Goal: Entertainment & Leisure: Browse casually

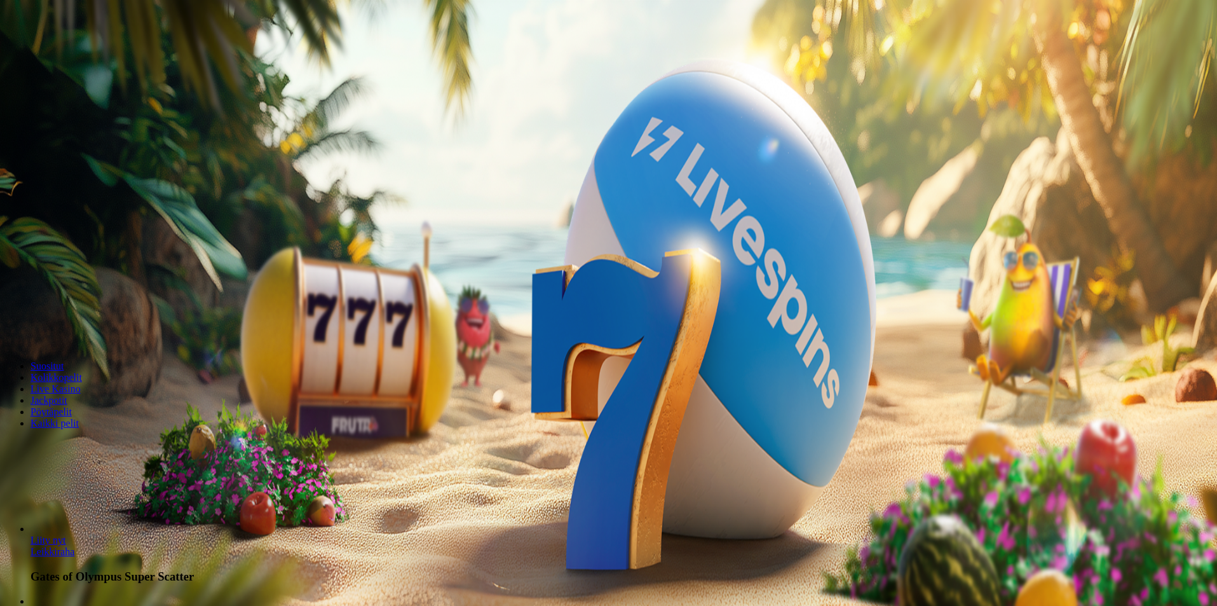
click at [72, 97] on span "Tarjoukset" at bounding box center [52, 91] width 43 height 11
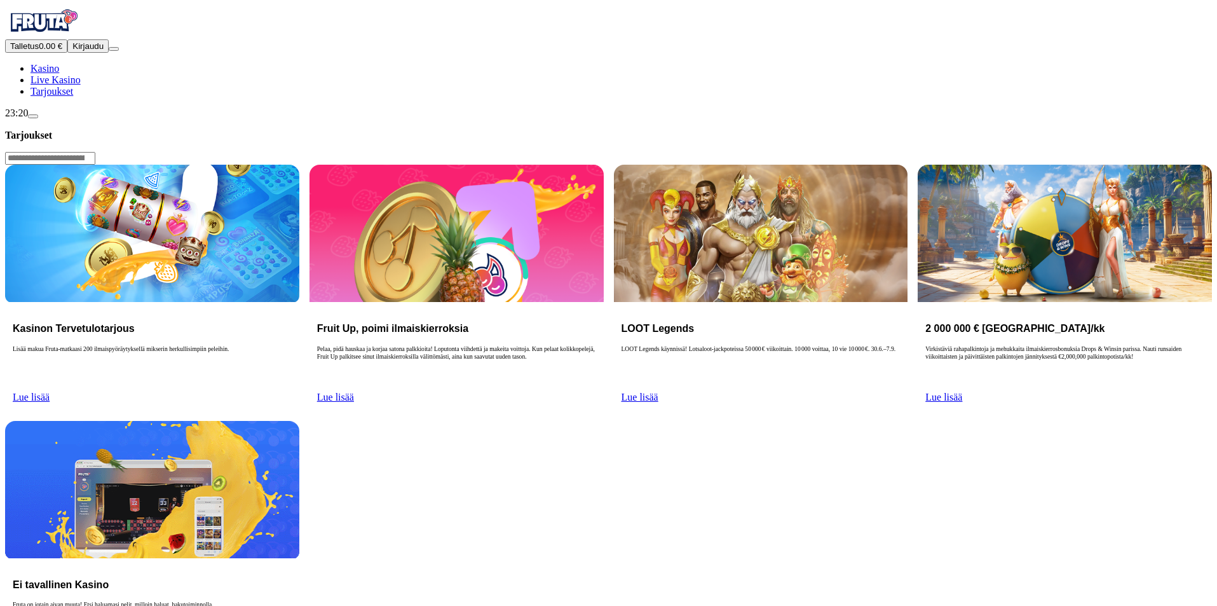
click at [50, 391] on span "Lue lisää" at bounding box center [31, 396] width 37 height 11
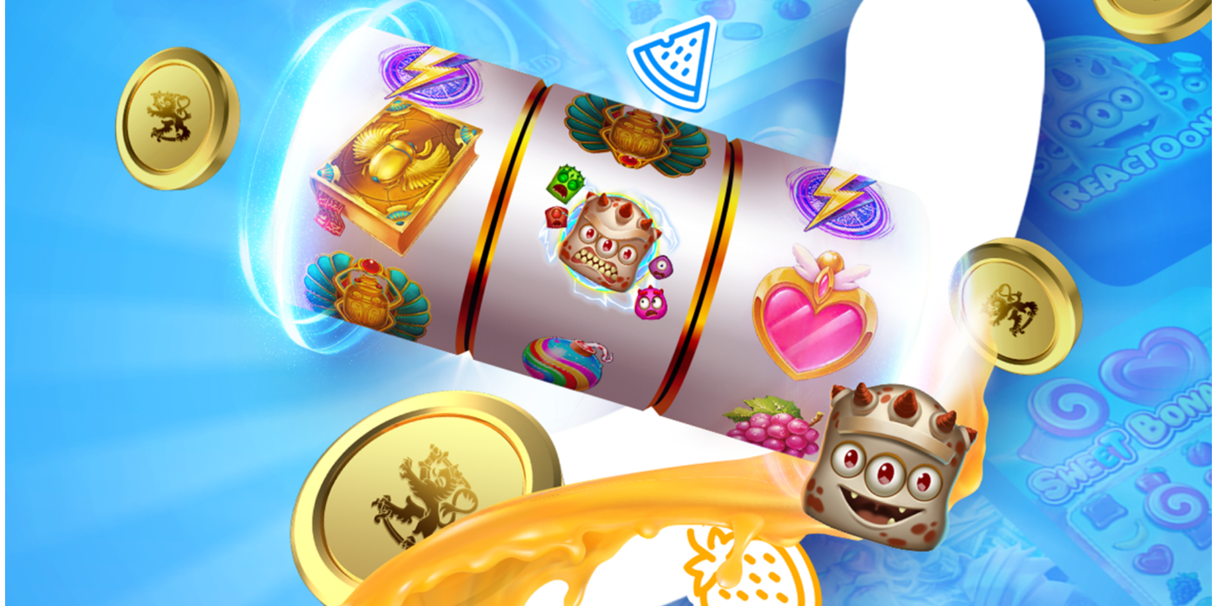
scroll to position [212, 0]
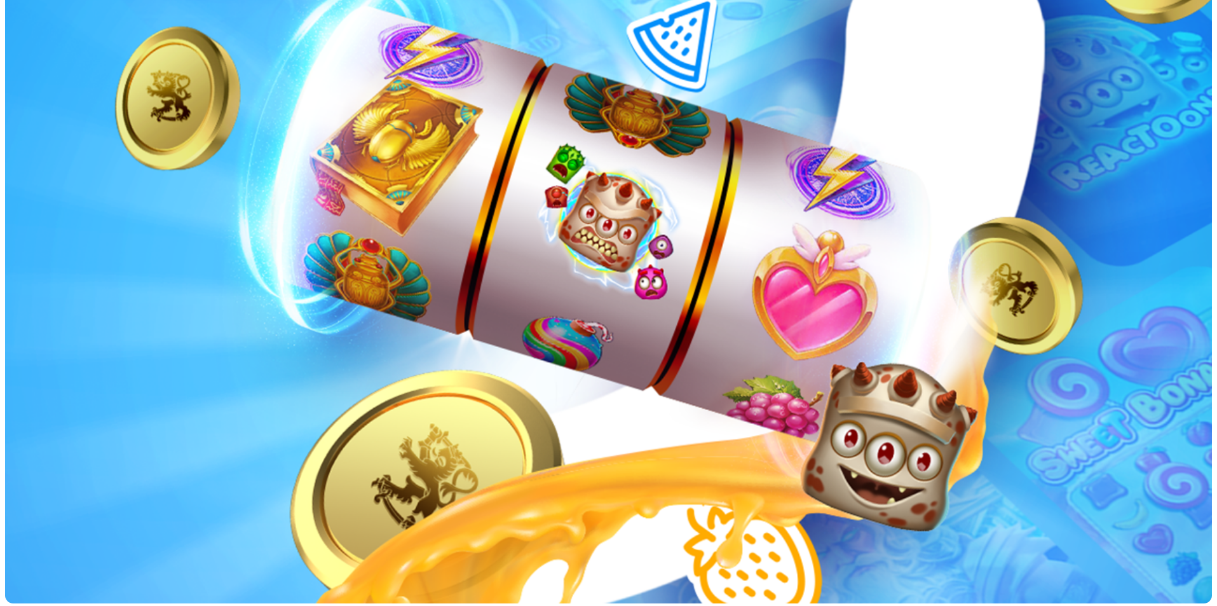
drag, startPoint x: 179, startPoint y: 252, endPoint x: 371, endPoint y: 297, distance: 197.2
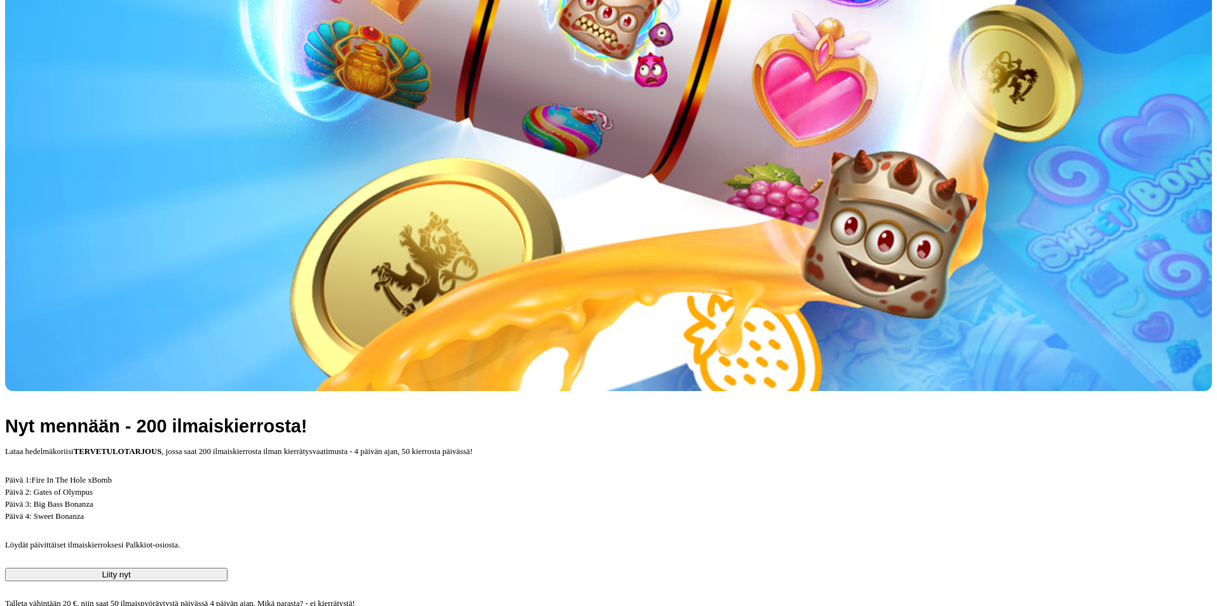
scroll to position [0, 0]
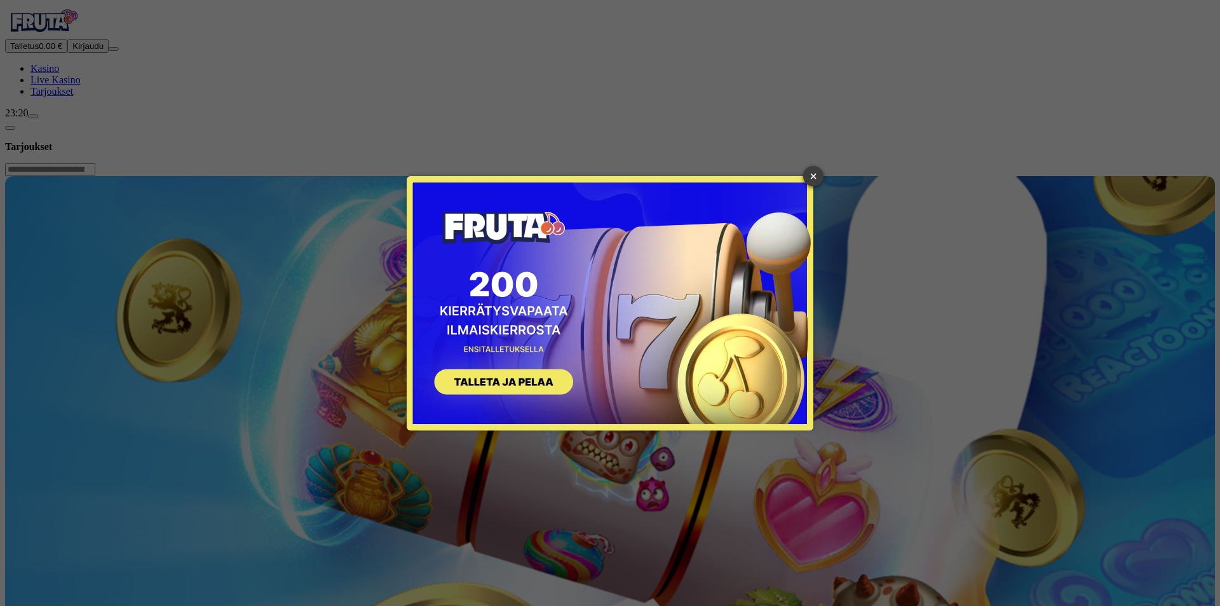
click at [823, 174] on link "×" at bounding box center [813, 176] width 20 height 20
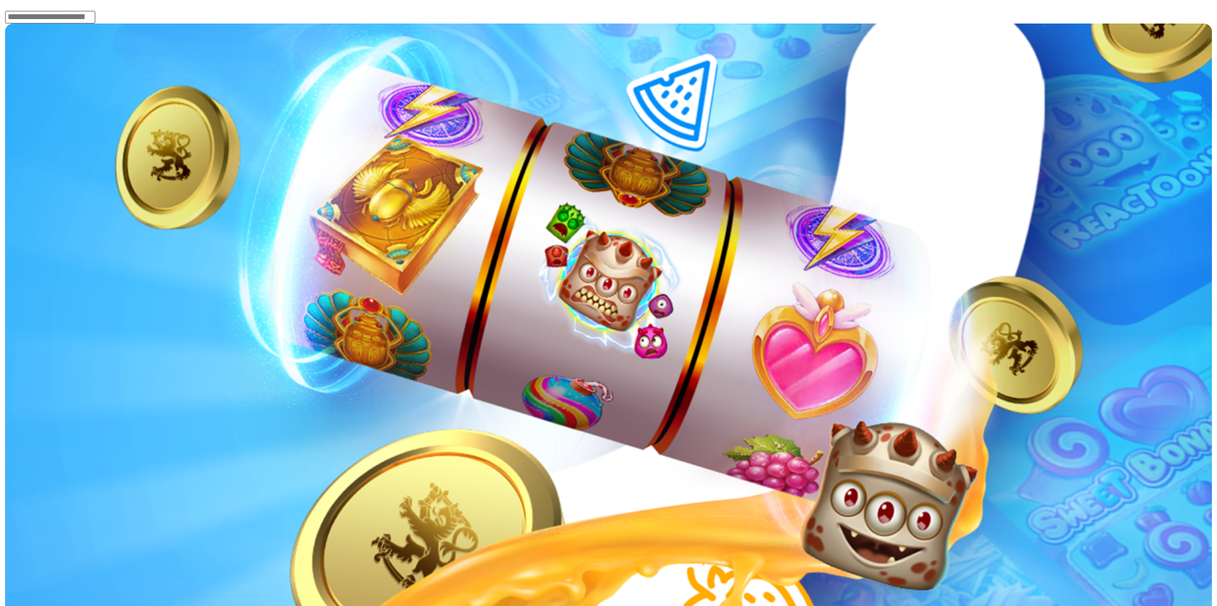
scroll to position [106, 0]
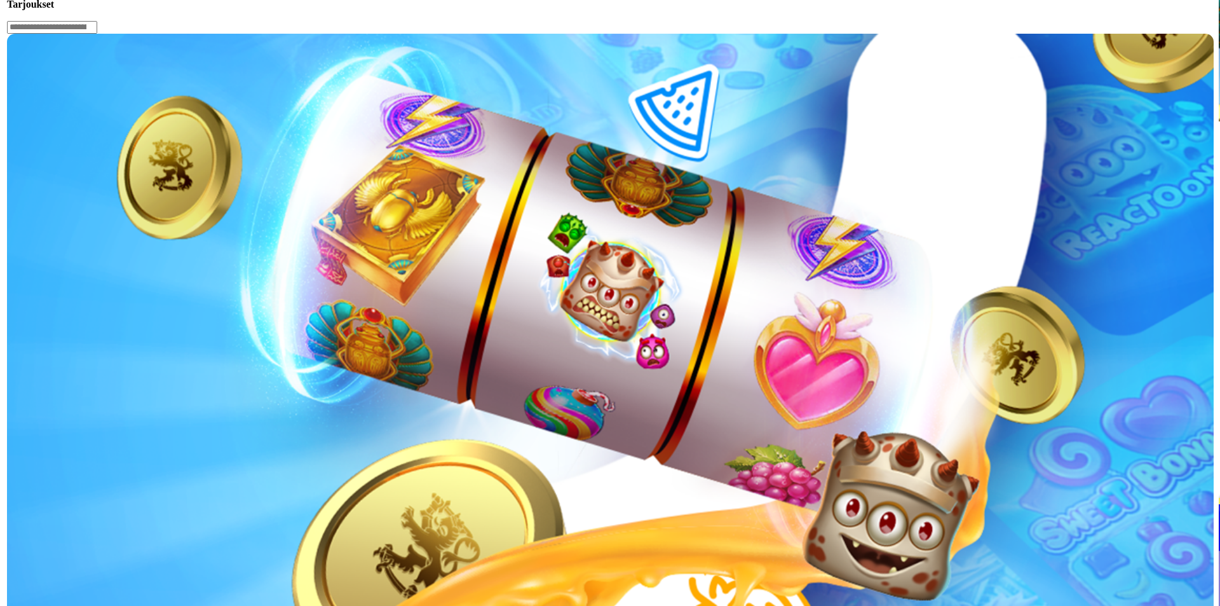
scroll to position [212, 0]
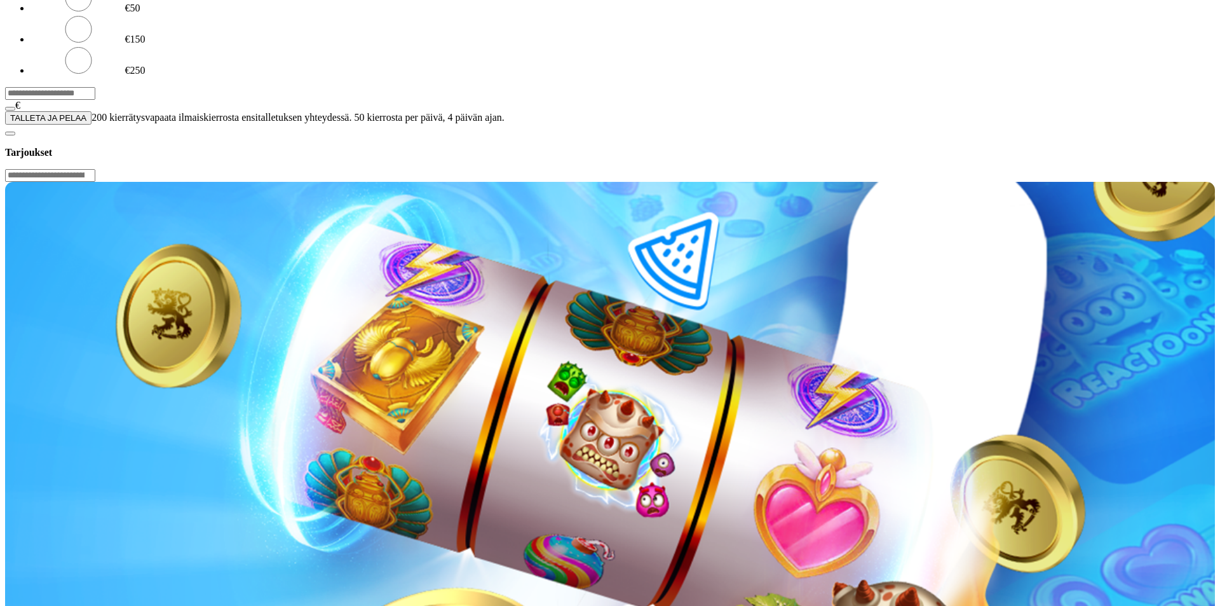
drag, startPoint x: 248, startPoint y: 105, endPoint x: 97, endPoint y: 101, distance: 151.9
type input "**"
click at [170, 83] on form "€50 €150 €250 ** € TALLETA JA PELAA 200 kierrätysvapaata ilmaiskierrosta ensita…" at bounding box center [610, 54] width 1210 height 142
click at [86, 123] on span "TALLETA JA PELAA" at bounding box center [48, 118] width 76 height 10
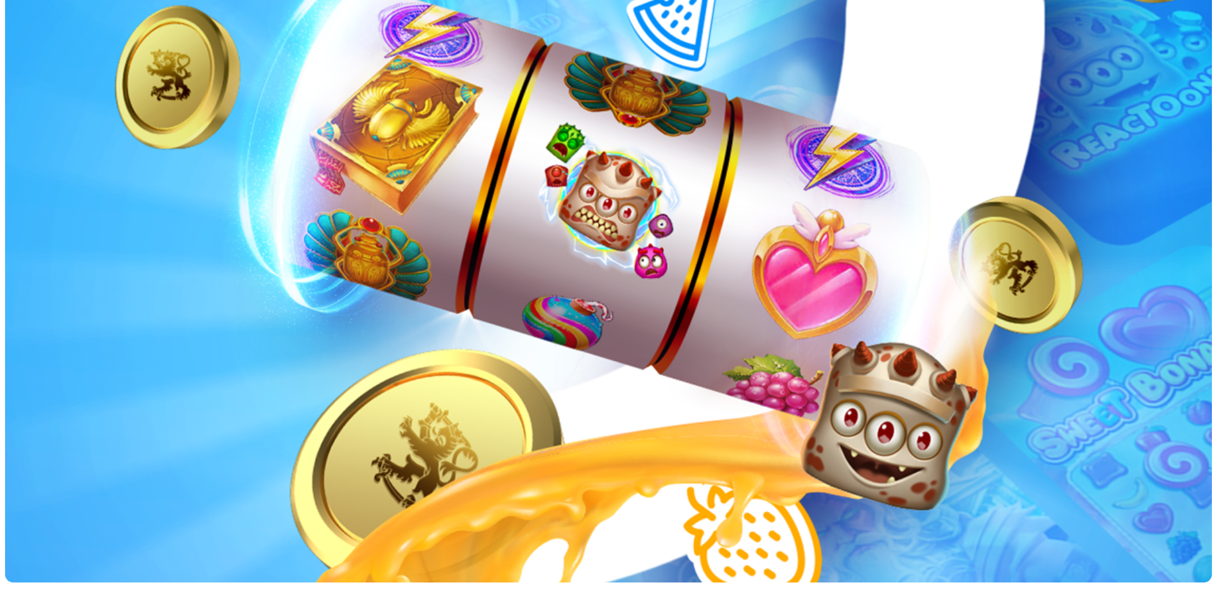
scroll to position [318, 0]
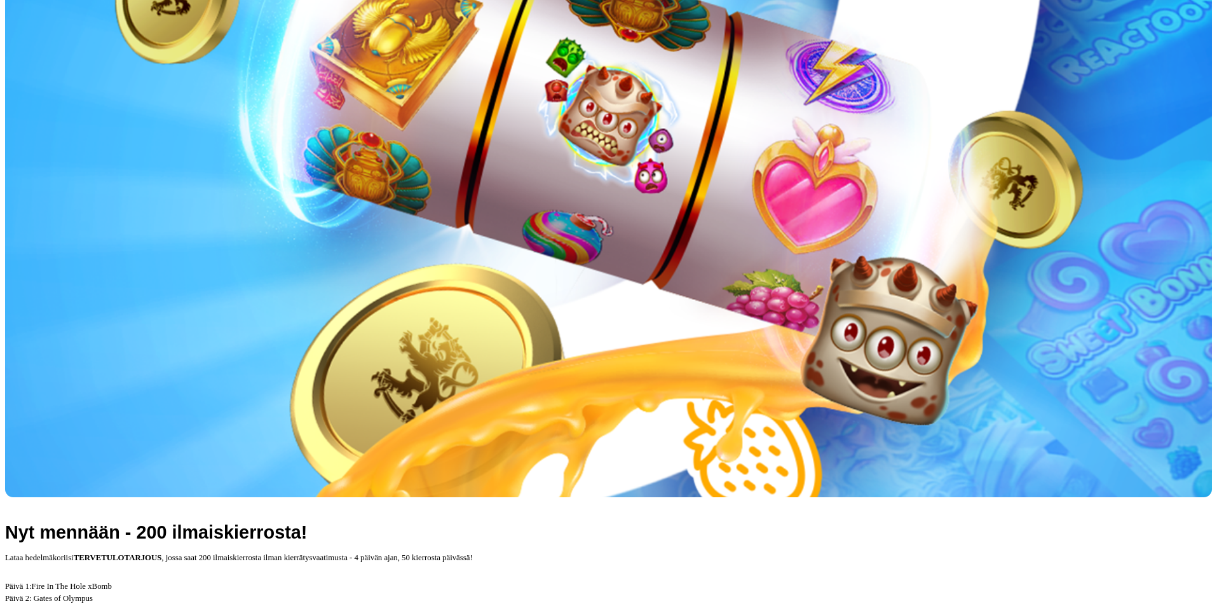
click at [479, 580] on p "Päivä 1: Fire In The Hole xBomb Päivä 2: Gates of Olympus Päivä 3: Big Bass Bon…" at bounding box center [608, 604] width 1207 height 49
click at [162, 553] on strong "TERVETULOTARJOUS" at bounding box center [118, 557] width 88 height 9
click at [435, 580] on p "Päivä 1: Fire In The Hole xBomb Päivä 2: Gates of Olympus Päivä 3: Big Bass Bon…" at bounding box center [608, 604] width 1207 height 49
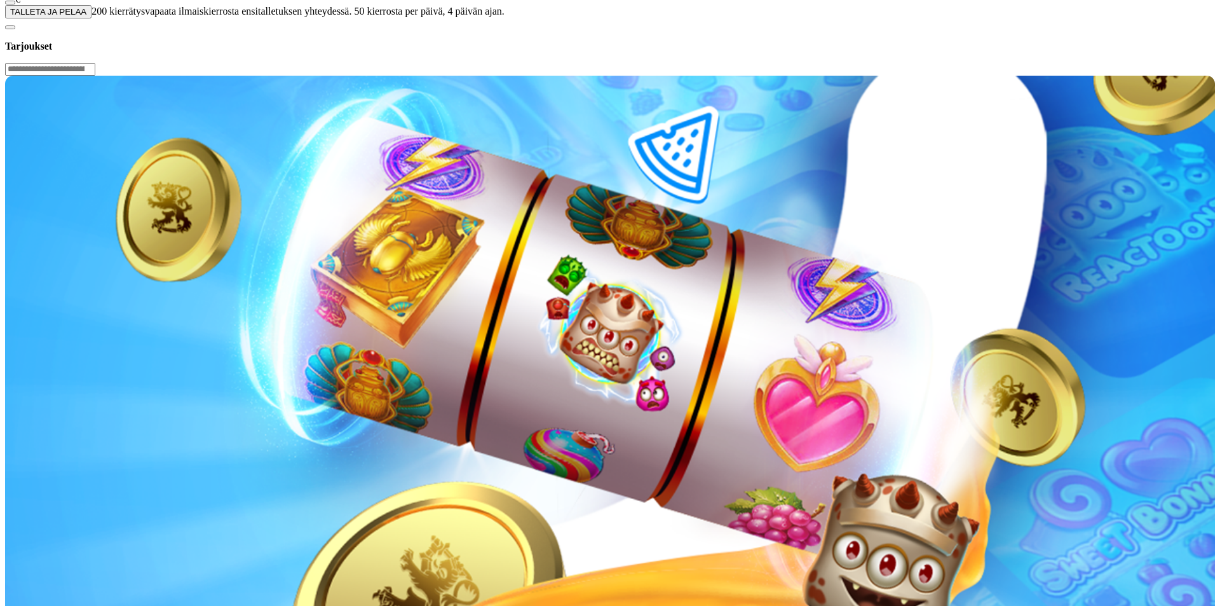
drag, startPoint x: 273, startPoint y: 110, endPoint x: 48, endPoint y: 109, distance: 224.3
type input "**"
click at [92, 18] on button "TALLETA JA PELAA" at bounding box center [48, 11] width 86 height 13
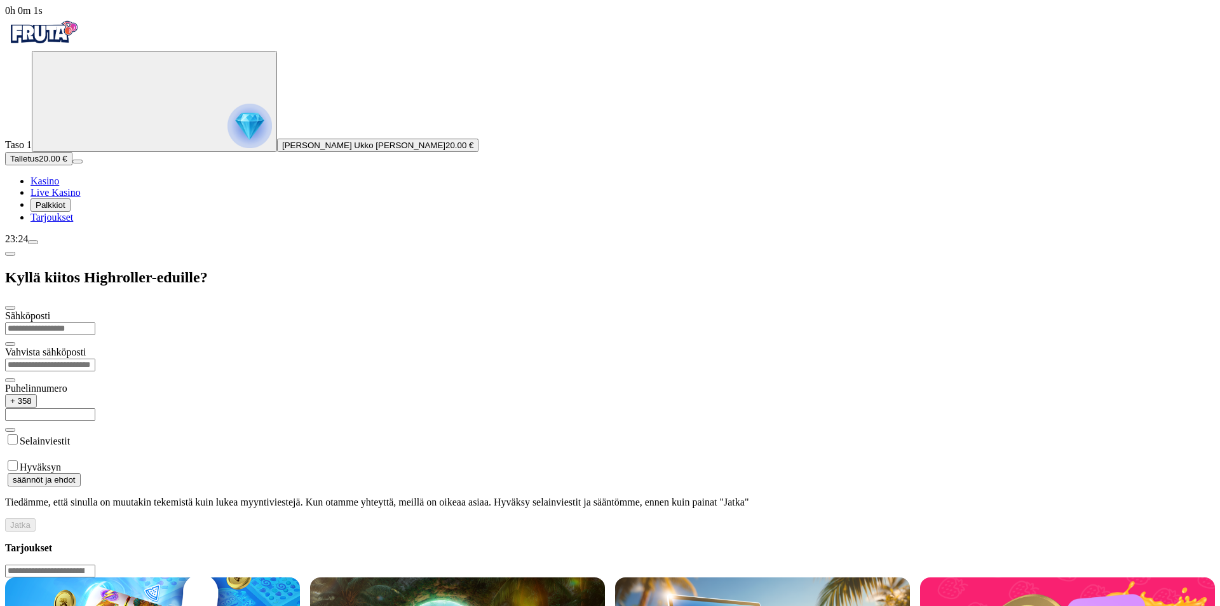
click at [65, 210] on span "Palkkiot" at bounding box center [51, 205] width 30 height 10
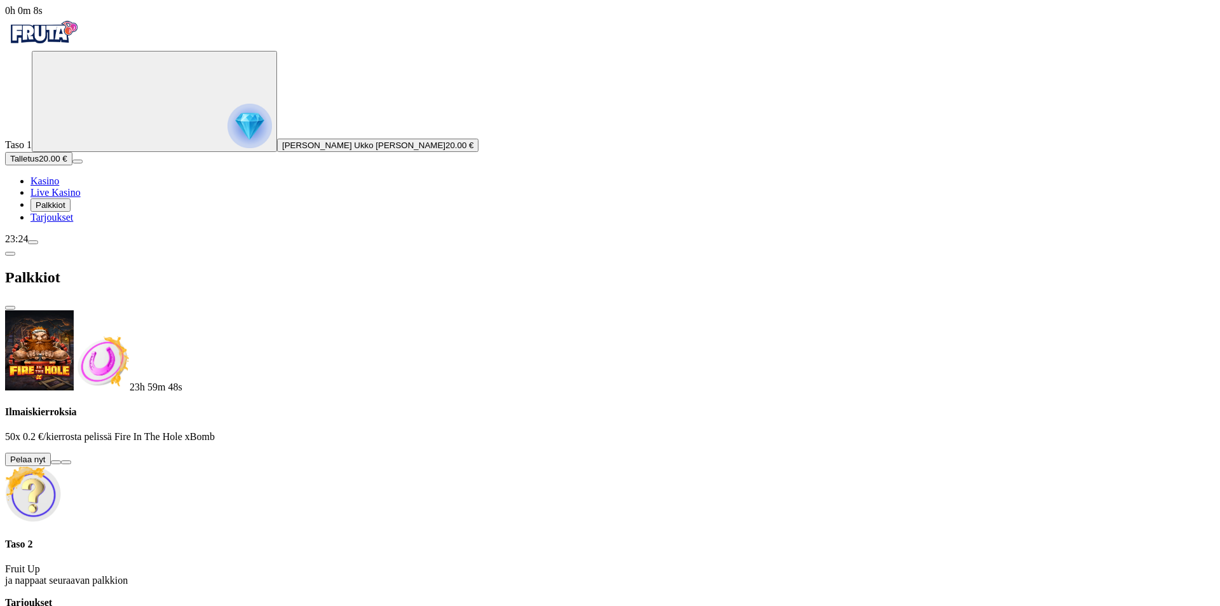
click at [33, 242] on span "menu icon" at bounding box center [33, 242] width 0 height 0
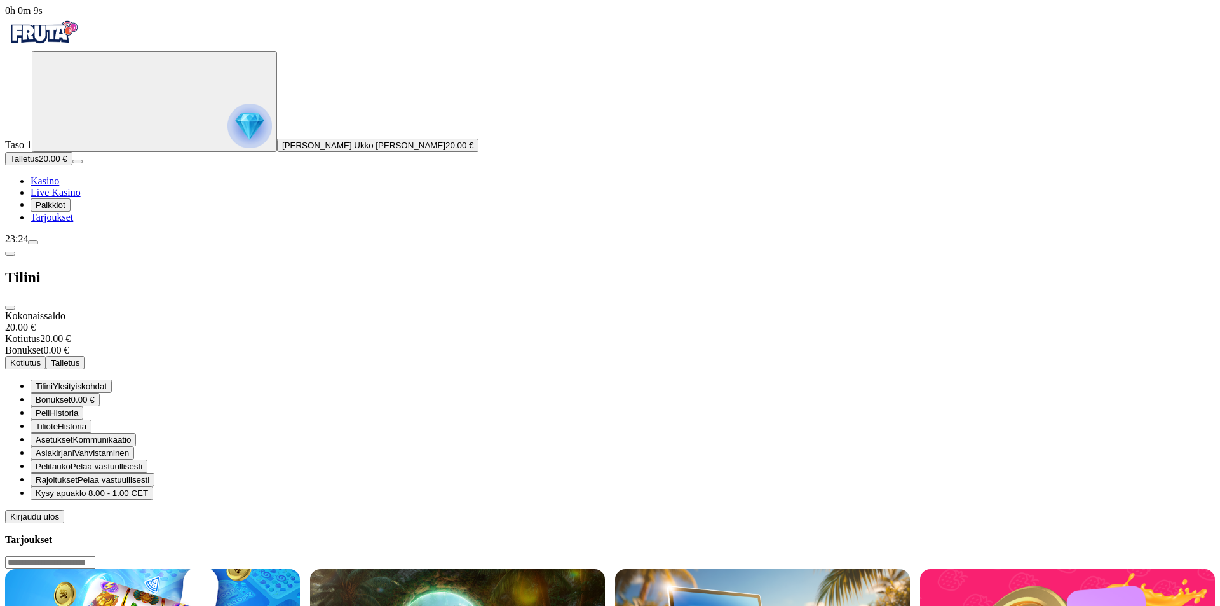
click at [107, 381] on span "Yksityiskohdat" at bounding box center [80, 386] width 54 height 10
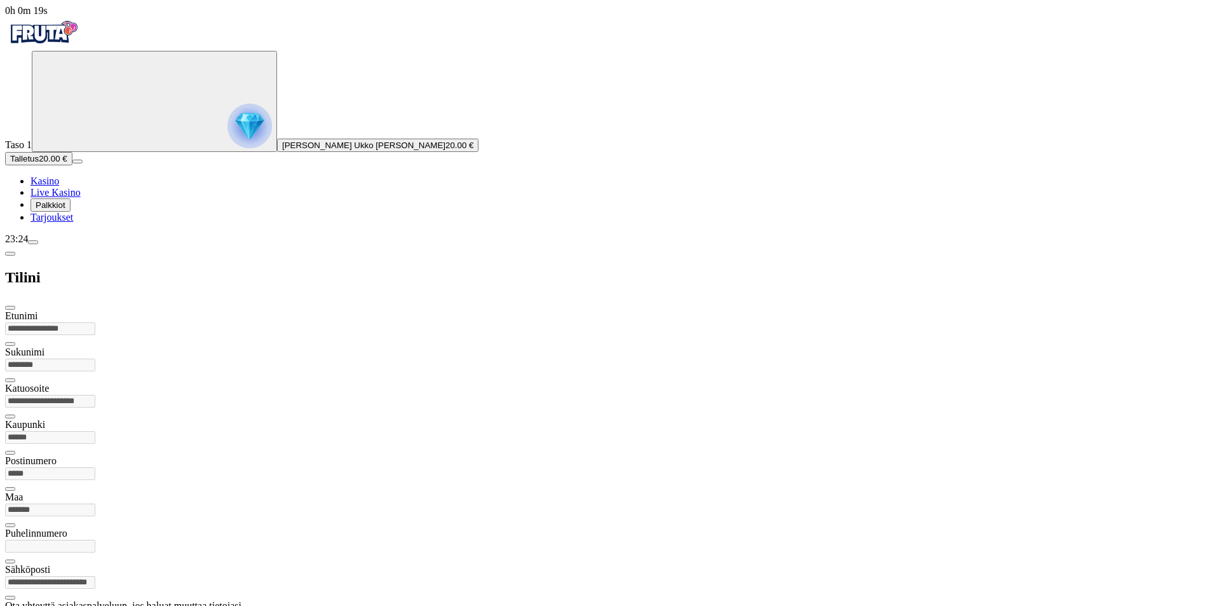
click at [137, 605] on span "Ota yhteyttä asiakaspalveluumme" at bounding box center [73, 618] width 127 height 10
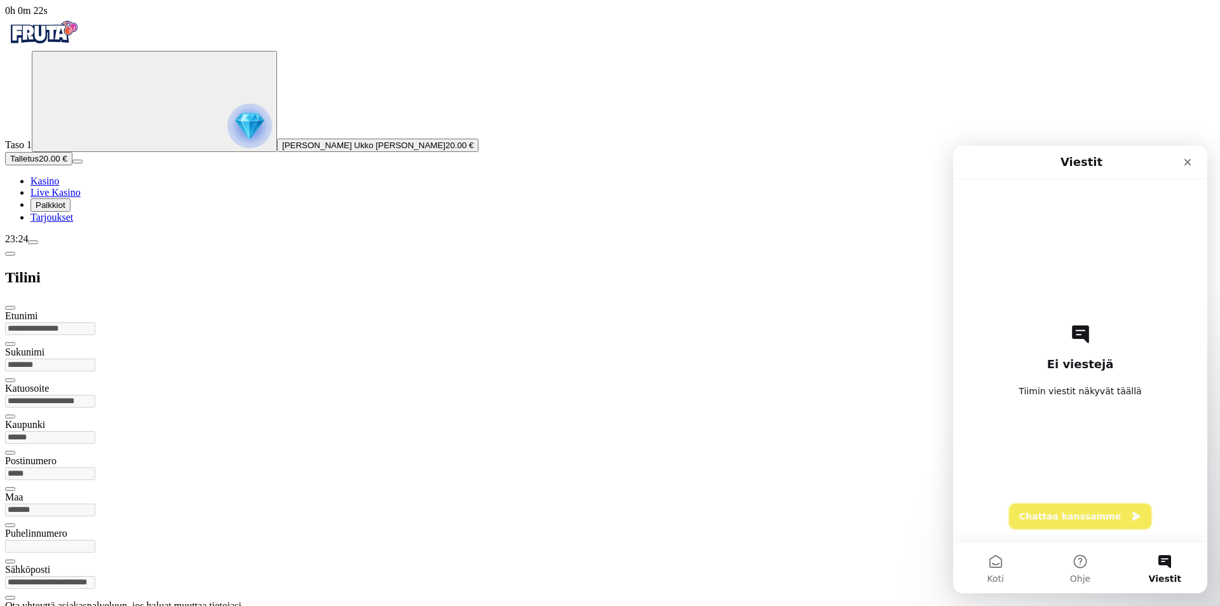
click at [1100, 515] on button "Chattaa kanssamme" at bounding box center [1080, 515] width 142 height 25
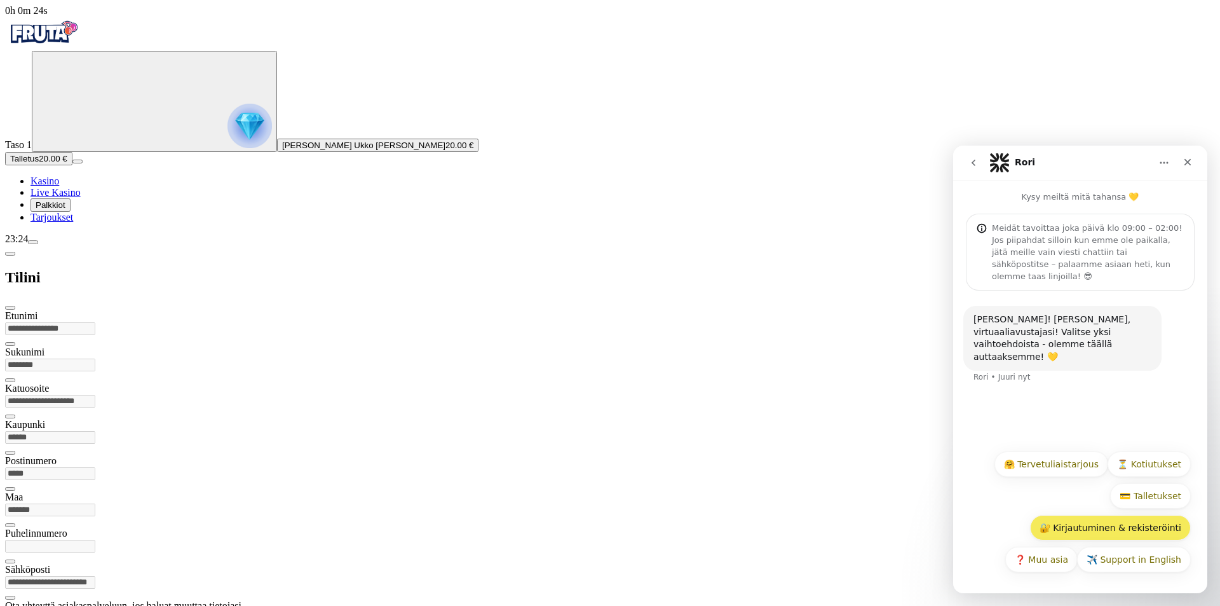
click at [1108, 529] on button "🔐 Kirjautuminen & rekisteröinti" at bounding box center [1110, 527] width 161 height 25
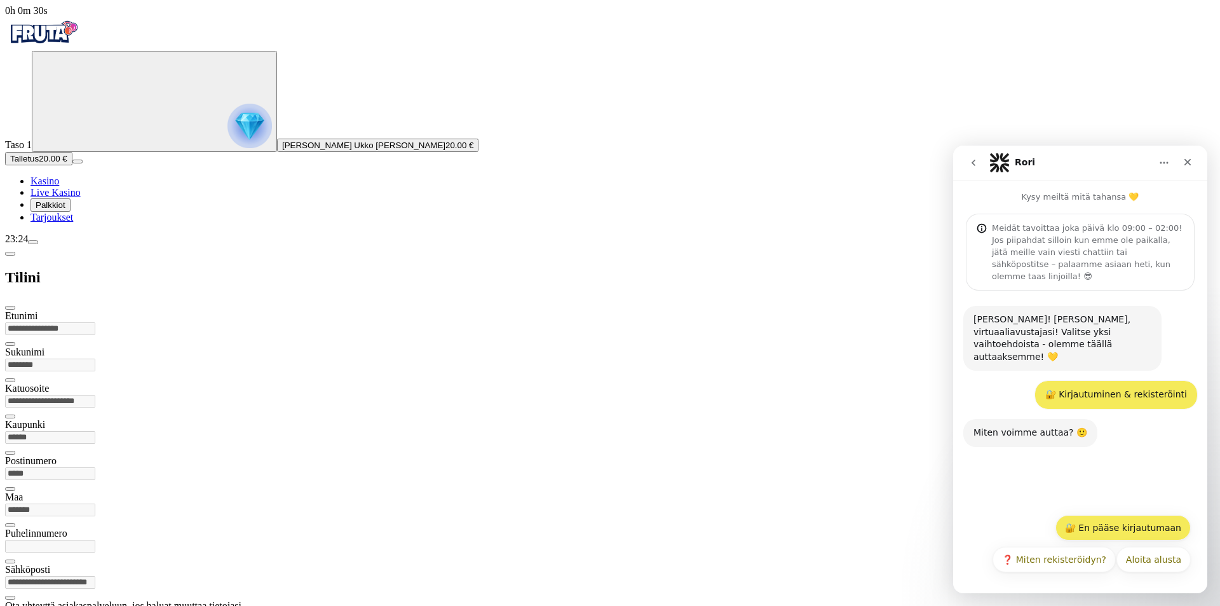
click at [1137, 531] on button "🔐 En pääse kirjautumaan" at bounding box center [1123, 527] width 135 height 25
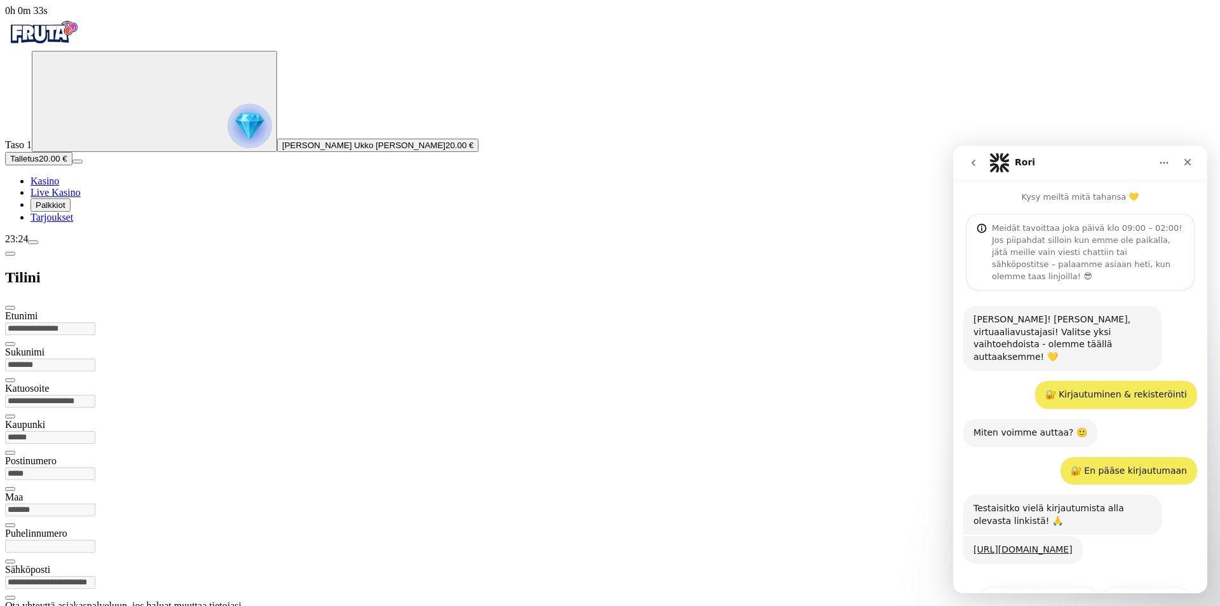
scroll to position [48, 0]
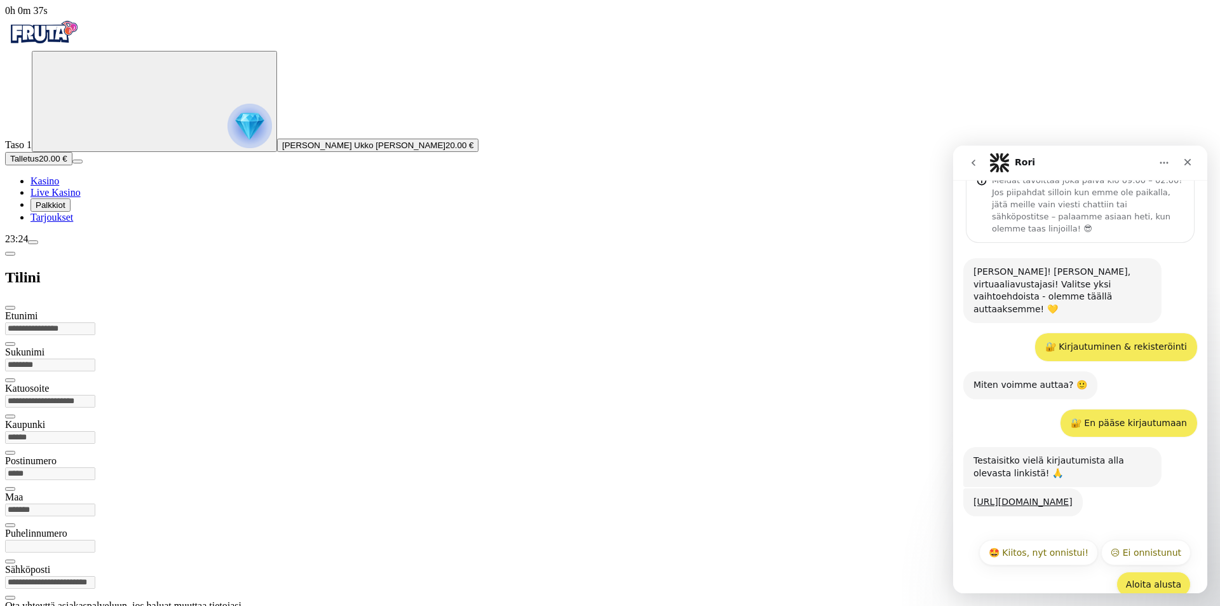
click at [1149, 571] on button "Aloita alusta" at bounding box center [1154, 583] width 74 height 25
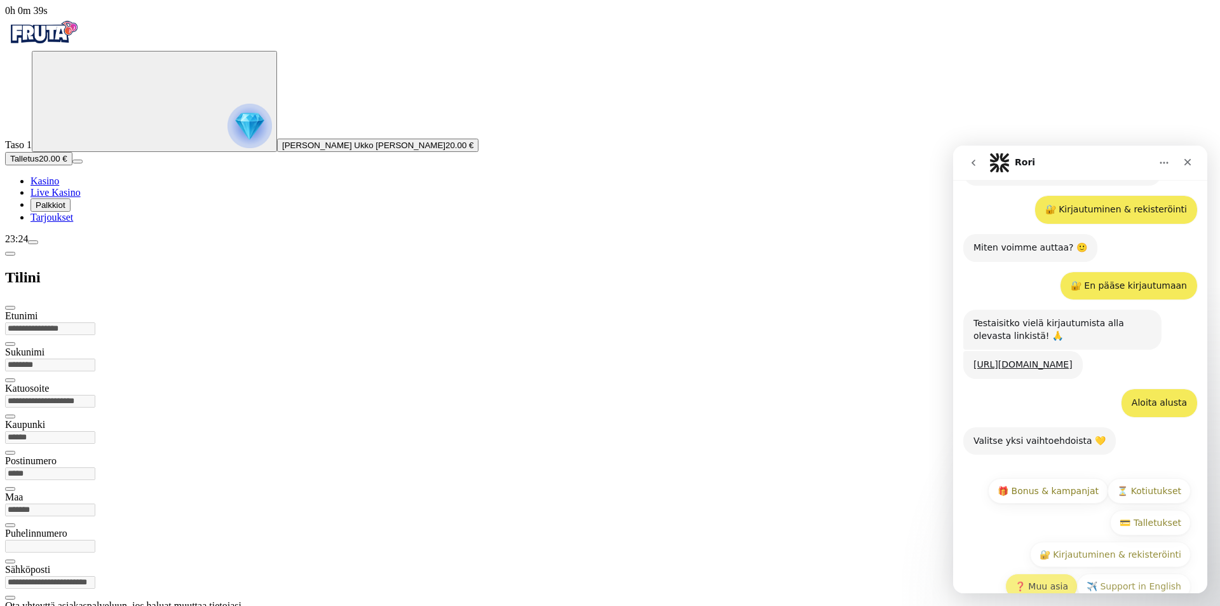
scroll to position [187, 0]
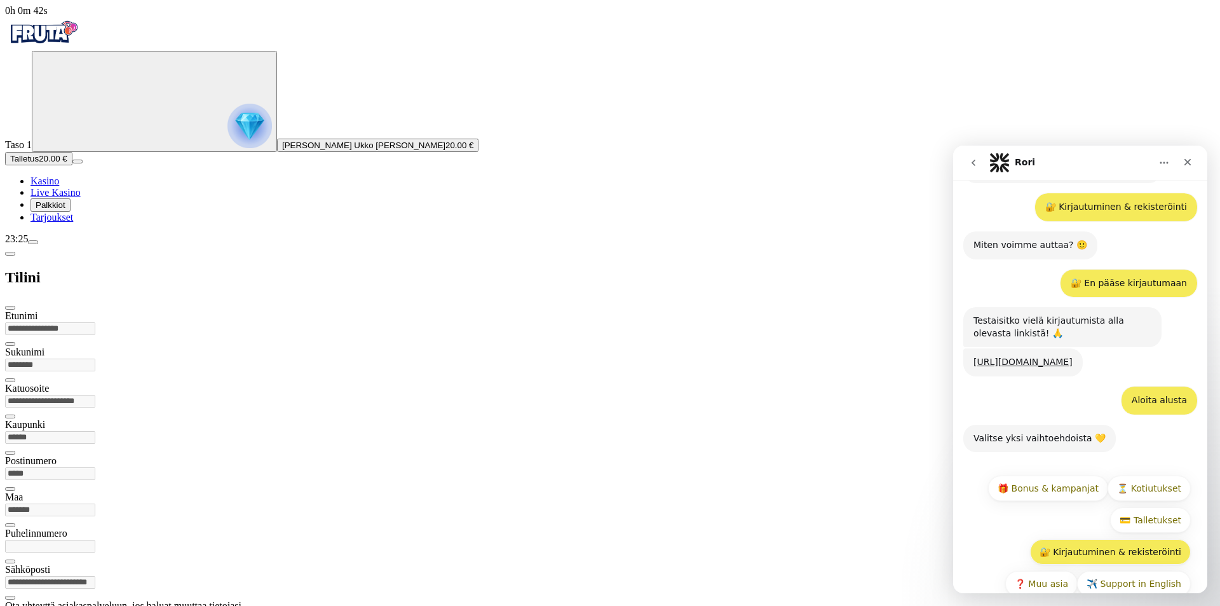
click at [1076, 539] on button "🔐 Kirjautuminen & rekisteröinti" at bounding box center [1110, 551] width 161 height 25
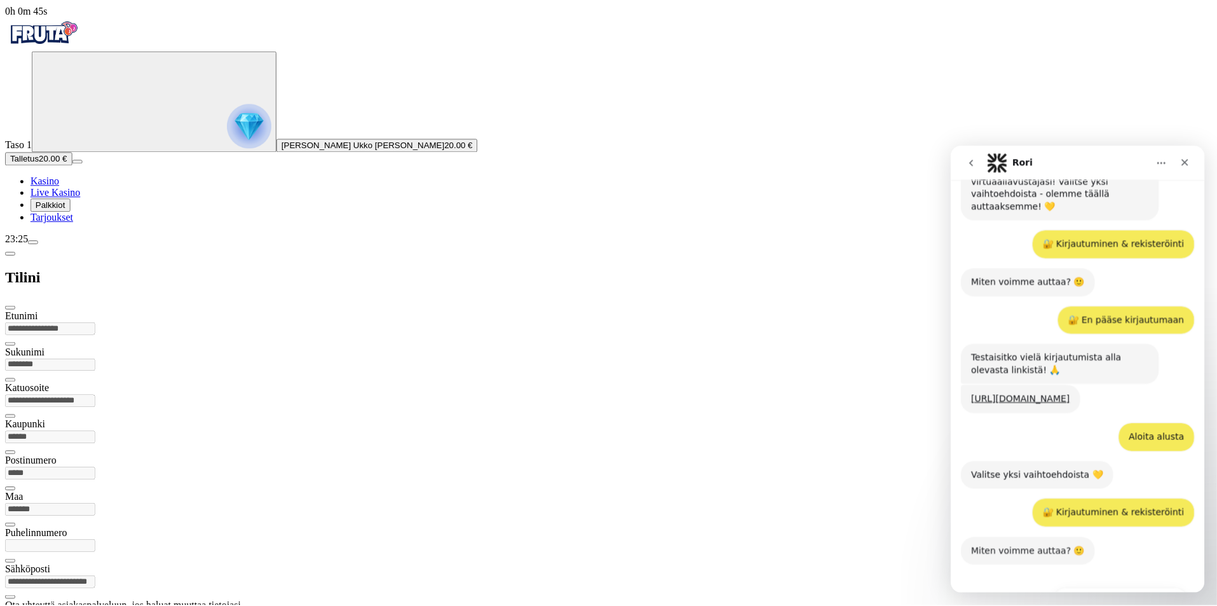
scroll to position [200, 0]
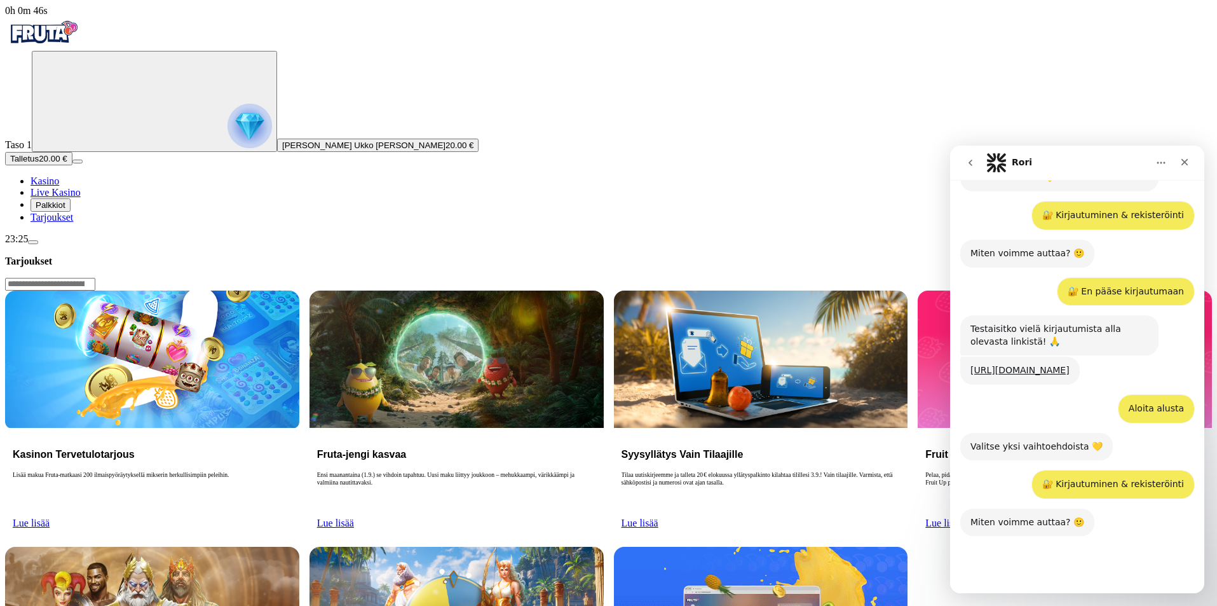
scroll to position [200, 0]
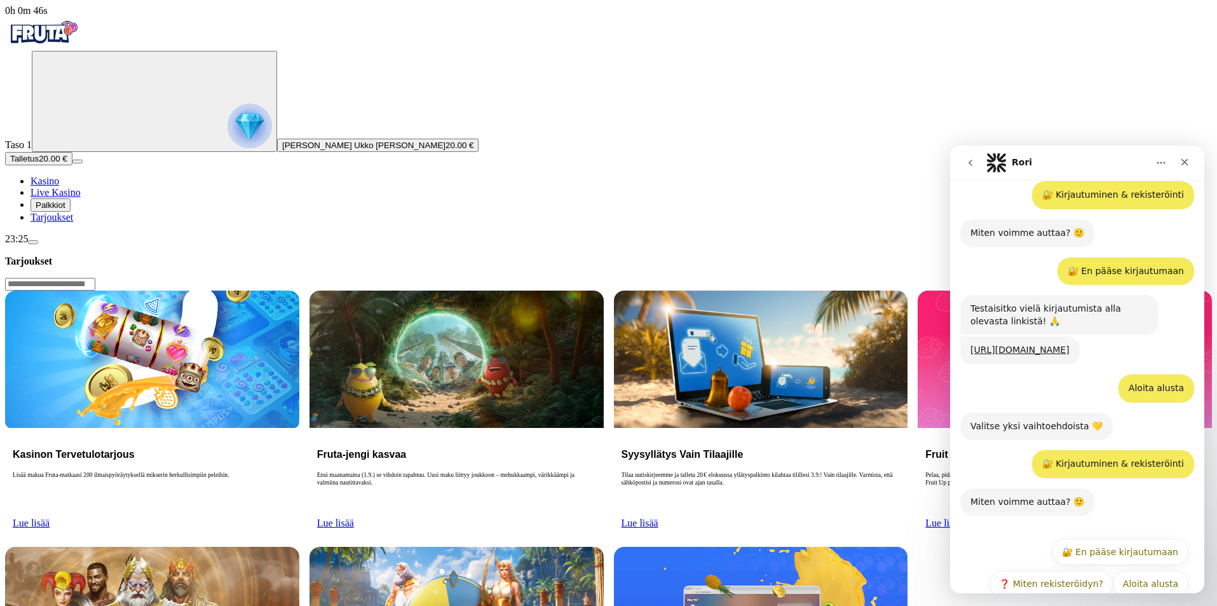
click at [57, 223] on ul "Kasino Live Kasino Palkkiot Tarjoukset" at bounding box center [608, 199] width 1207 height 48
click at [55, 212] on button "Palkkiot" at bounding box center [51, 204] width 40 height 13
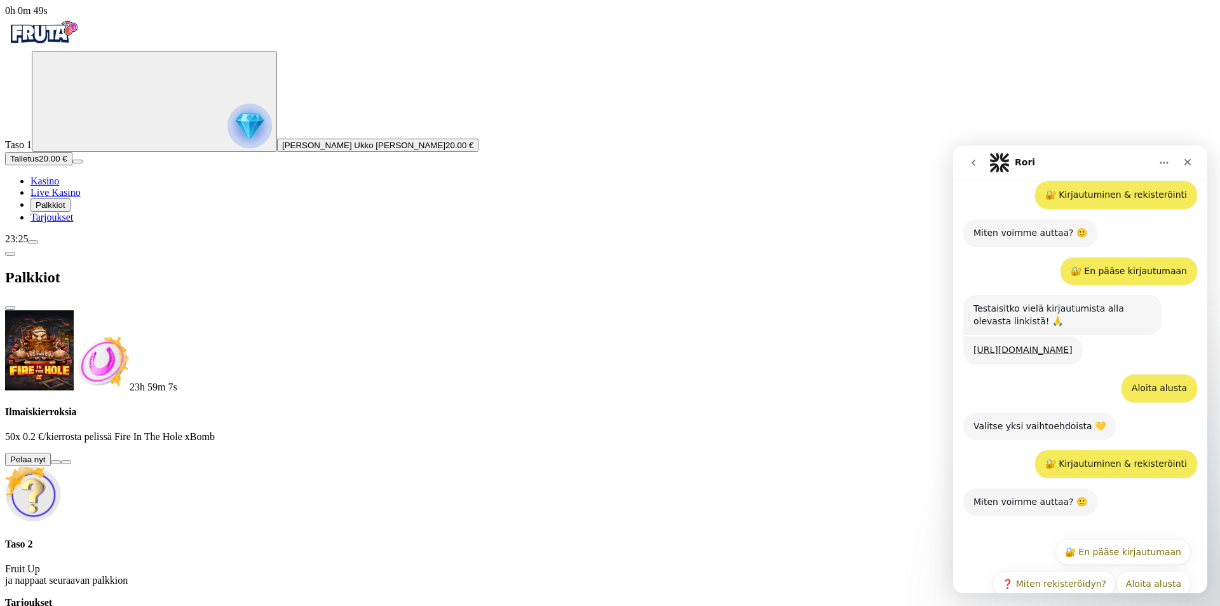
click at [61, 460] on button at bounding box center [56, 462] width 10 height 4
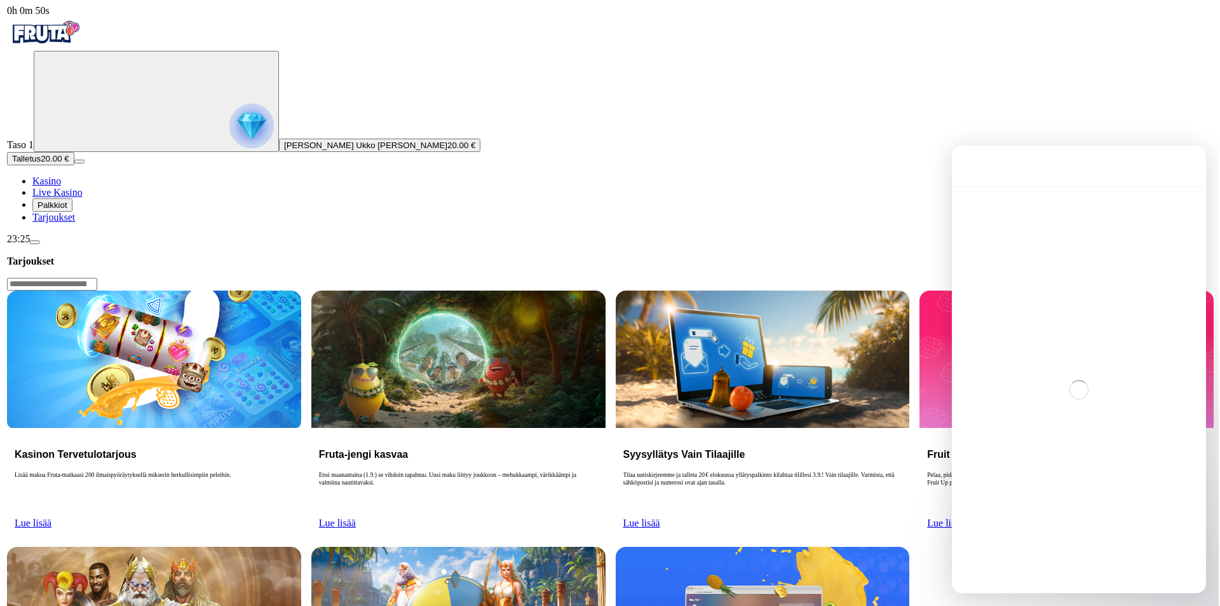
scroll to position [0, 0]
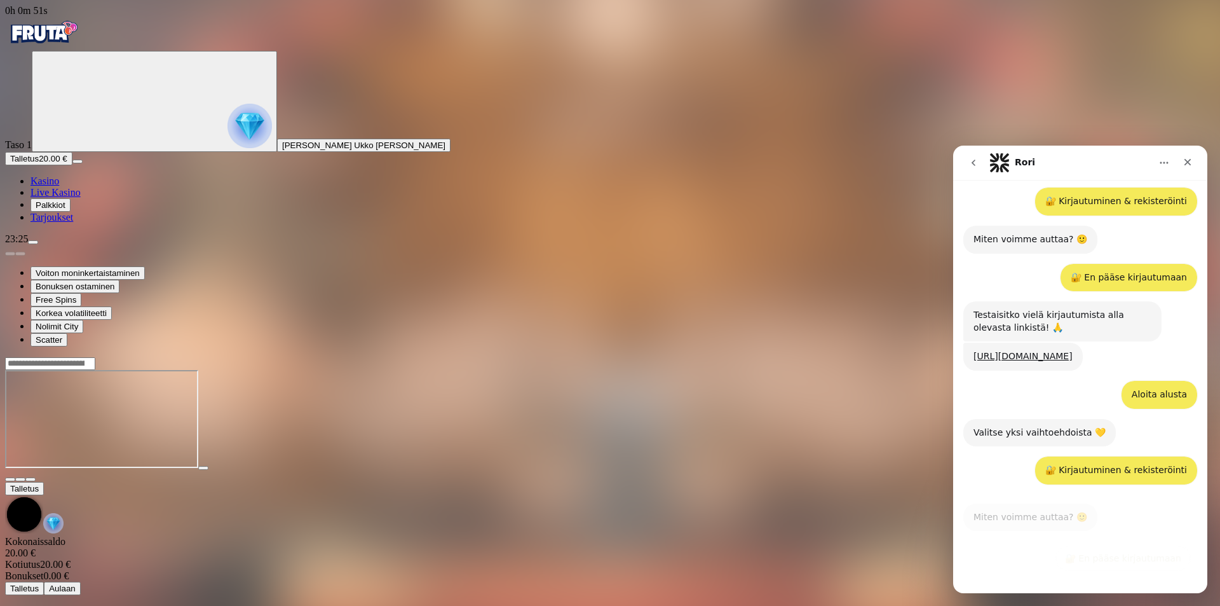
scroll to position [200, 0]
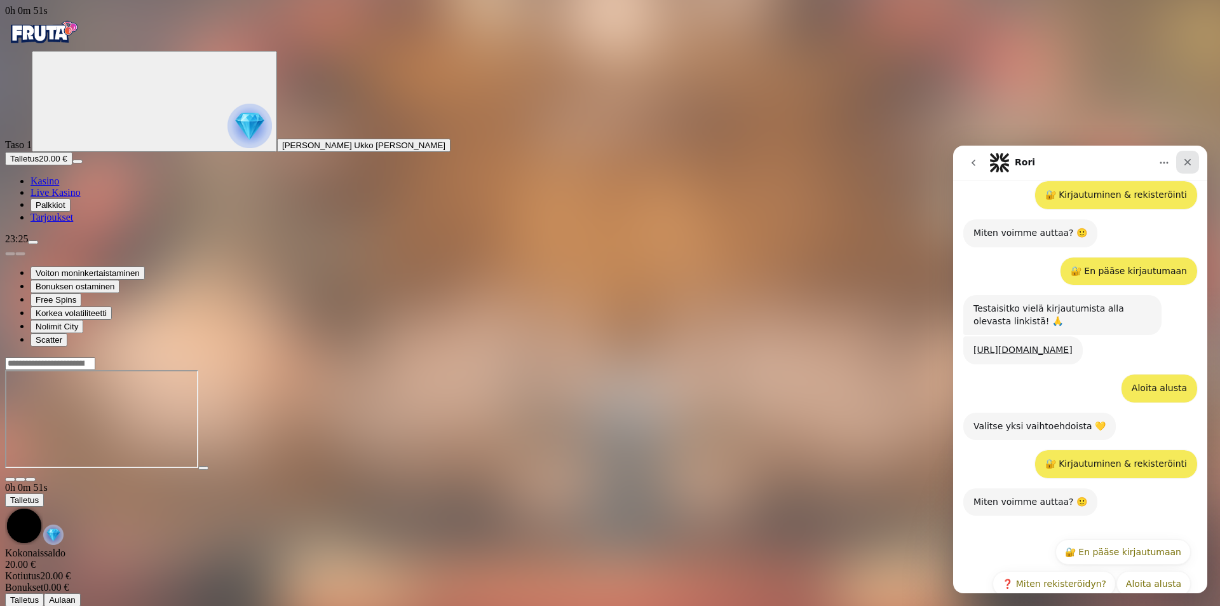
click at [1193, 161] on div "Sulje" at bounding box center [1187, 162] width 23 height 23
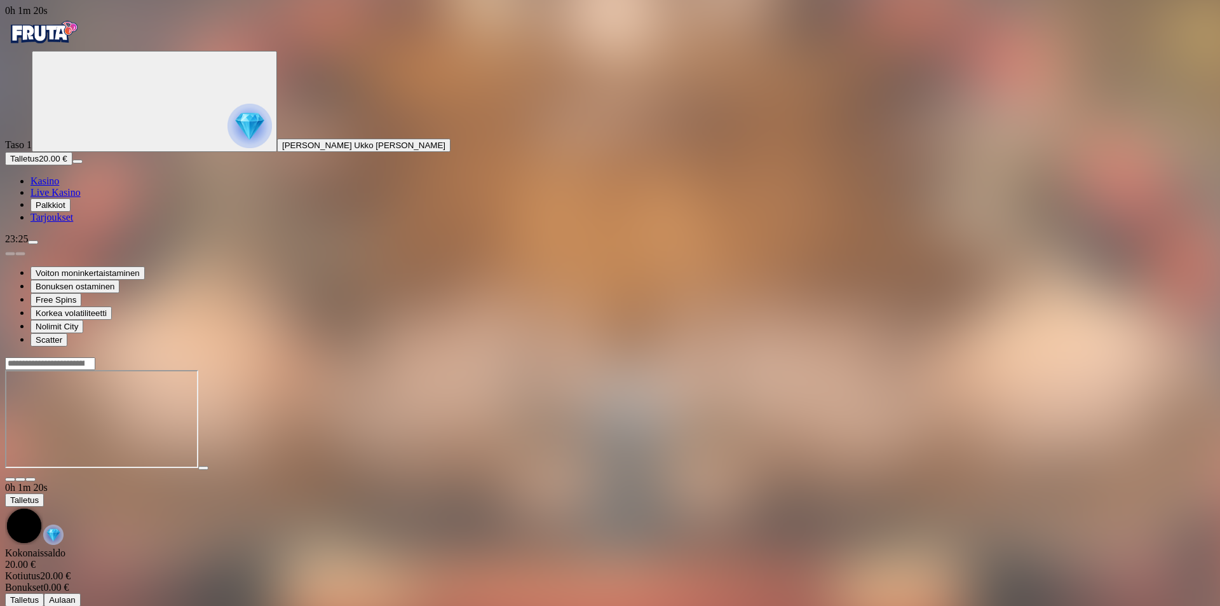
click at [36, 477] on button "button" at bounding box center [30, 479] width 10 height 4
click at [10, 479] on span "close icon" at bounding box center [10, 479] width 0 height 0
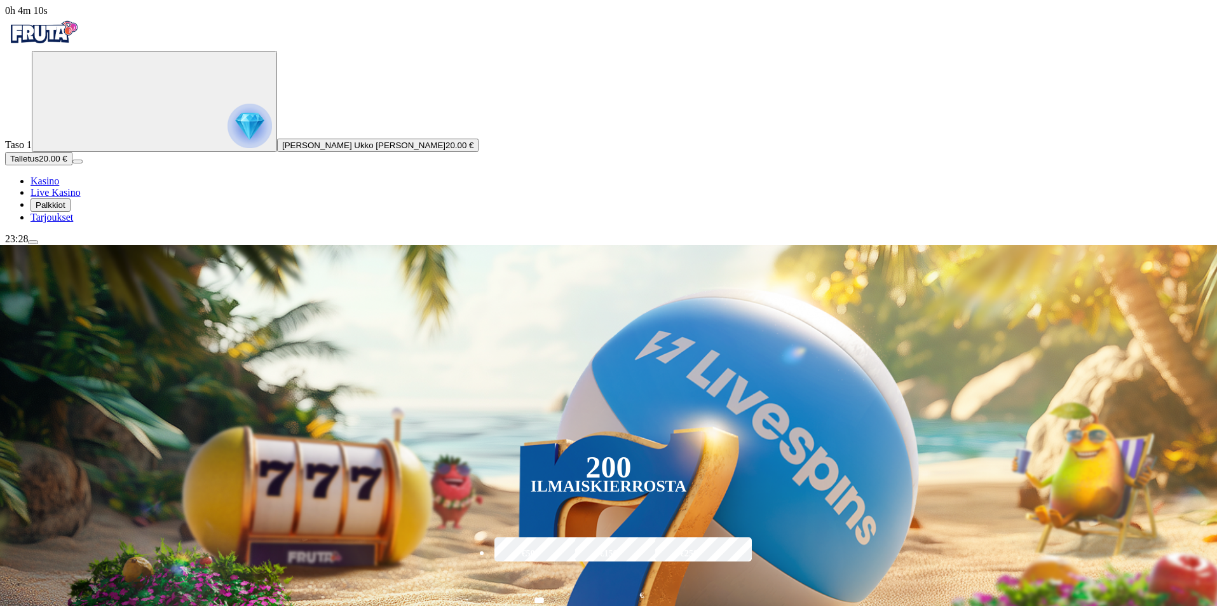
click at [33, 242] on span "menu icon" at bounding box center [33, 242] width 0 height 0
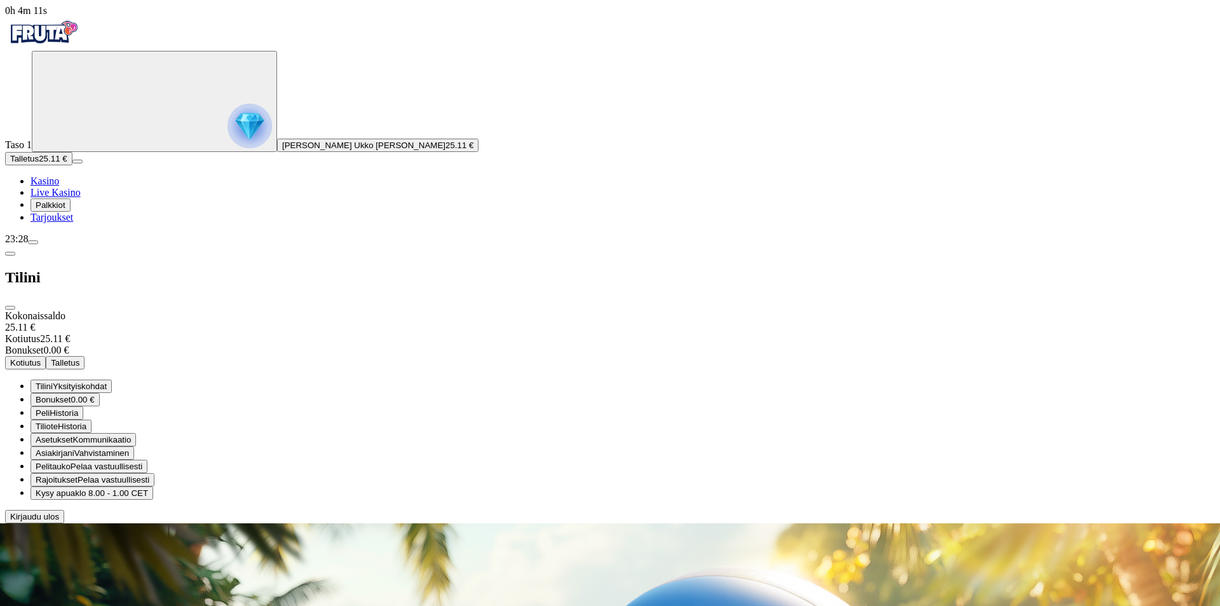
click at [107, 381] on span "Yksityiskohdat" at bounding box center [80, 386] width 54 height 10
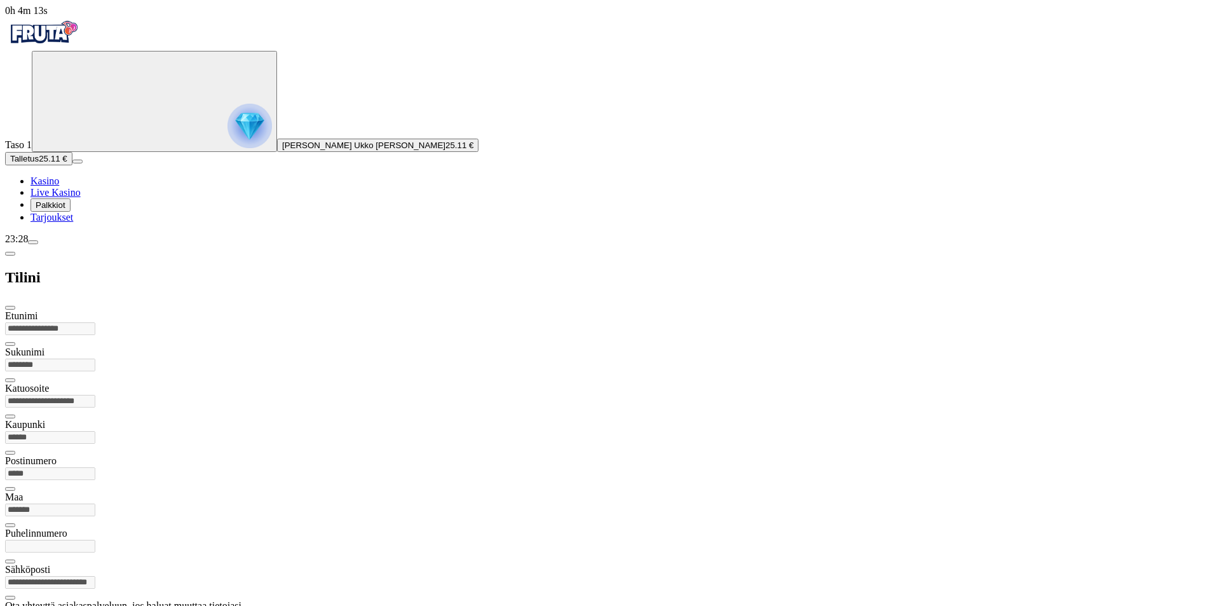
click at [10, 254] on span "chevron-left icon" at bounding box center [10, 254] width 0 height 0
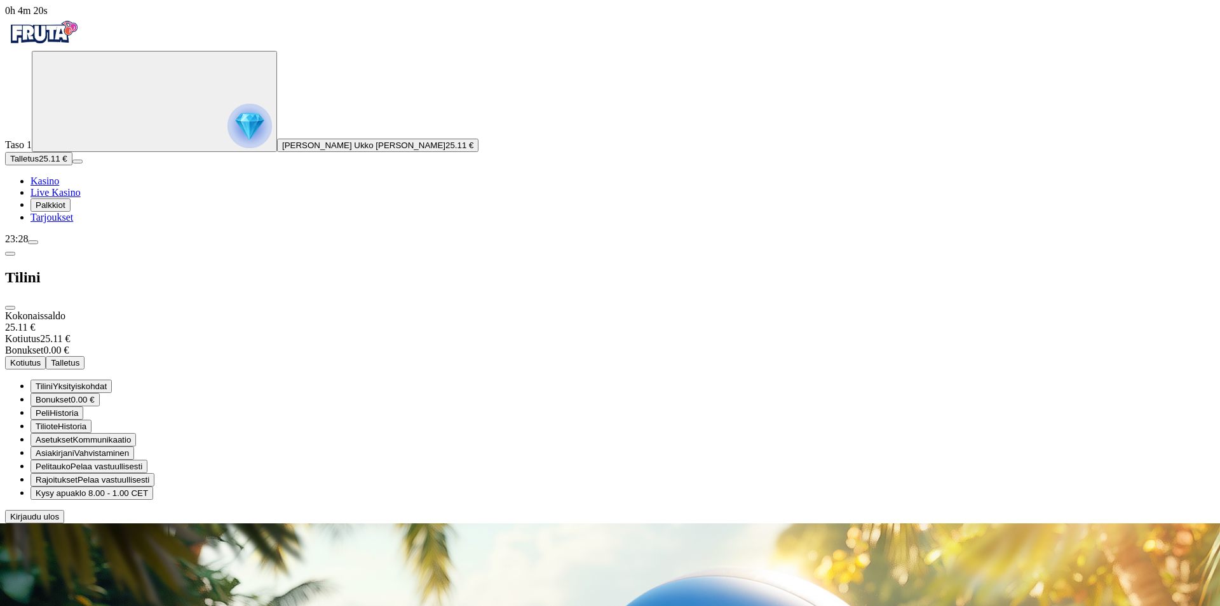
click at [107, 381] on span "Yksityiskohdat" at bounding box center [80, 386] width 54 height 10
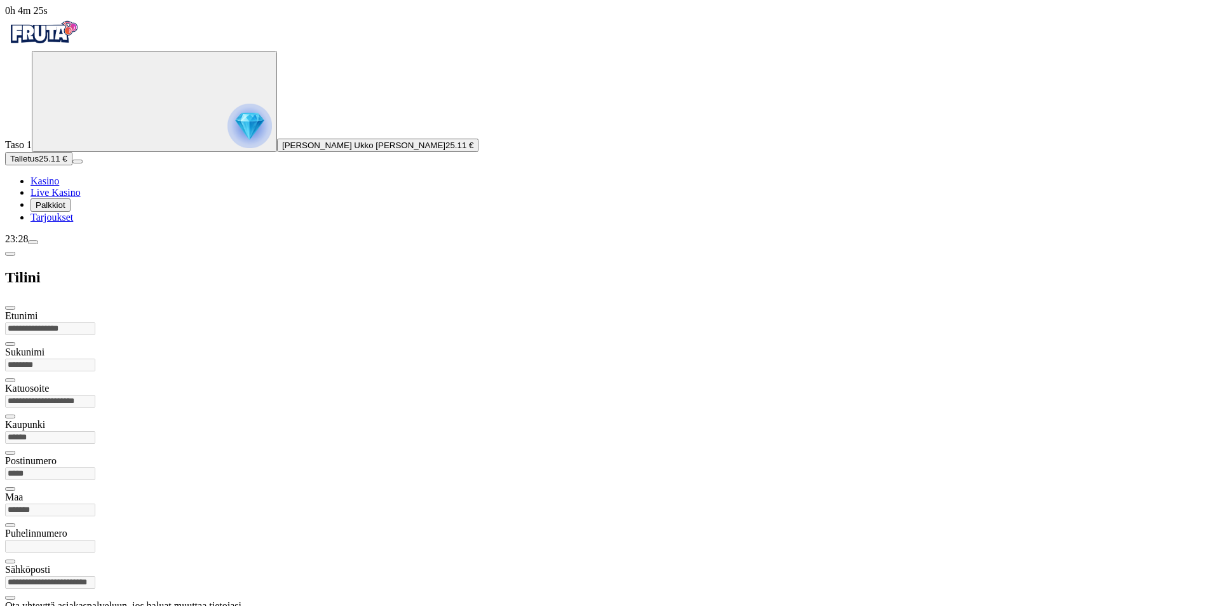
click at [137, 605] on span "Ota yhteyttä asiakaspalveluumme" at bounding box center [73, 618] width 127 height 10
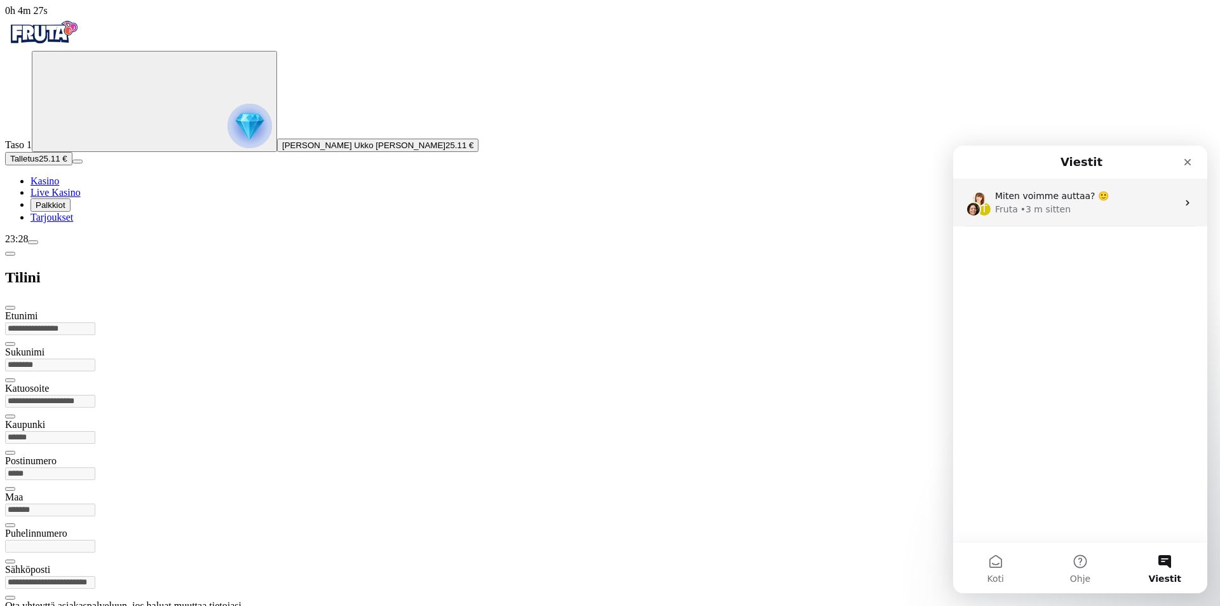
click at [1112, 208] on div "Fruta • 3 m sitten" at bounding box center [1086, 209] width 182 height 13
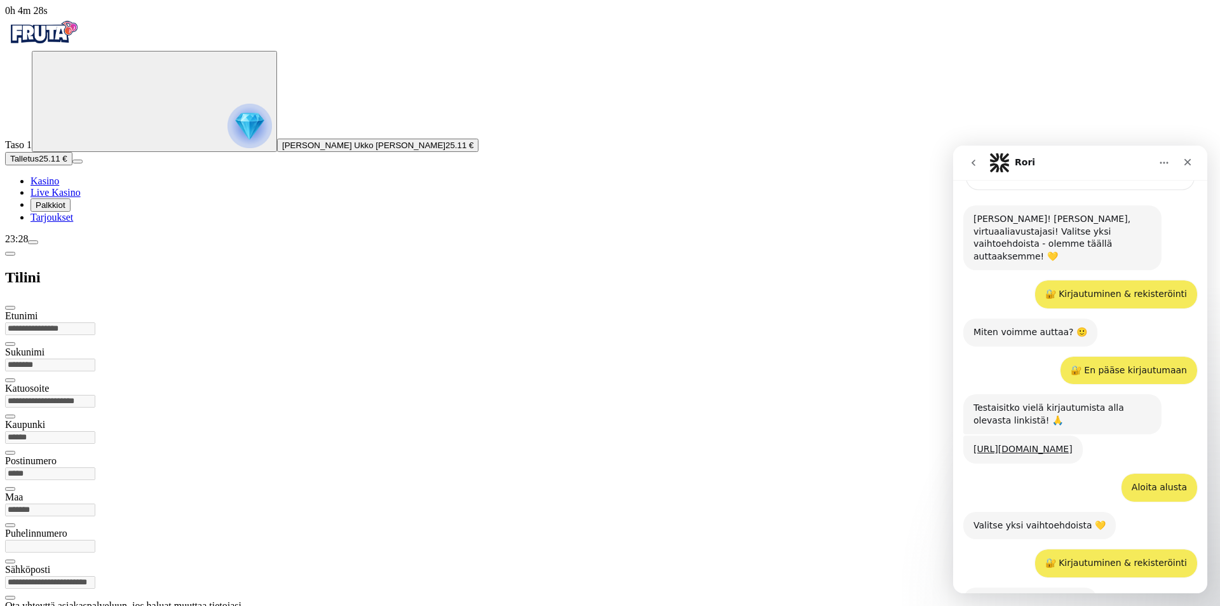
scroll to position [200, 0]
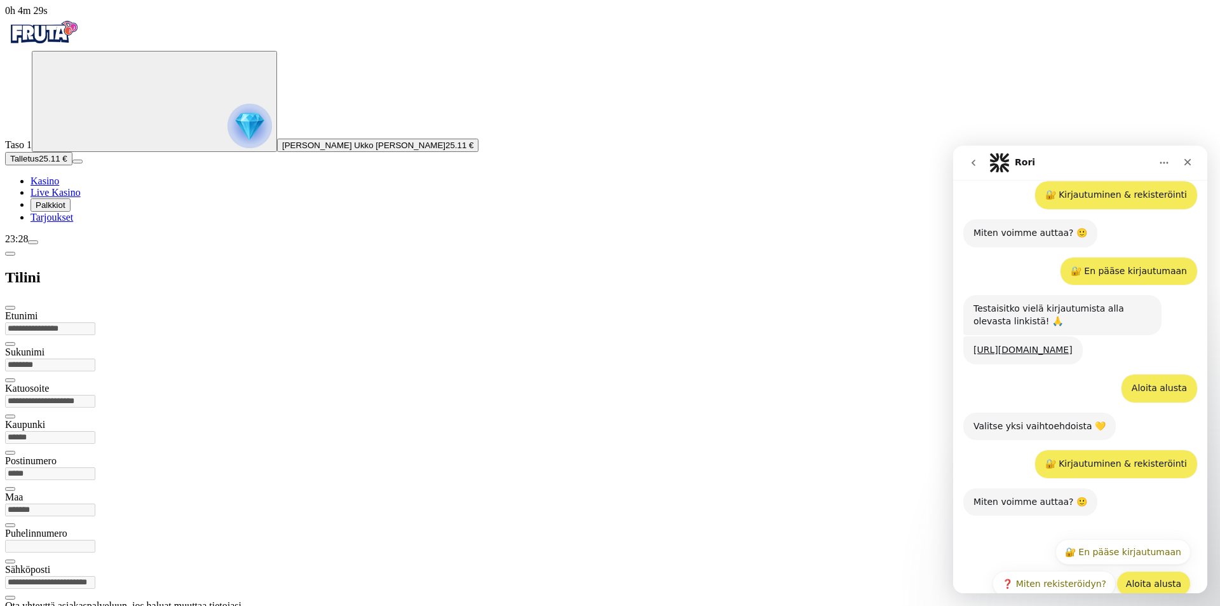
click at [1154, 571] on button "Aloita alusta" at bounding box center [1154, 583] width 74 height 25
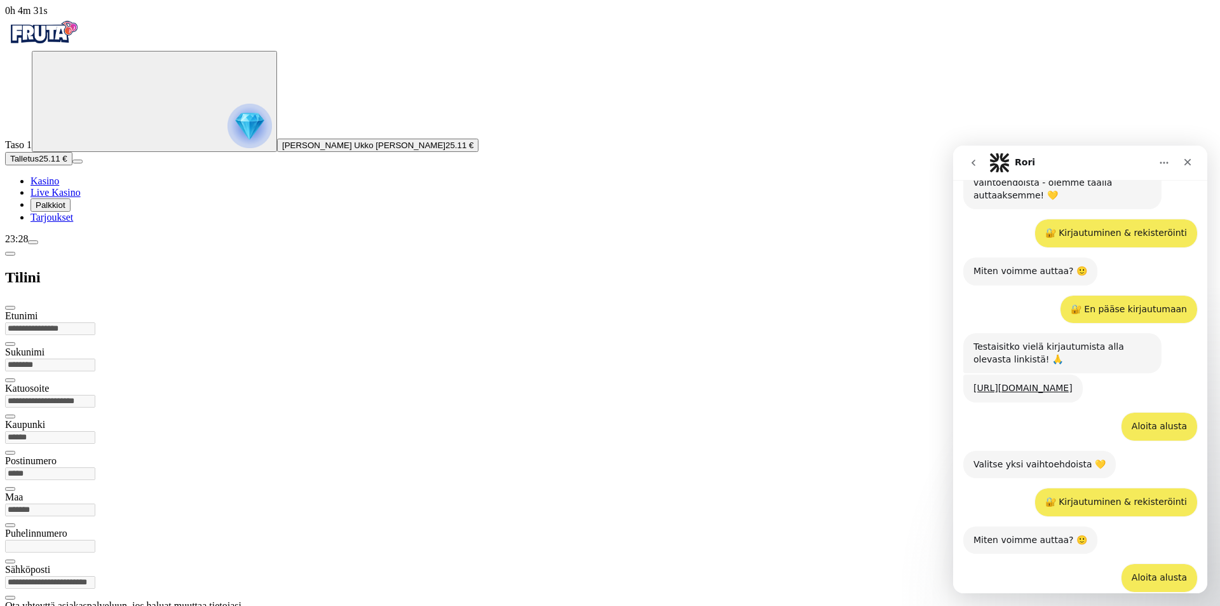
scroll to position [203, 0]
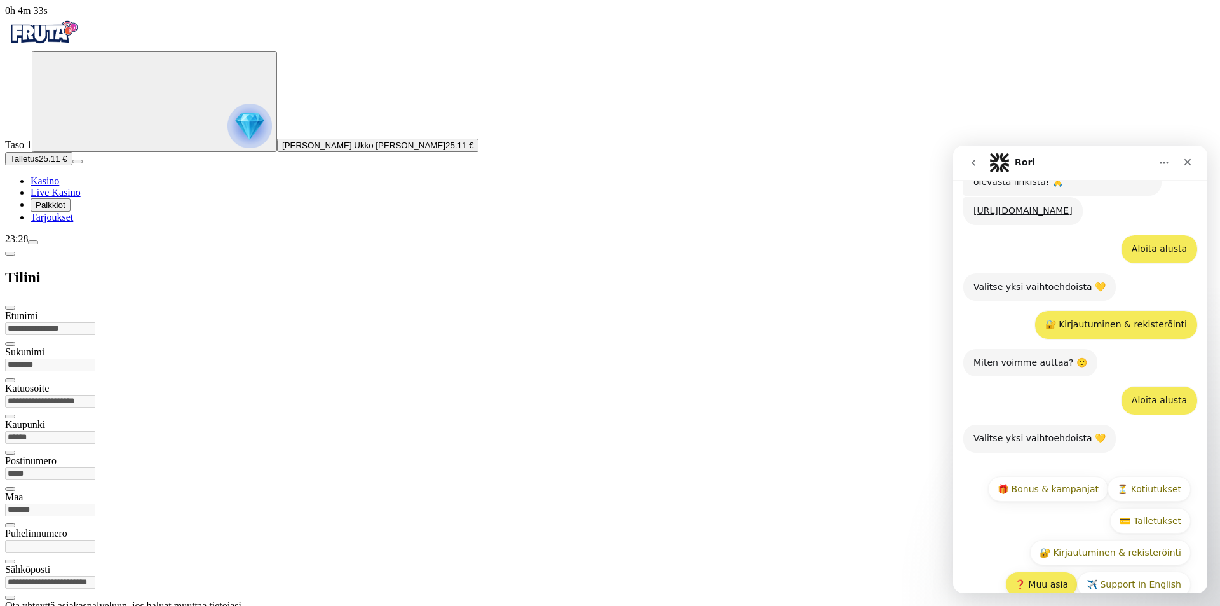
click at [1030, 571] on button "❓ Muu asia" at bounding box center [1041, 583] width 72 height 25
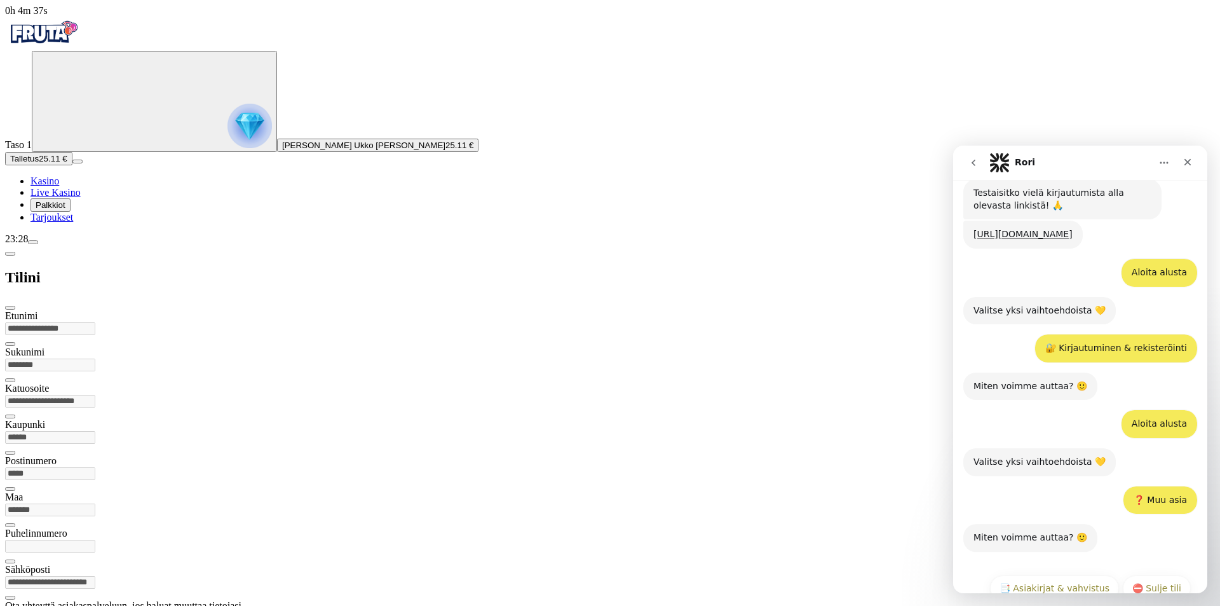
scroll to position [414, 0]
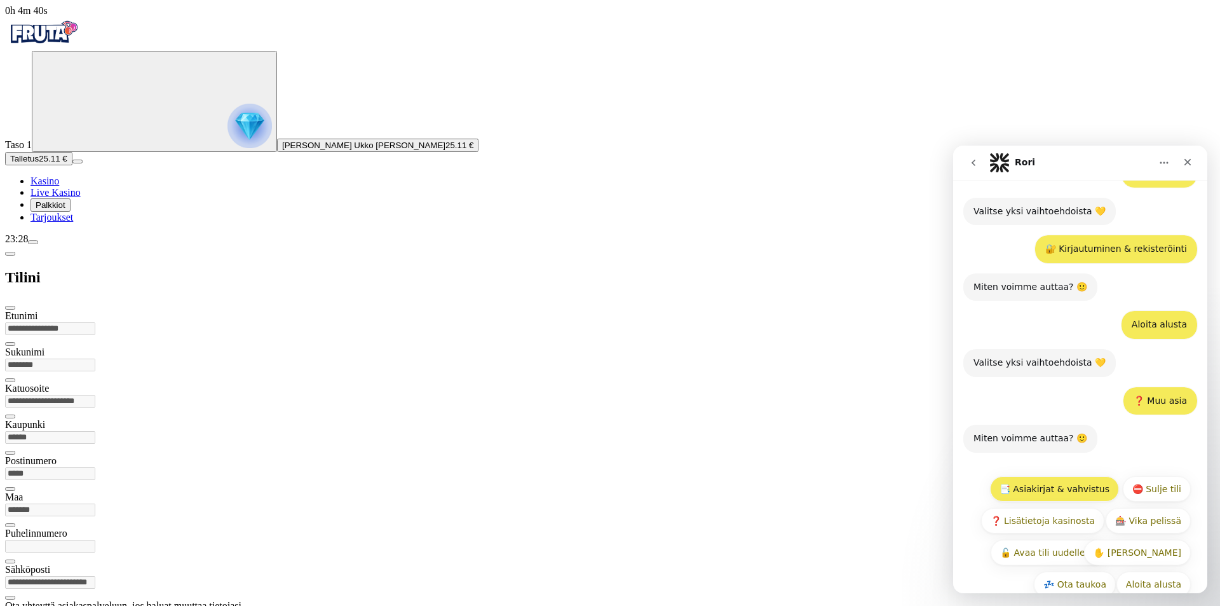
click at [1080, 476] on button "📑 Asiakirjat & vahvistus" at bounding box center [1054, 488] width 129 height 25
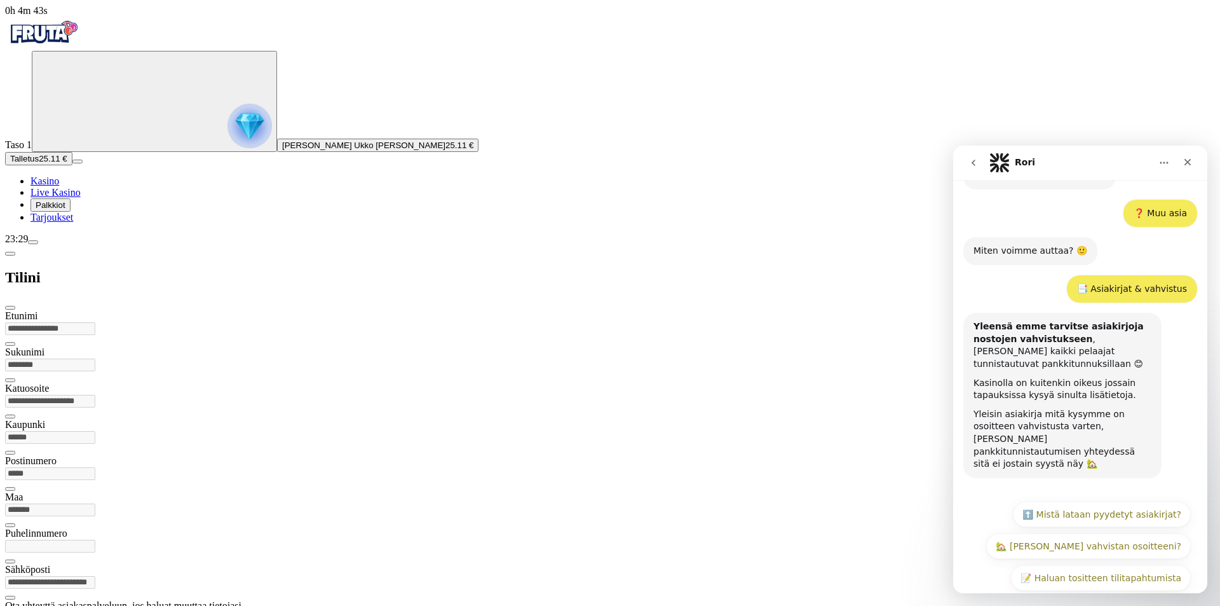
scroll to position [602, 0]
click at [1081, 596] on button "❓ Muu asia" at bounding box center [1080, 608] width 72 height 25
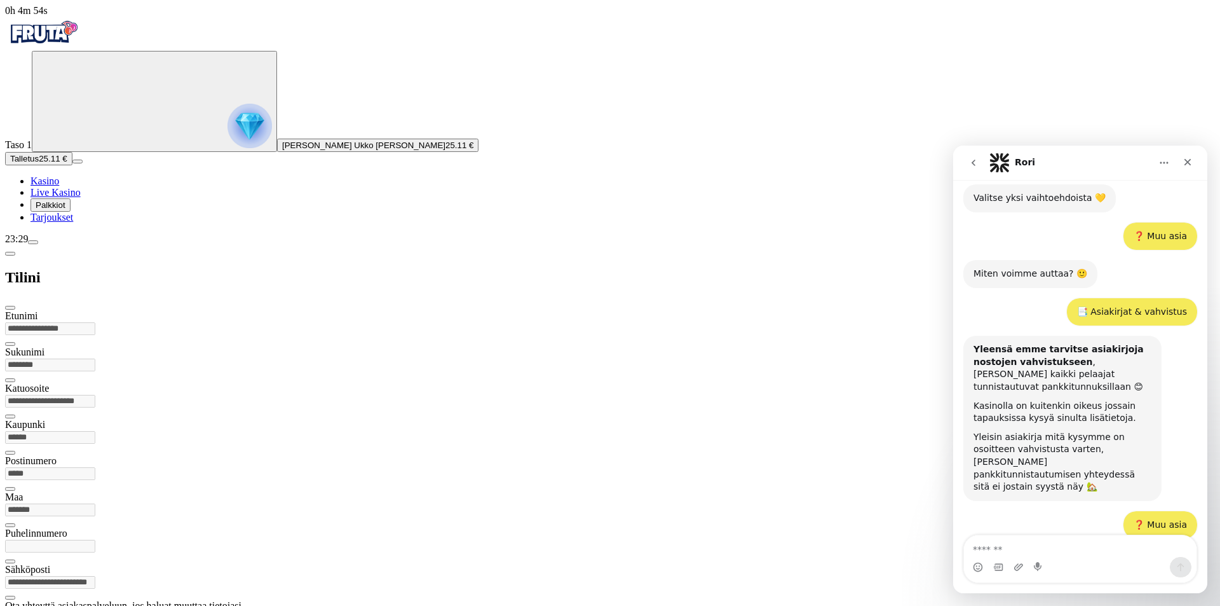
scroll to position [597, 0]
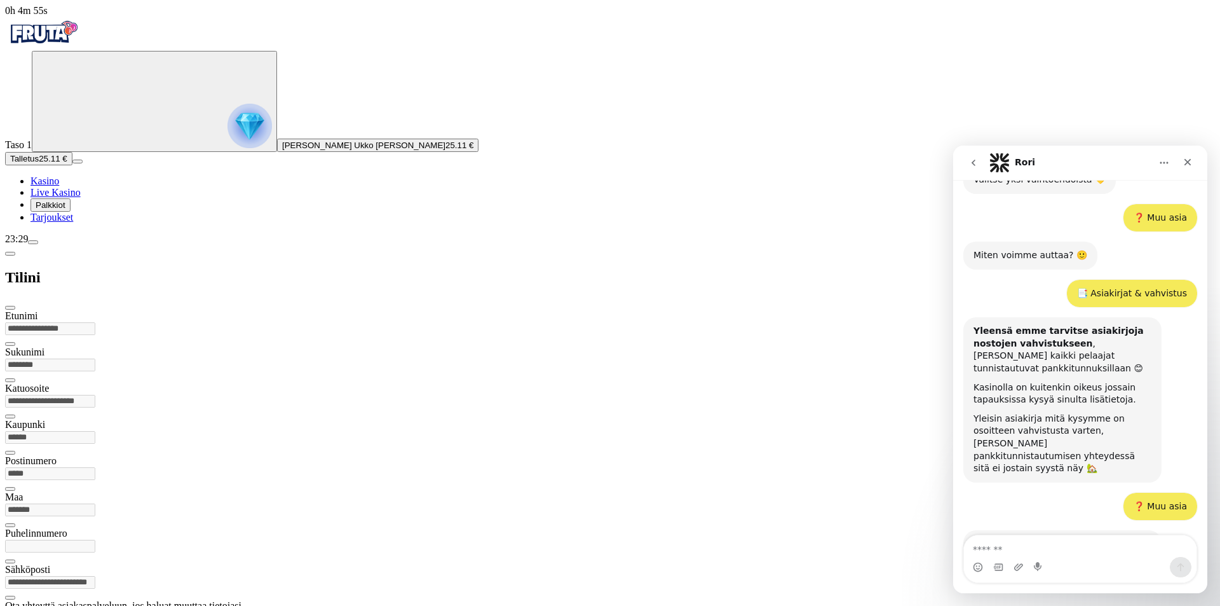
click at [1045, 543] on textarea "Viesti…" at bounding box center [1080, 546] width 233 height 22
type textarea "*"
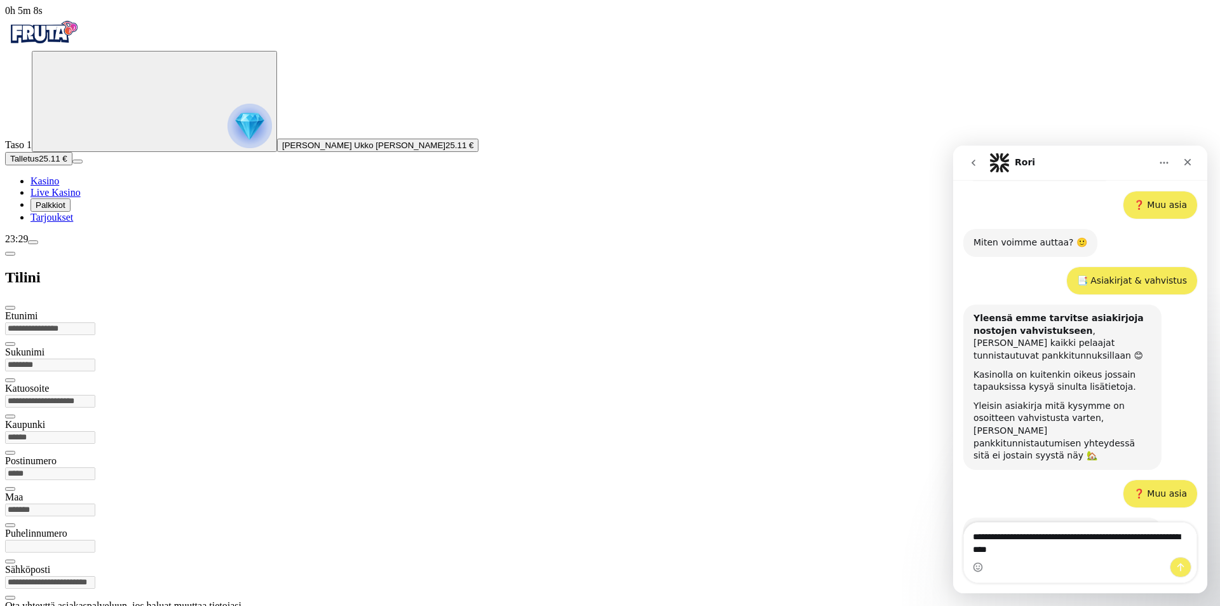
type textarea "**********"
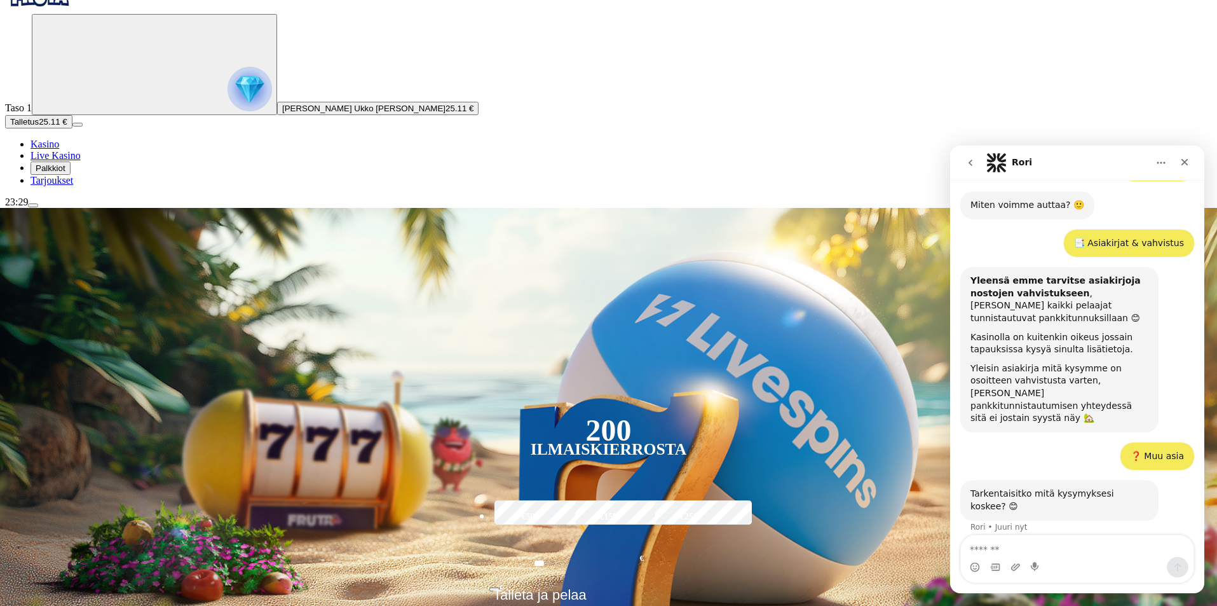
scroll to position [212, 0]
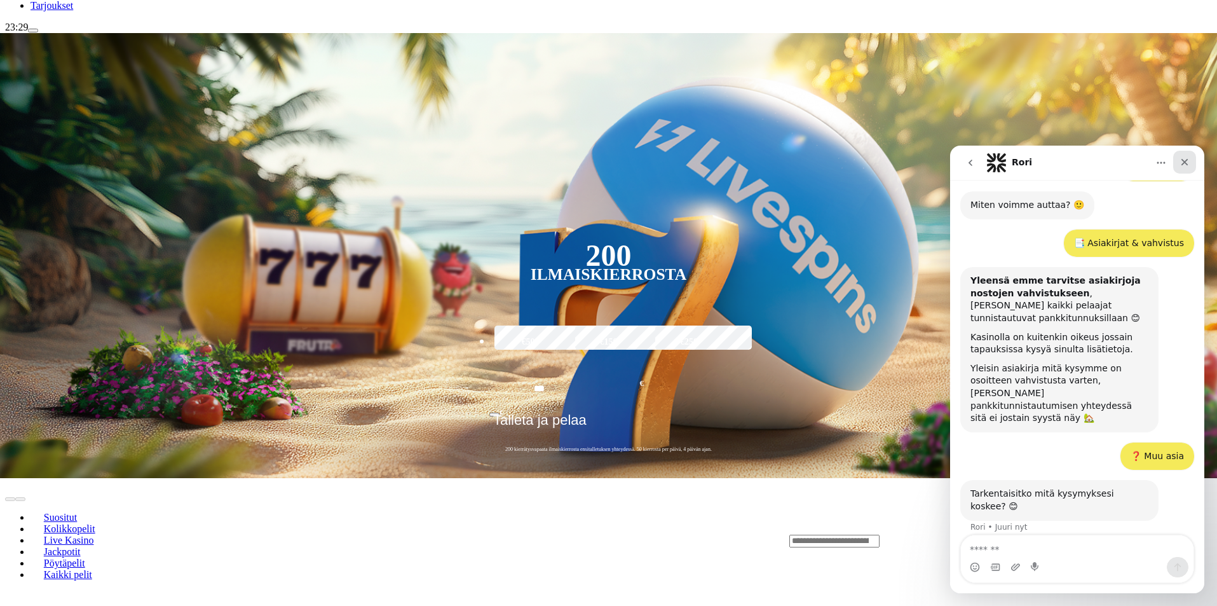
click at [1183, 162] on icon "Sulje" at bounding box center [1185, 162] width 10 height 10
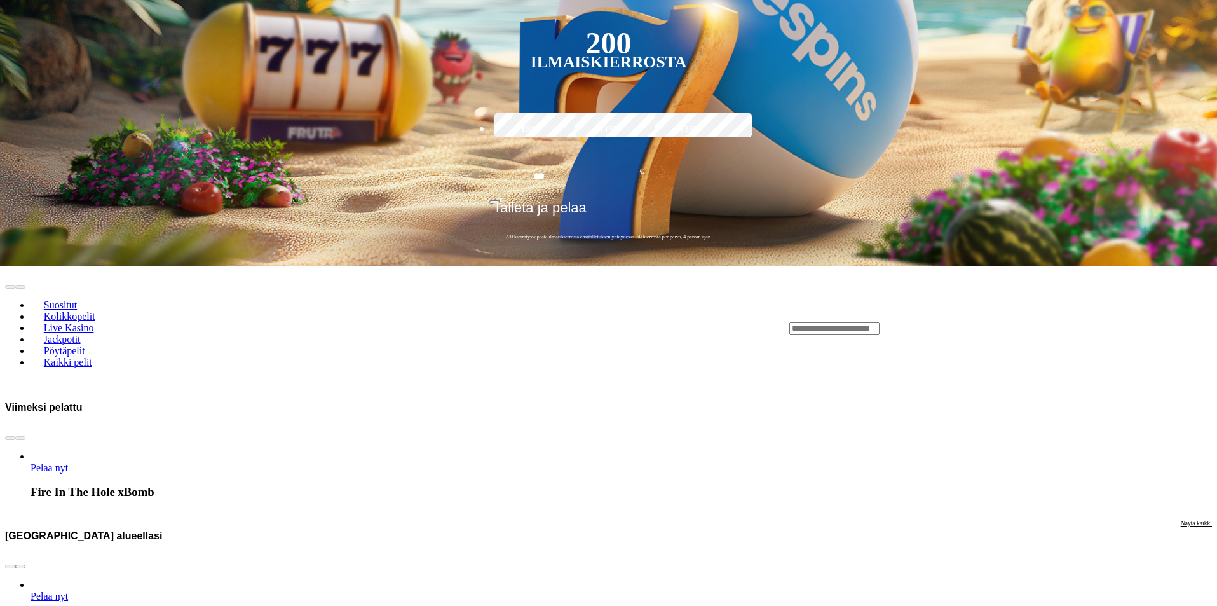
scroll to position [689, 0]
click at [20, 566] on span "chevron-right icon" at bounding box center [20, 566] width 0 height 0
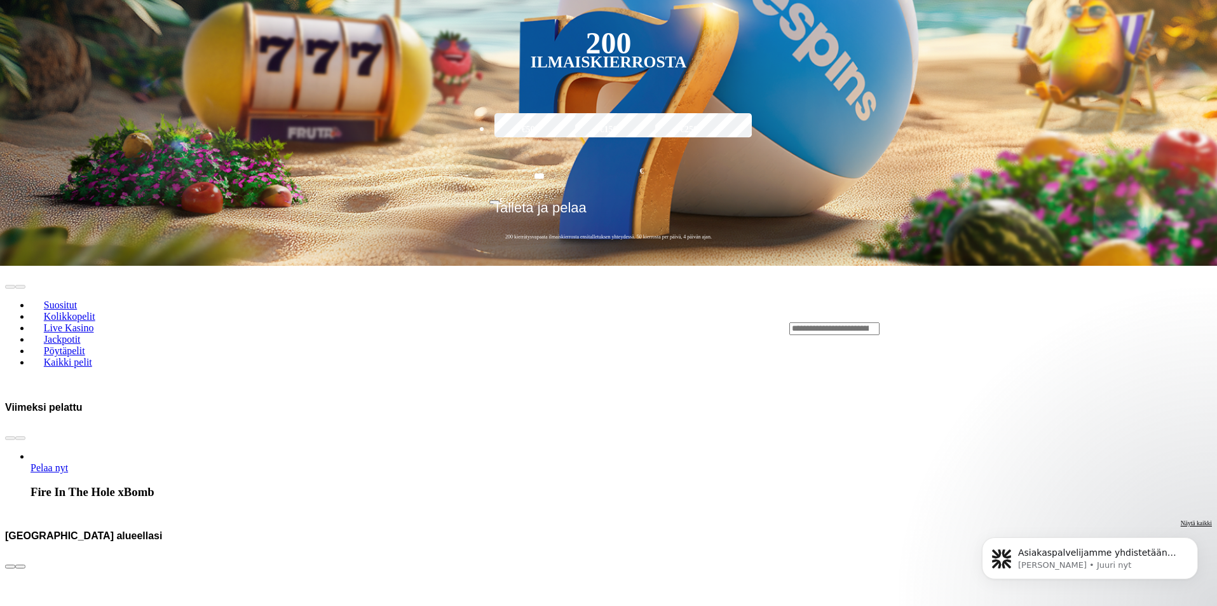
scroll to position [698, 0]
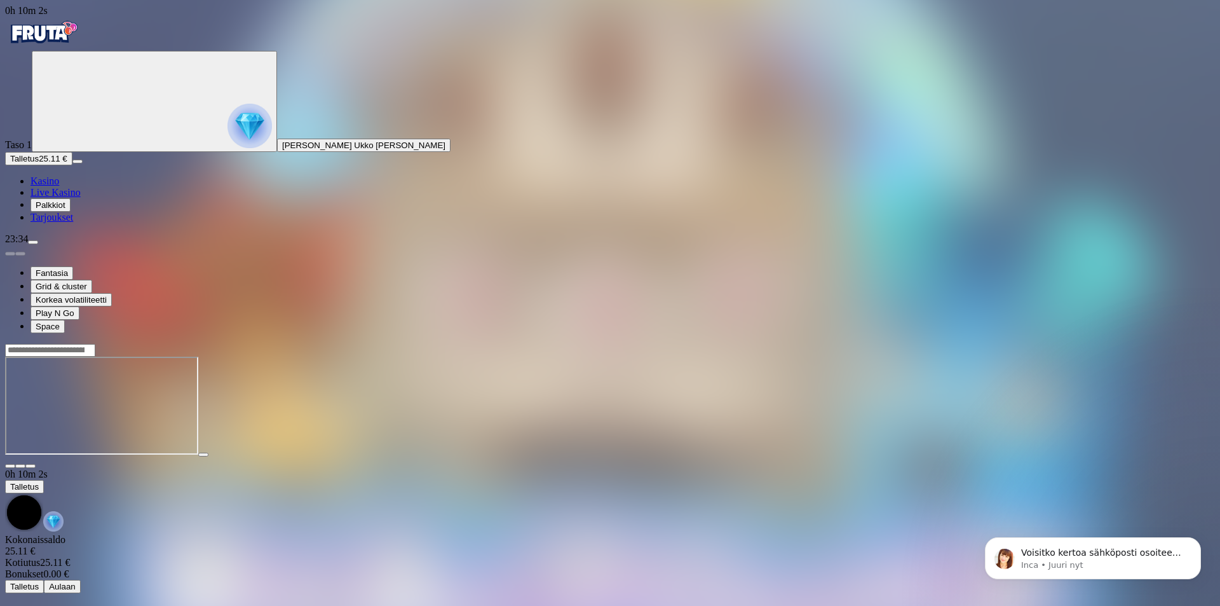
scroll to position [807, 0]
click at [1047, 579] on div "Voisitko kertoa sähköposti osoiteesi niin saan päivitettyä Inca • Juuri nyt" at bounding box center [1093, 579] width 234 height 0
click at [1079, 554] on p "Voisitko kertoa sähköposti osoiteesi niin saan päivitettyä" at bounding box center [1103, 553] width 164 height 13
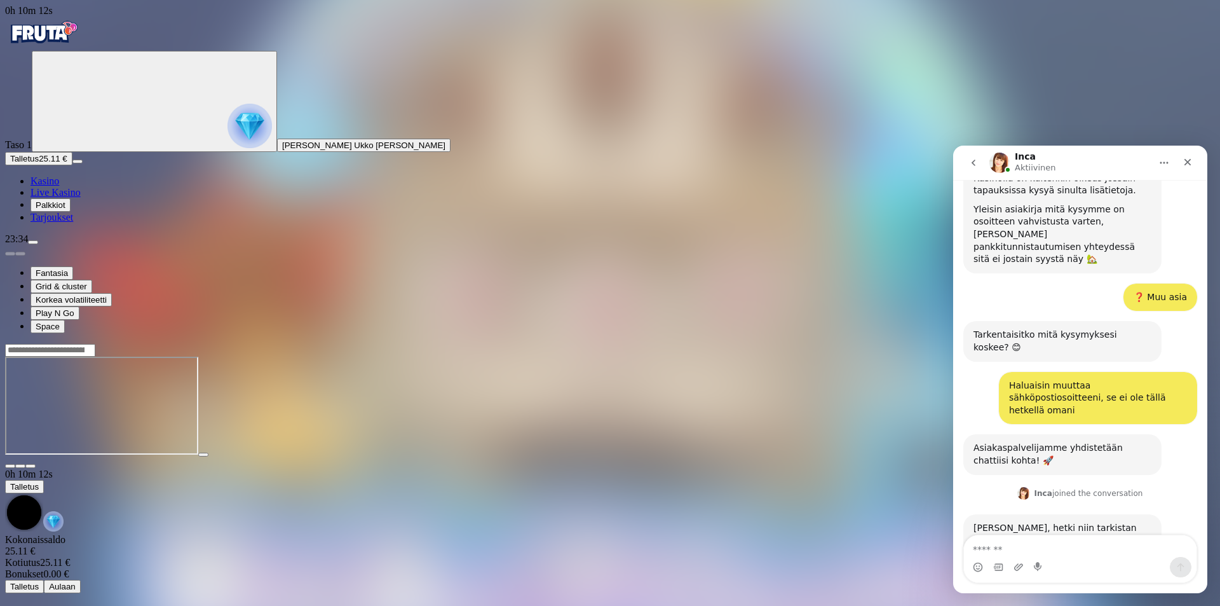
click at [1026, 540] on textarea "Viesti…" at bounding box center [1080, 546] width 233 height 22
type textarea "**********"
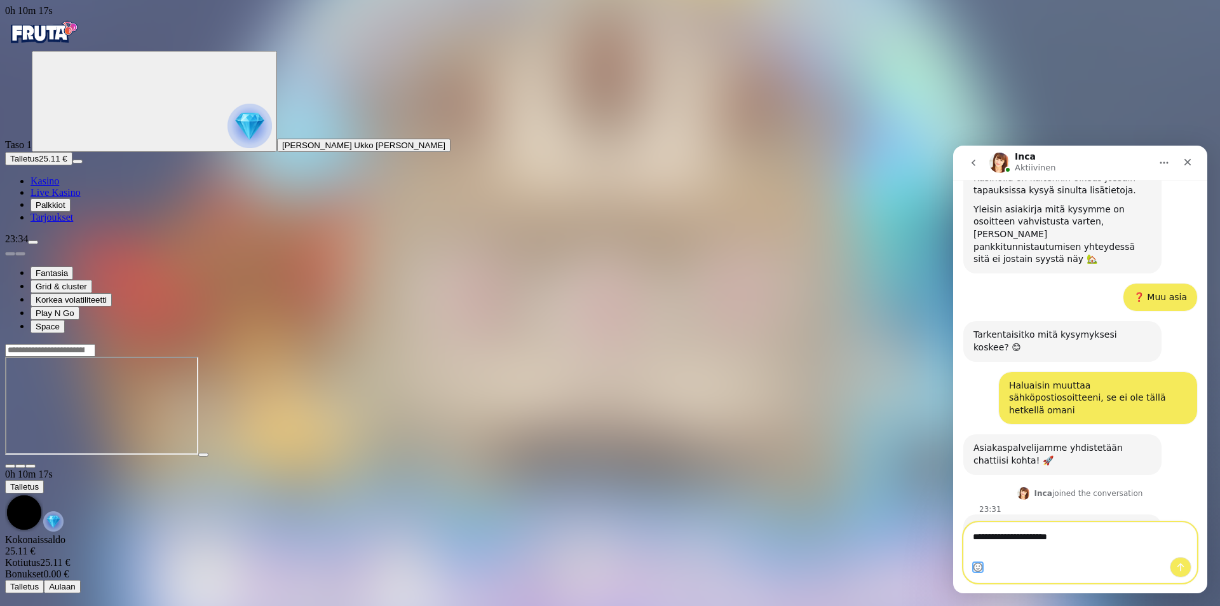
click at [973, 562] on button "Emoji-valitsin" at bounding box center [978, 567] width 10 height 10
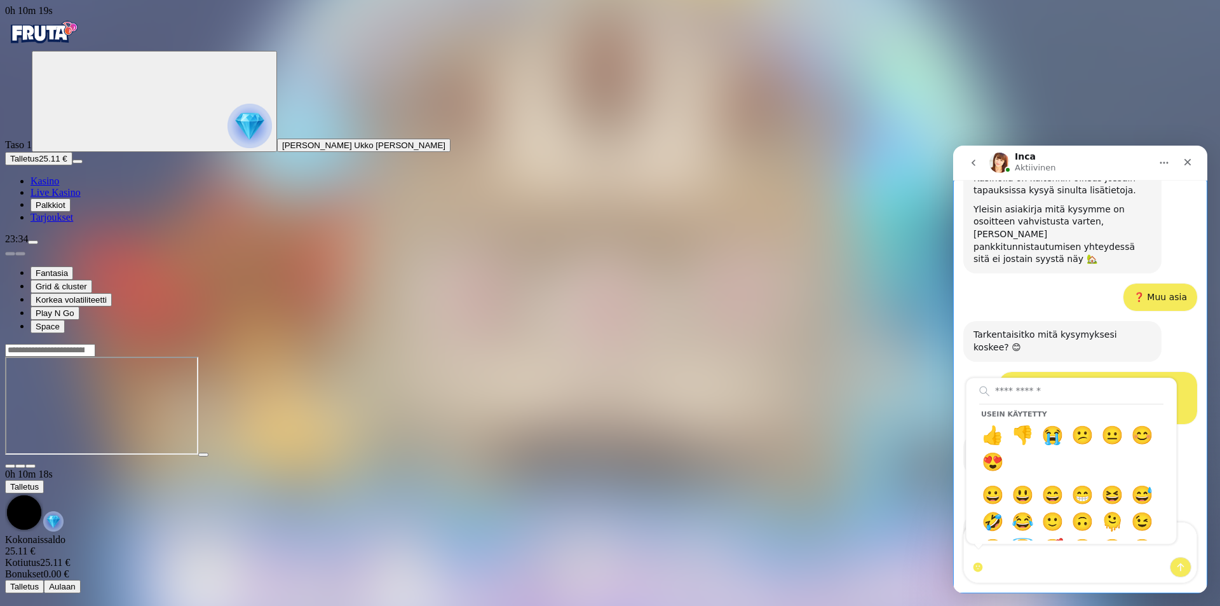
click at [1095, 573] on div "Usein käytetty 👍 👎 😭 😕 😐 😊 😍 😀 😃 😄 😁 😆 😅 🤣 😂 🙂 🙃 🫠 😉 😊 😇 🥰 😍 🤩 😘 😗 😚 😙 🥲 😋 😛 😜 …" at bounding box center [1080, 567] width 233 height 20
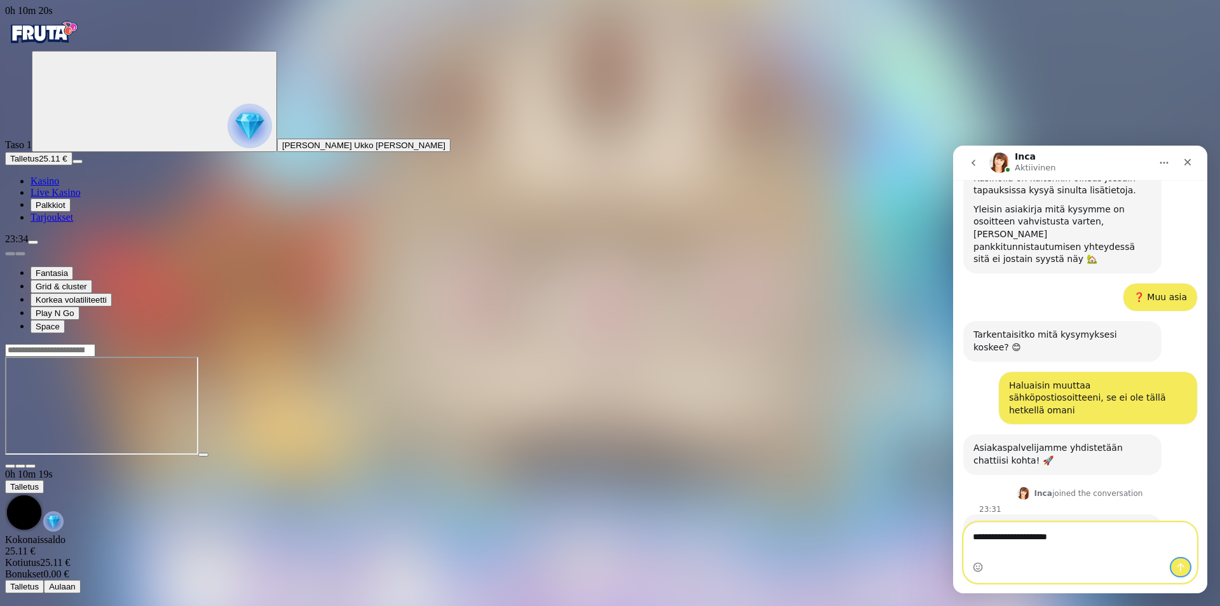
click at [1183, 569] on icon "Lähetä viesti…" at bounding box center [1181, 567] width 10 height 10
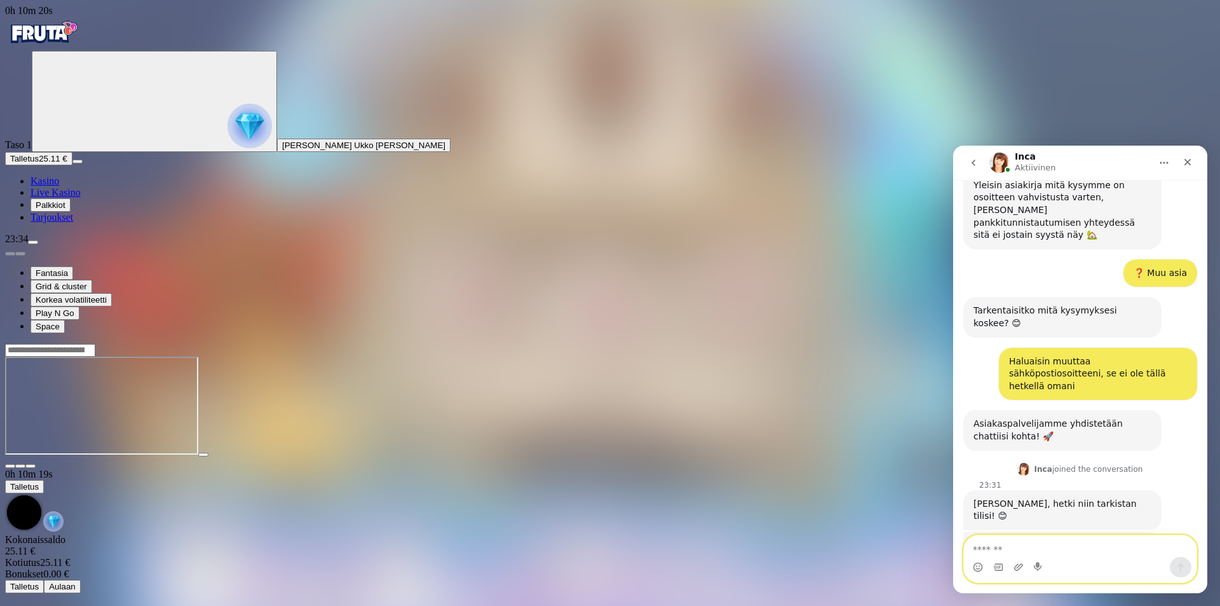
scroll to position [845, 0]
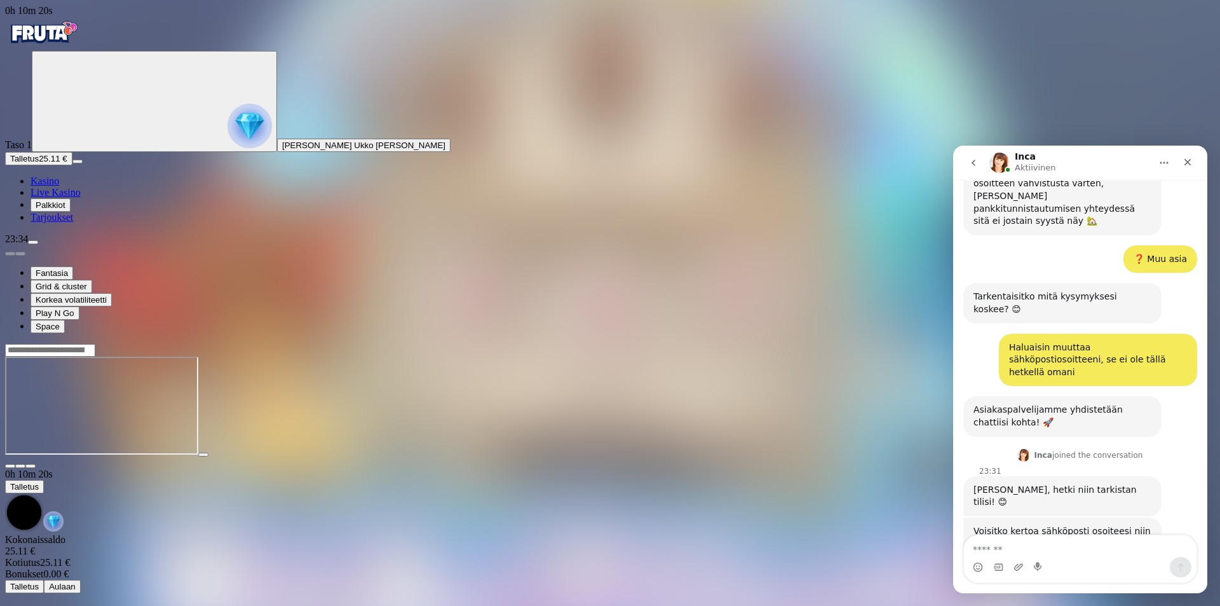
click at [875, 457] on div at bounding box center [610, 407] width 1210 height 100
click at [1185, 154] on div "Sulje" at bounding box center [1187, 162] width 23 height 23
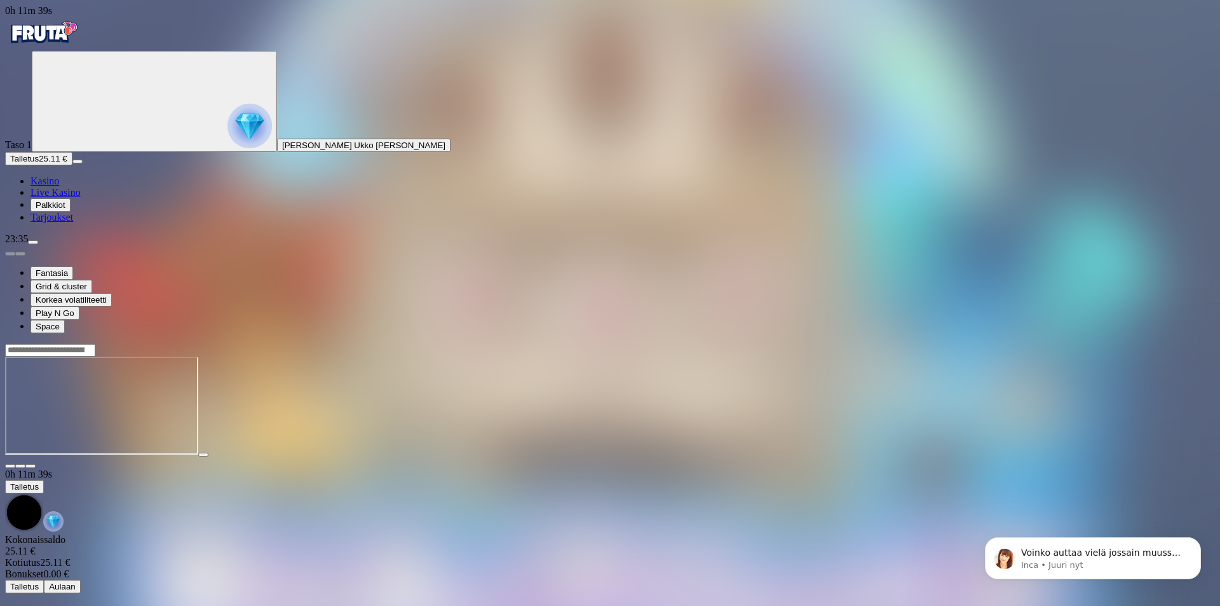
scroll to position [911, 0]
click at [119, 245] on div "23:36" at bounding box center [610, 238] width 1210 height 11
click at [33, 242] on span "menu icon" at bounding box center [33, 242] width 0 height 0
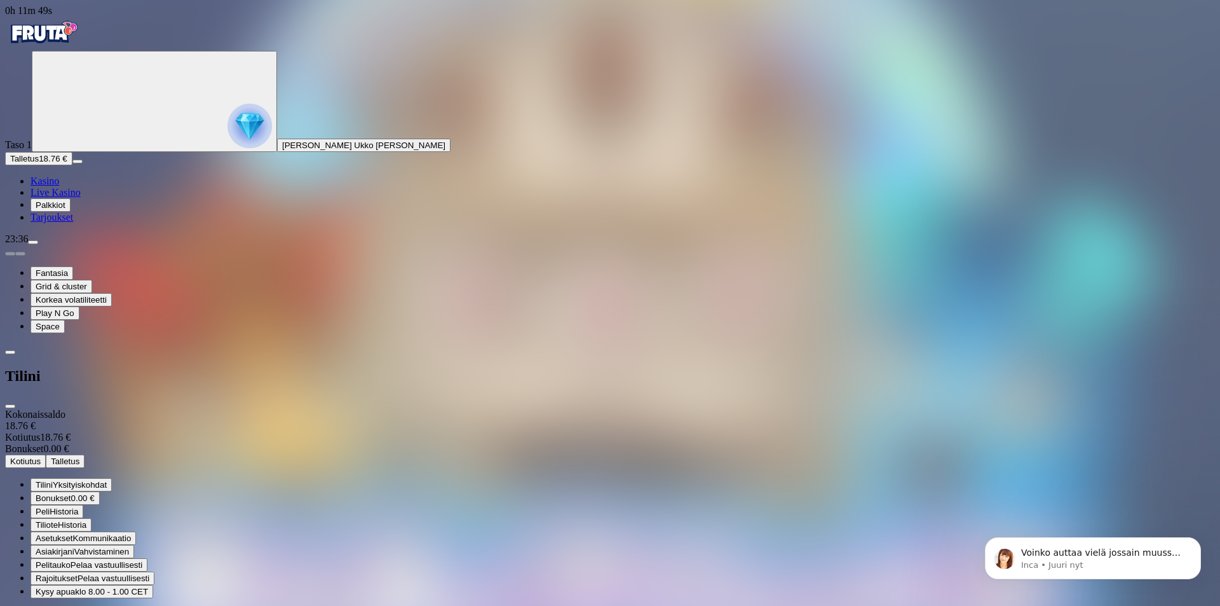
click at [107, 480] on span "Yksityiskohdat" at bounding box center [80, 485] width 54 height 10
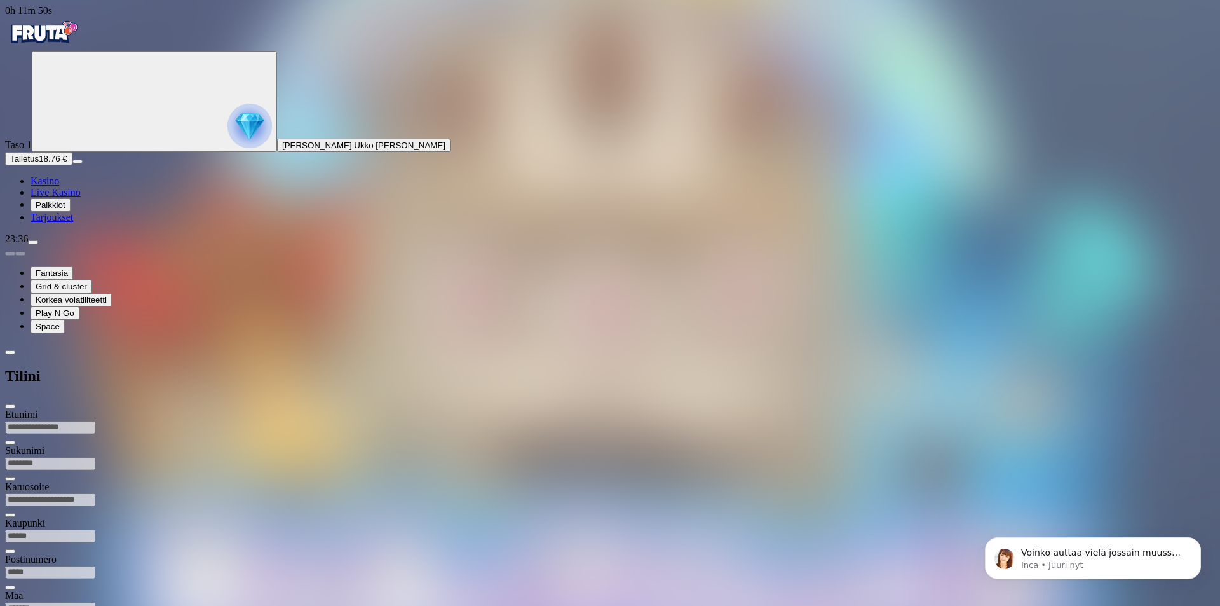
click at [202, 590] on div "Maa *******" at bounding box center [610, 608] width 1210 height 36
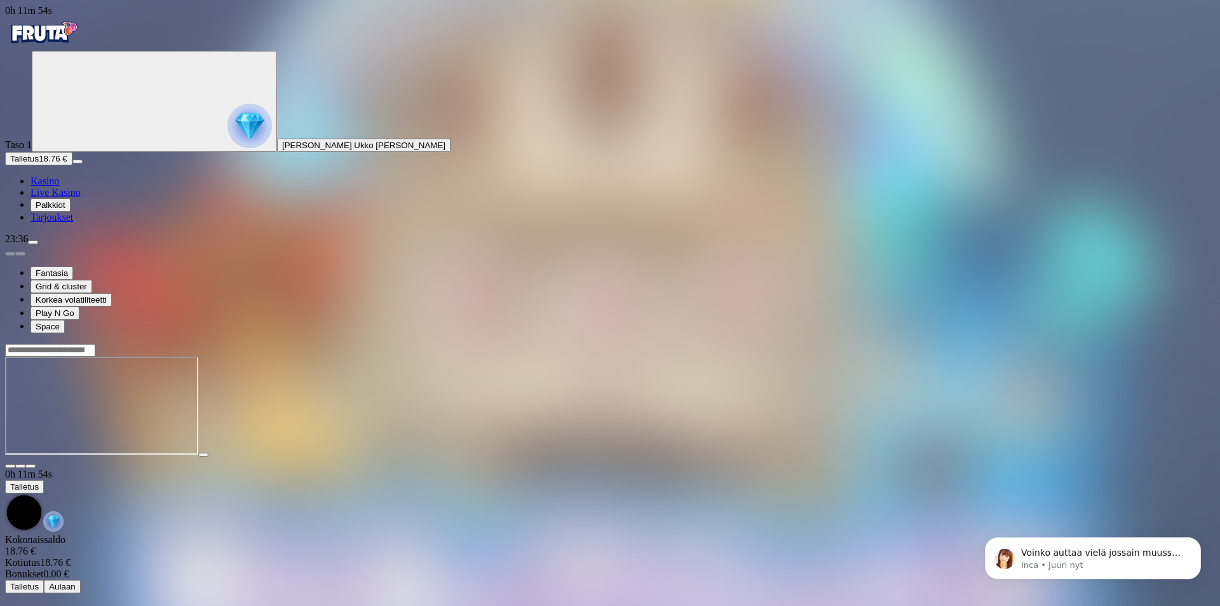
scroll to position [911, 0]
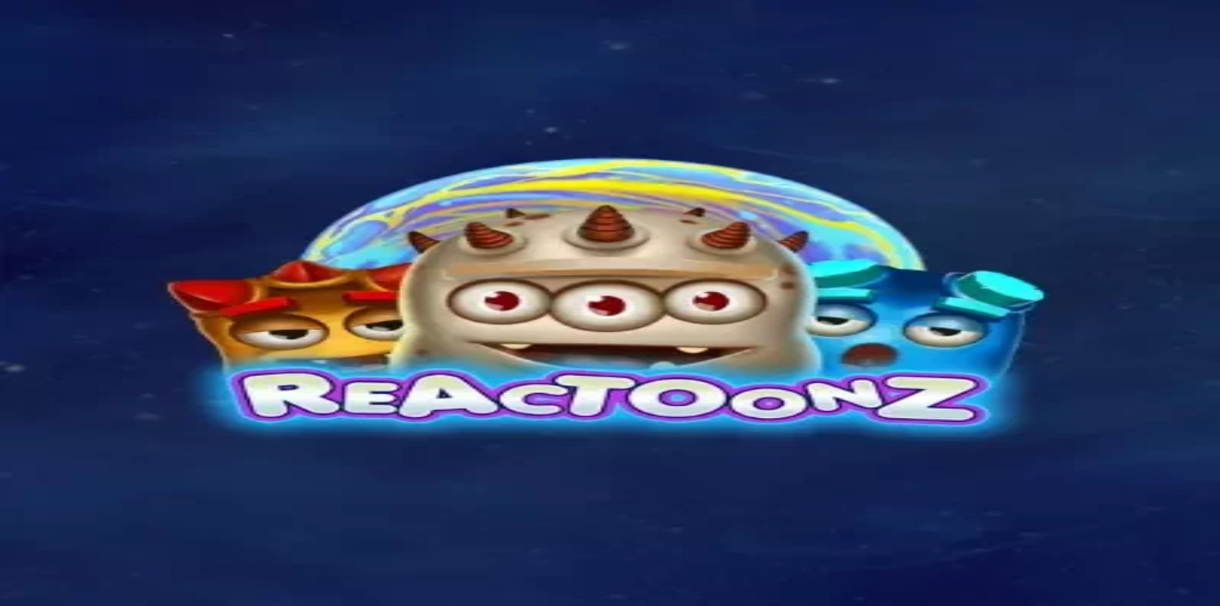
click at [33, 242] on span "menu icon" at bounding box center [33, 242] width 0 height 0
click at [107, 480] on span "Tilini Yksityiskohdat" at bounding box center [71, 485] width 71 height 10
click at [31, 466] on span "fullscreen icon" at bounding box center [31, 466] width 0 height 0
click at [10, 466] on span "close icon" at bounding box center [10, 466] width 0 height 0
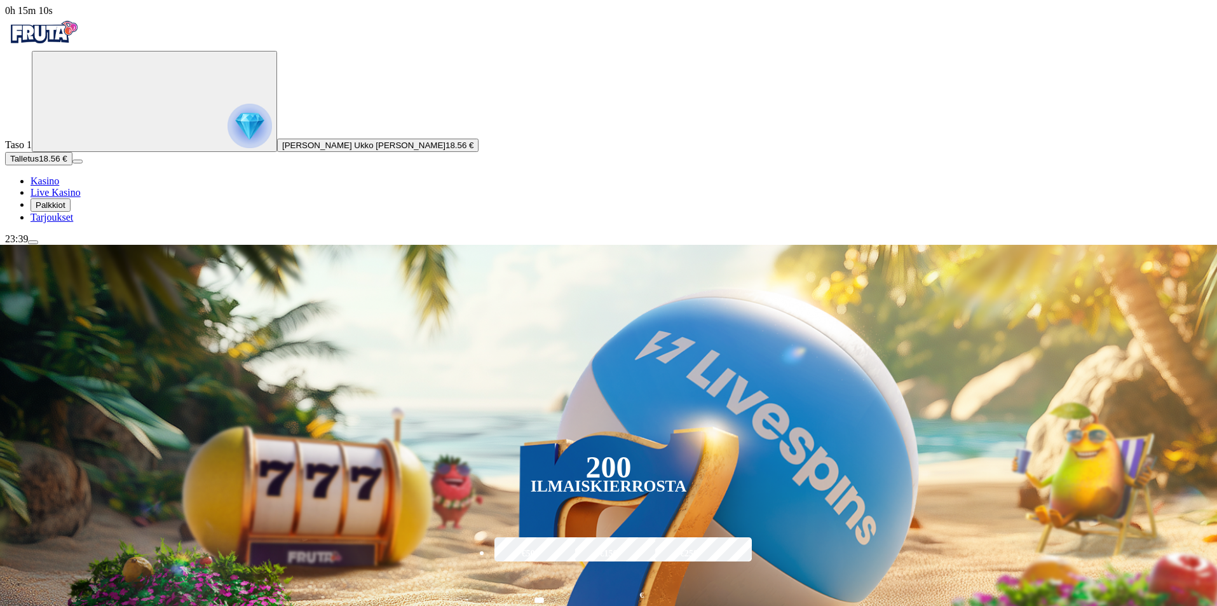
type input "******"
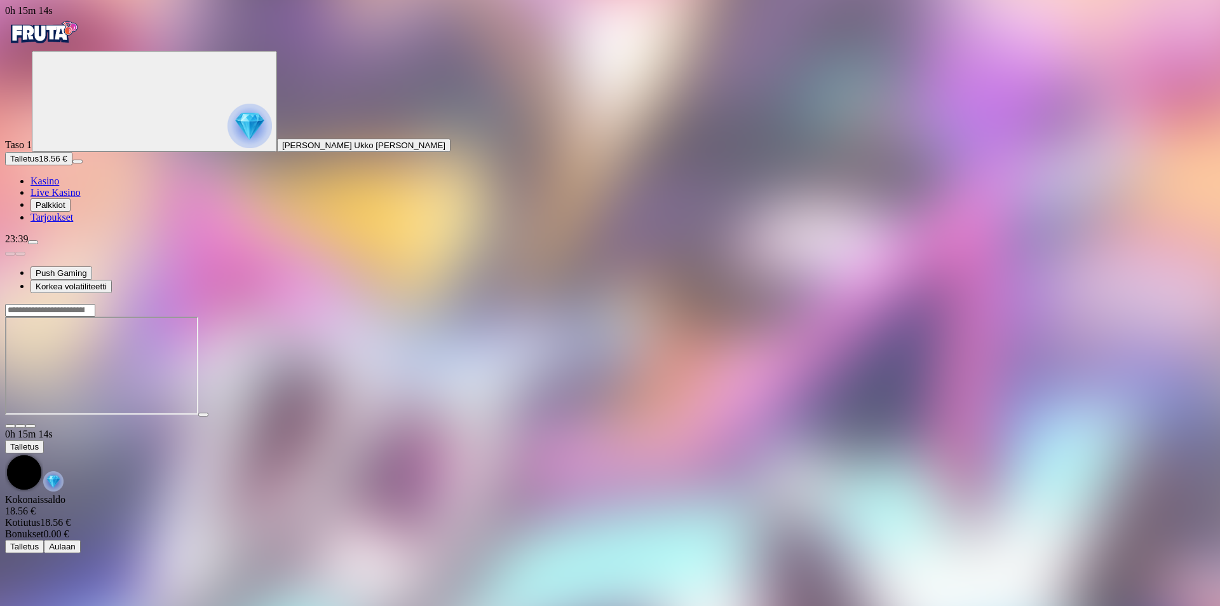
click at [31, 426] on span "fullscreen icon" at bounding box center [31, 426] width 0 height 0
click at [95, 304] on input "Search" at bounding box center [50, 310] width 90 height 13
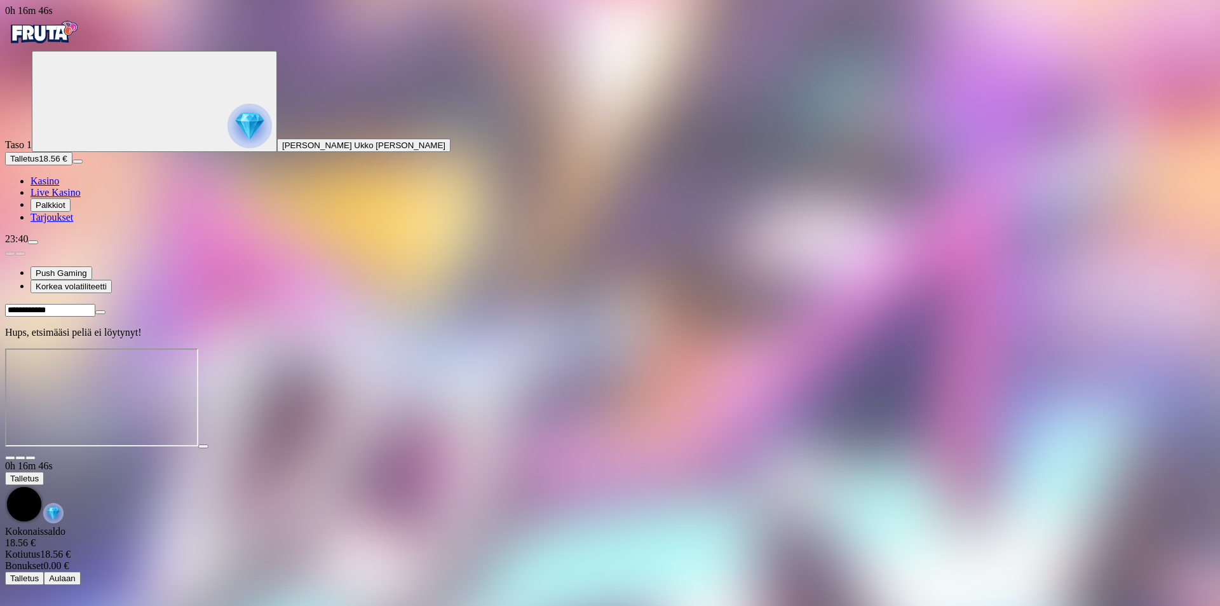
type input "**********"
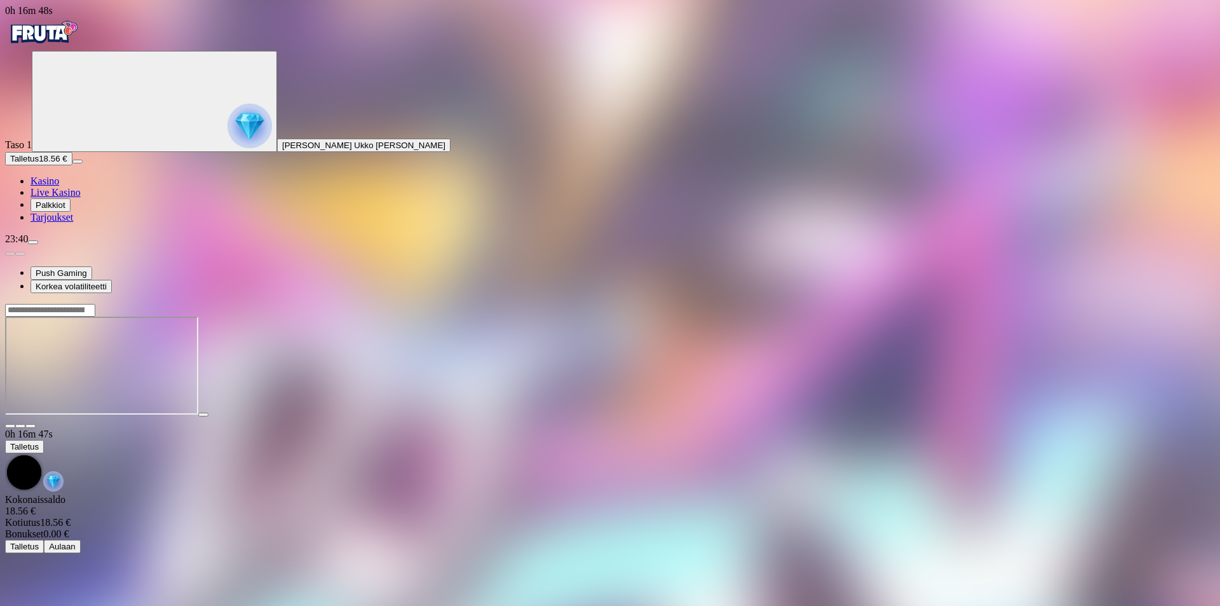
click at [95, 304] on input "Search" at bounding box center [50, 310] width 90 height 13
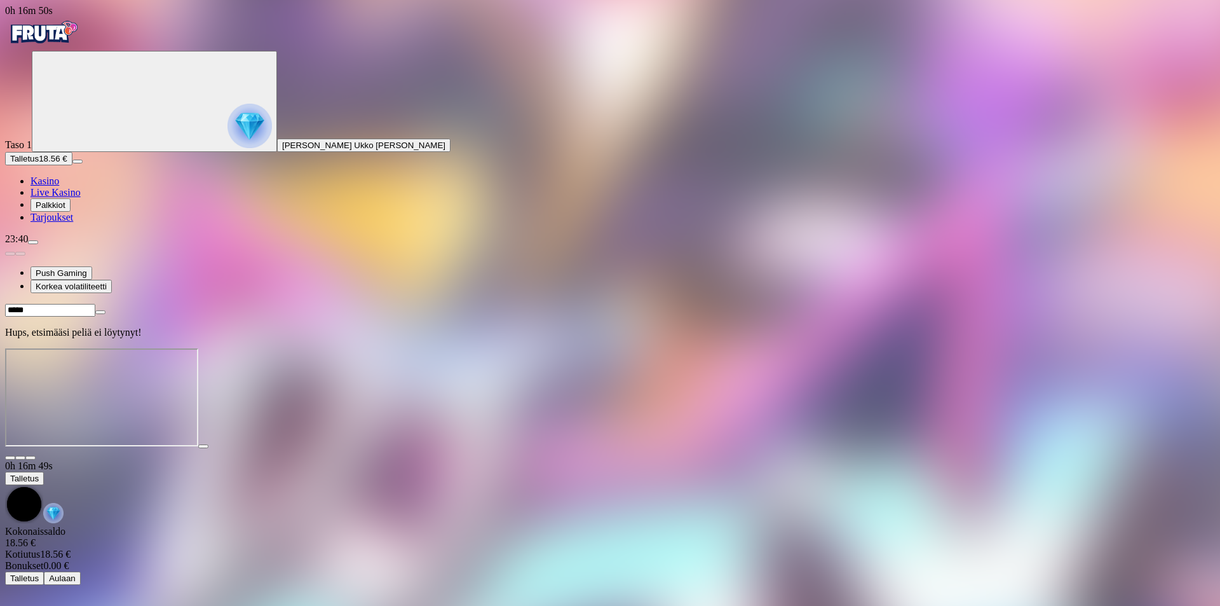
type input "******"
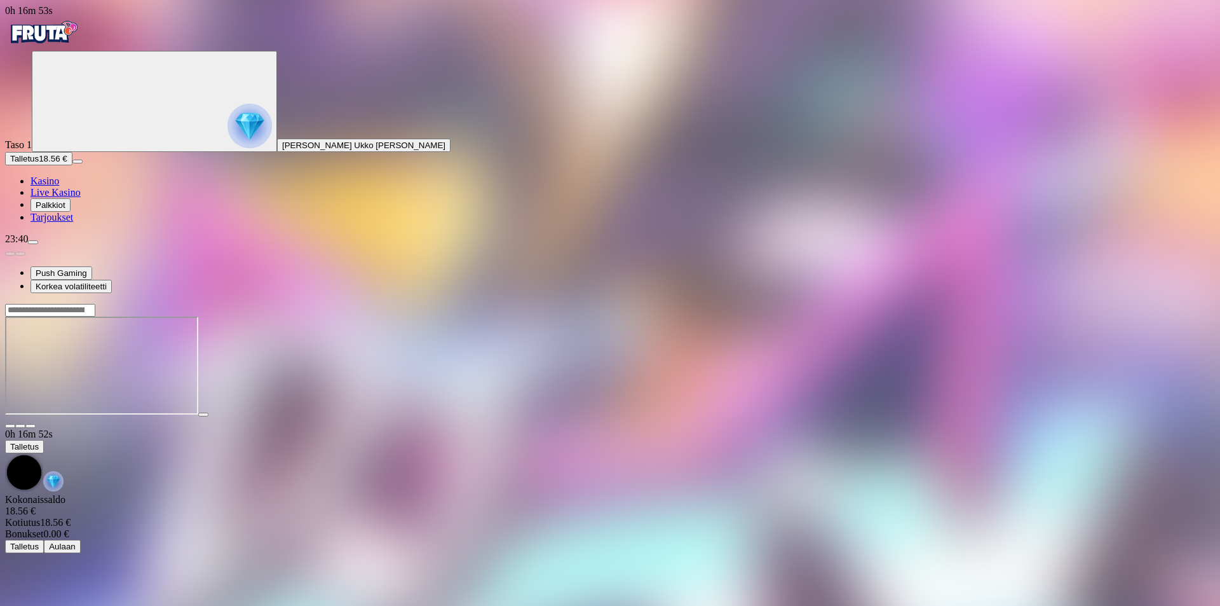
click at [10, 426] on span "close icon" at bounding box center [10, 426] width 0 height 0
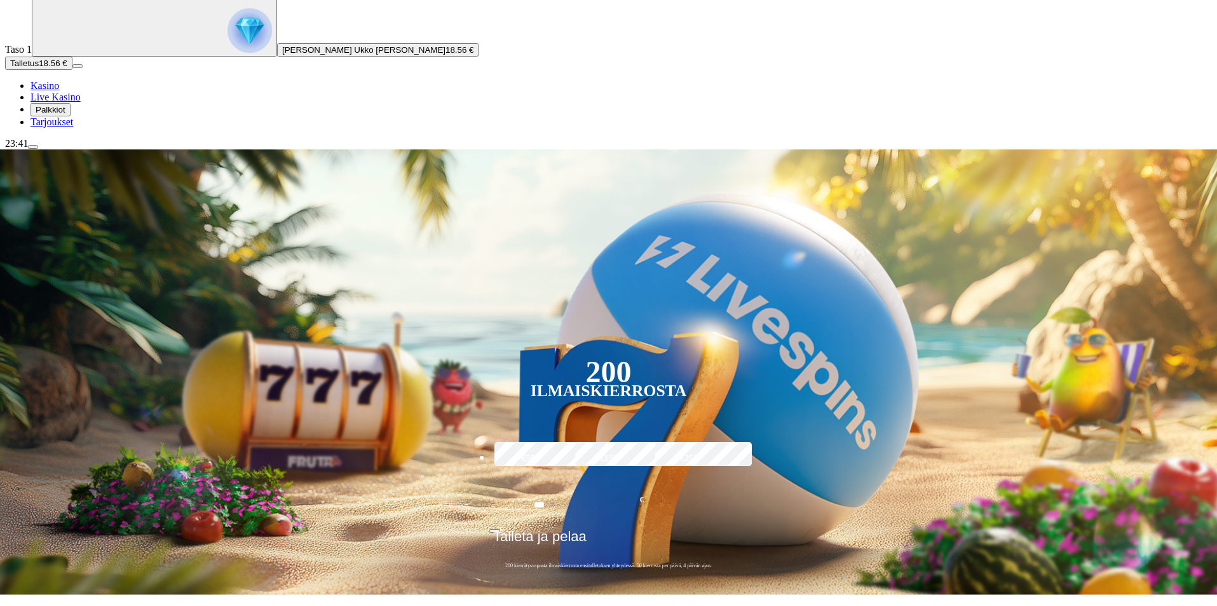
scroll to position [106, 0]
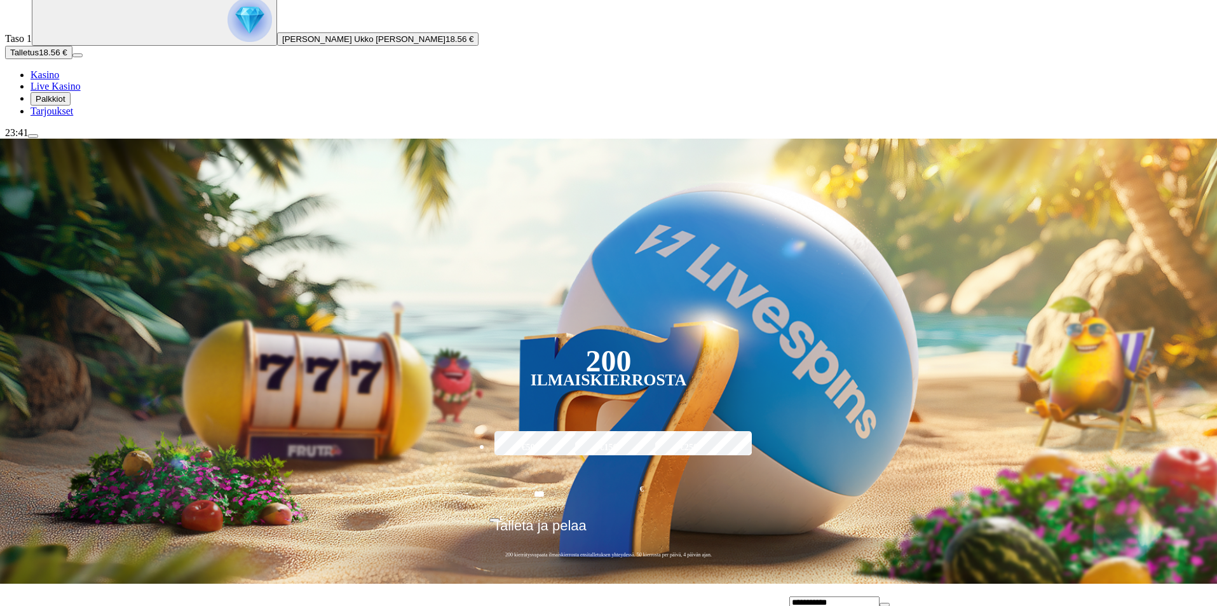
type input "**********"
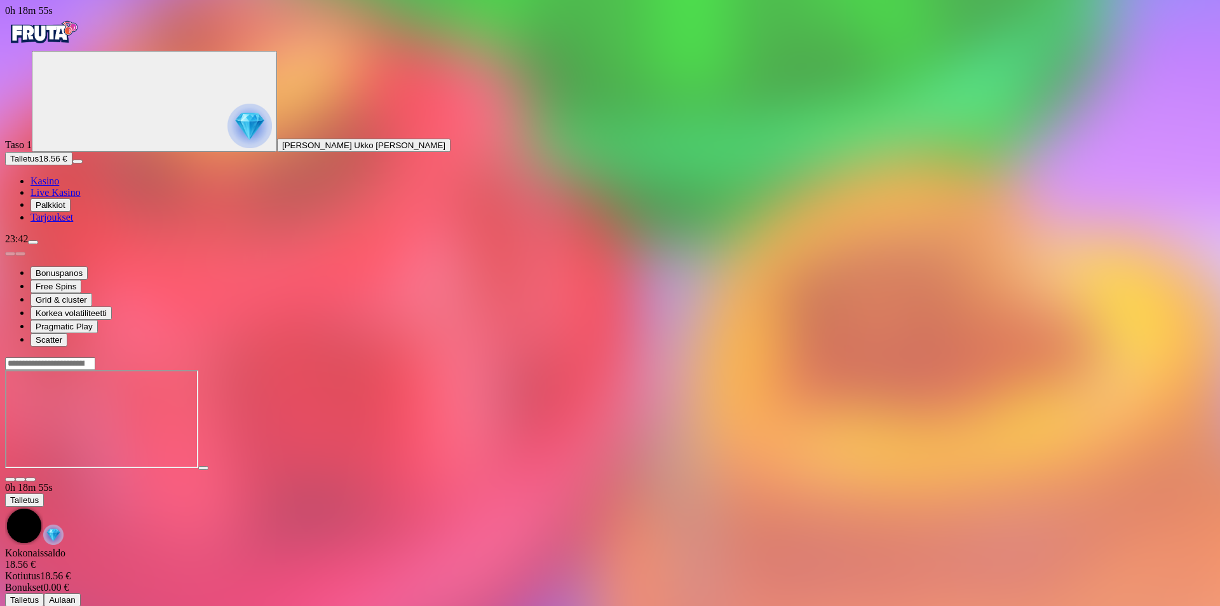
click at [1009, 357] on div at bounding box center [610, 363] width 1210 height 13
click at [95, 357] on input "Search" at bounding box center [50, 363] width 90 height 13
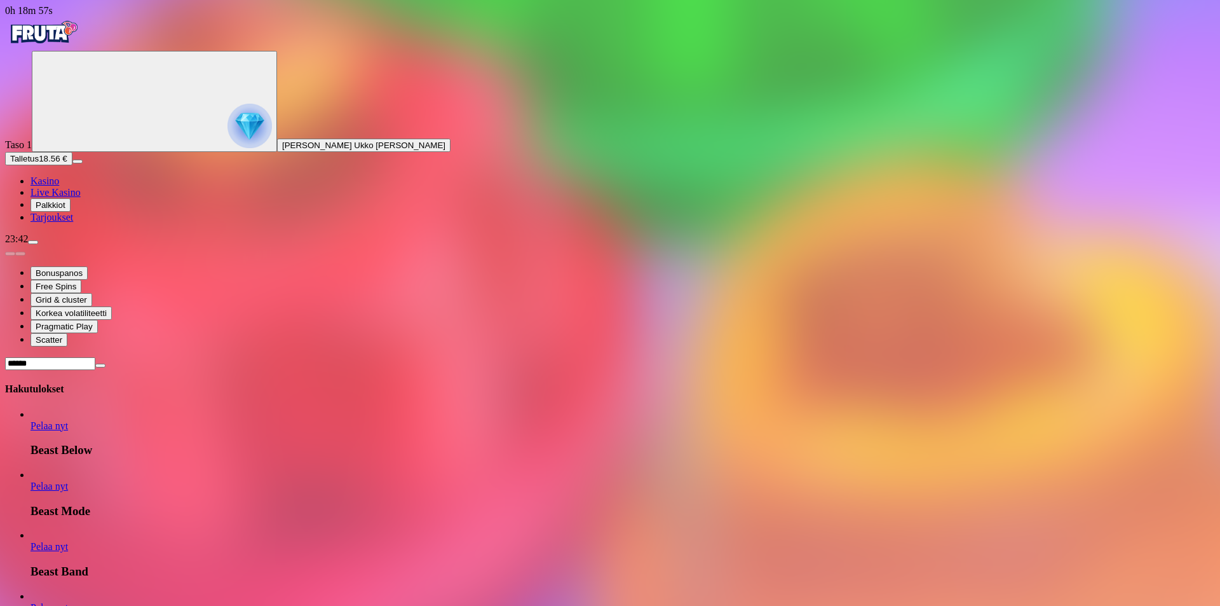
type input "*****"
click at [68, 420] on span "Pelaa nyt" at bounding box center [49, 425] width 37 height 11
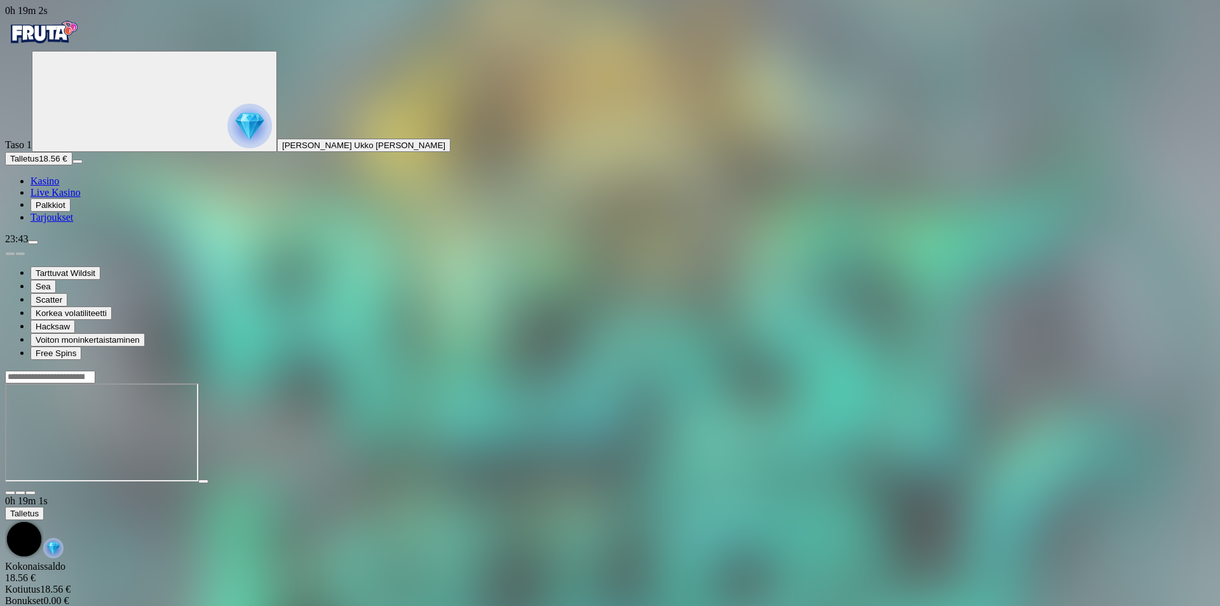
click at [31, 493] on span "fullscreen icon" at bounding box center [31, 493] width 0 height 0
click at [95, 371] on input "Search" at bounding box center [50, 377] width 90 height 13
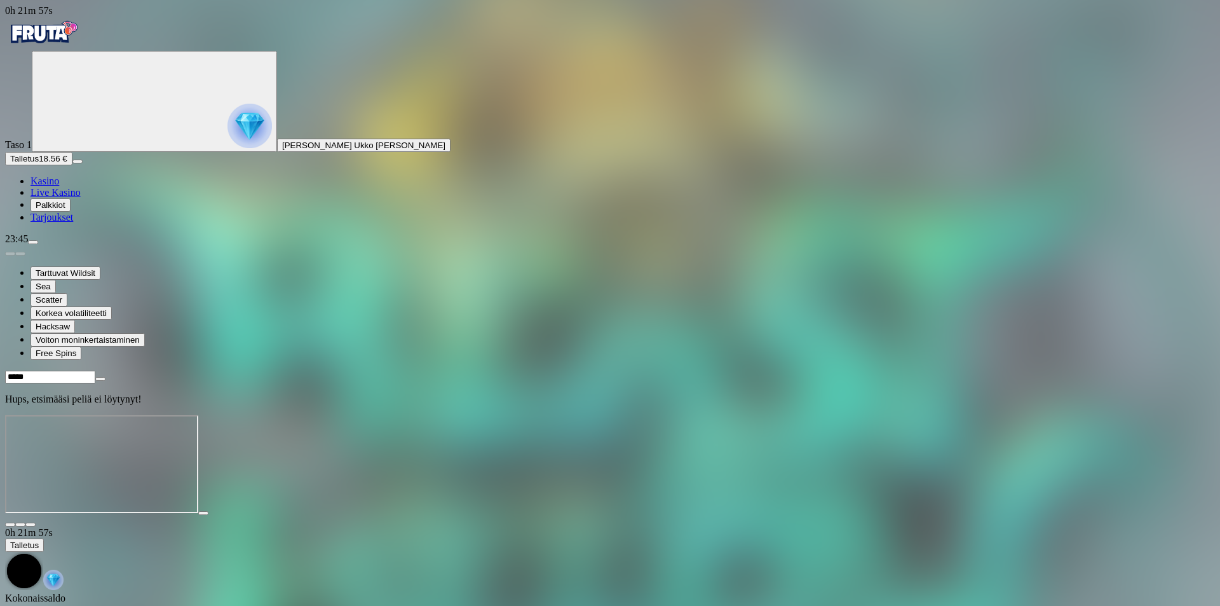
click at [822, 370] on div "***** Hups, etsimääsi peliä ei löytynyt!" at bounding box center [610, 387] width 1210 height 35
type input "******"
click at [68, 433] on span "Pelaa nyt" at bounding box center [49, 438] width 37 height 11
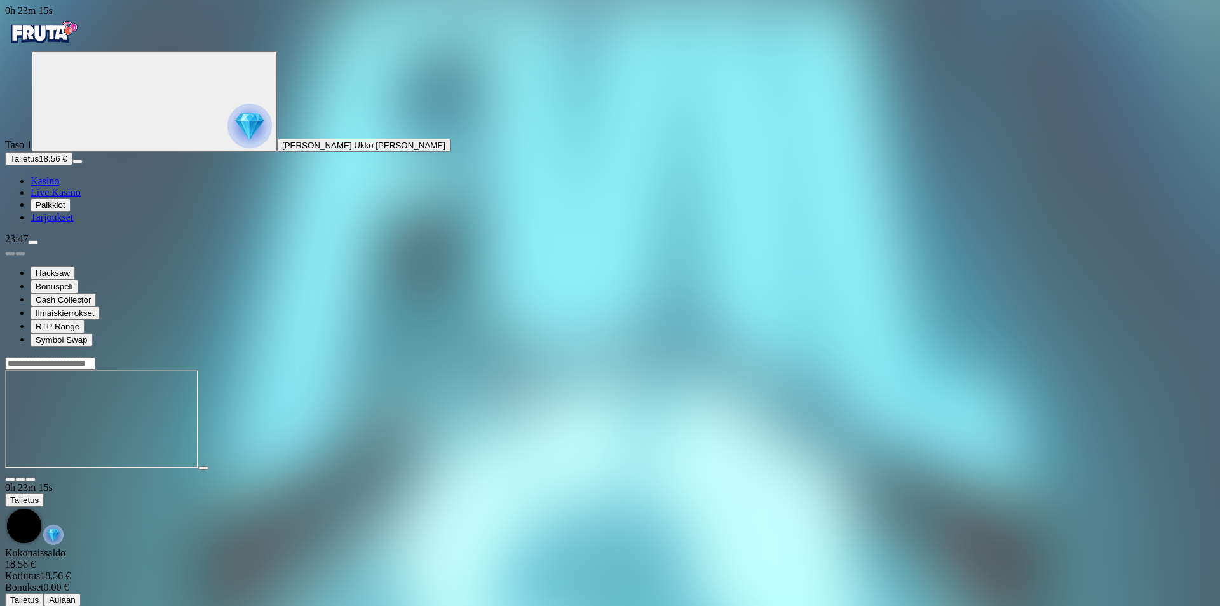
click at [95, 357] on input "Search" at bounding box center [50, 363] width 90 height 13
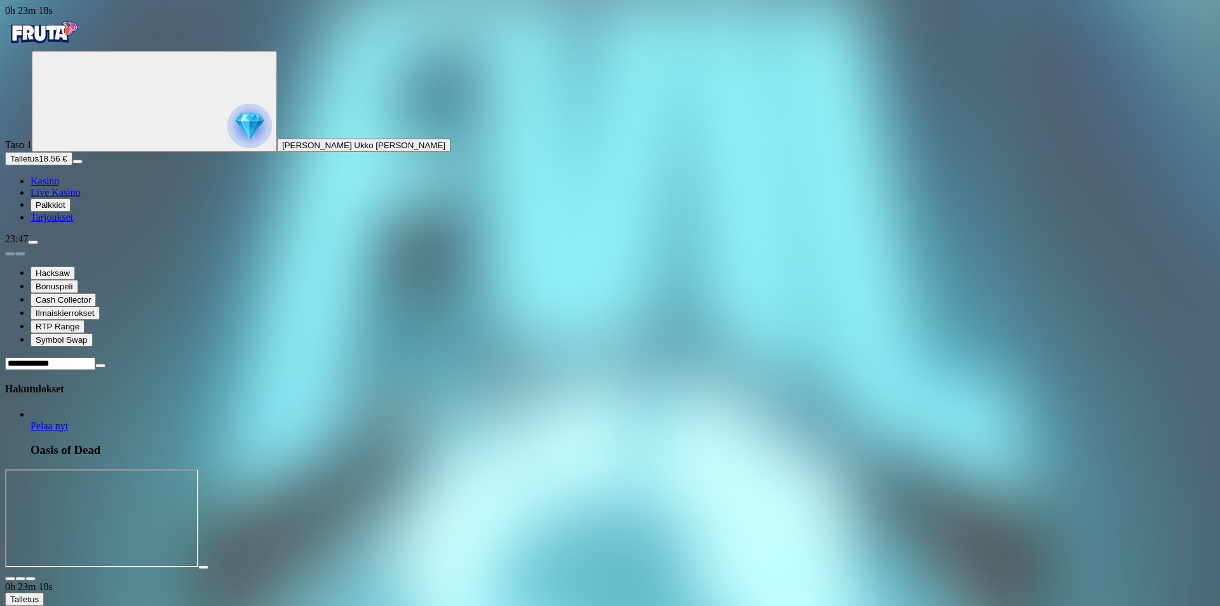
type input "**********"
click at [68, 420] on link "Pelaa nyt" at bounding box center [49, 425] width 37 height 11
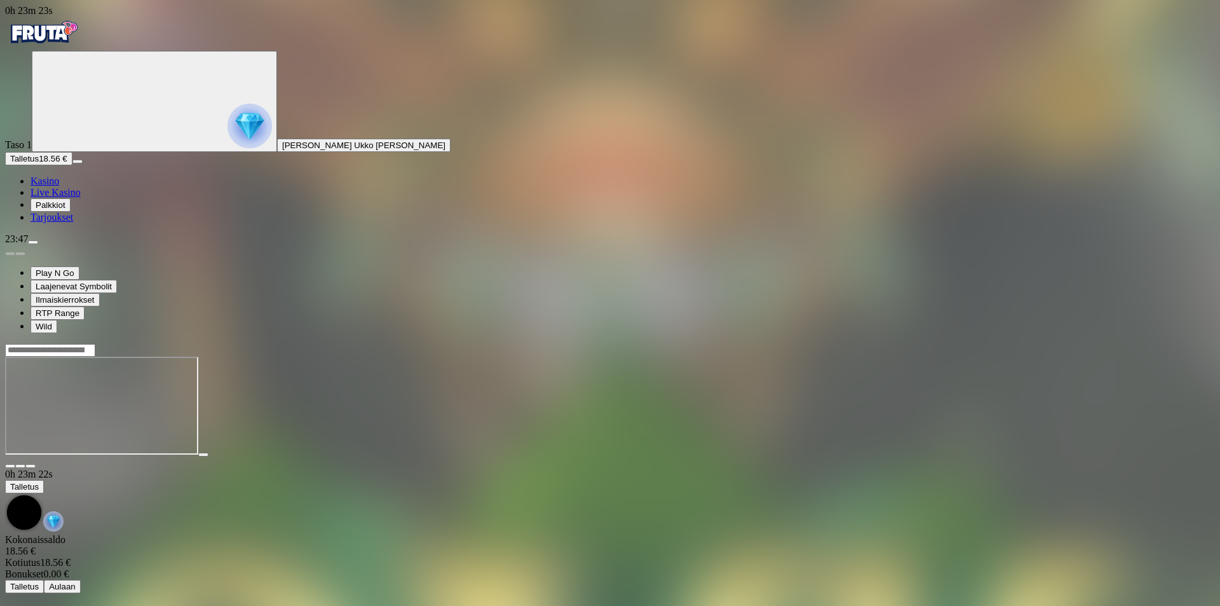
click at [31, 466] on span "fullscreen icon" at bounding box center [31, 466] width 0 height 0
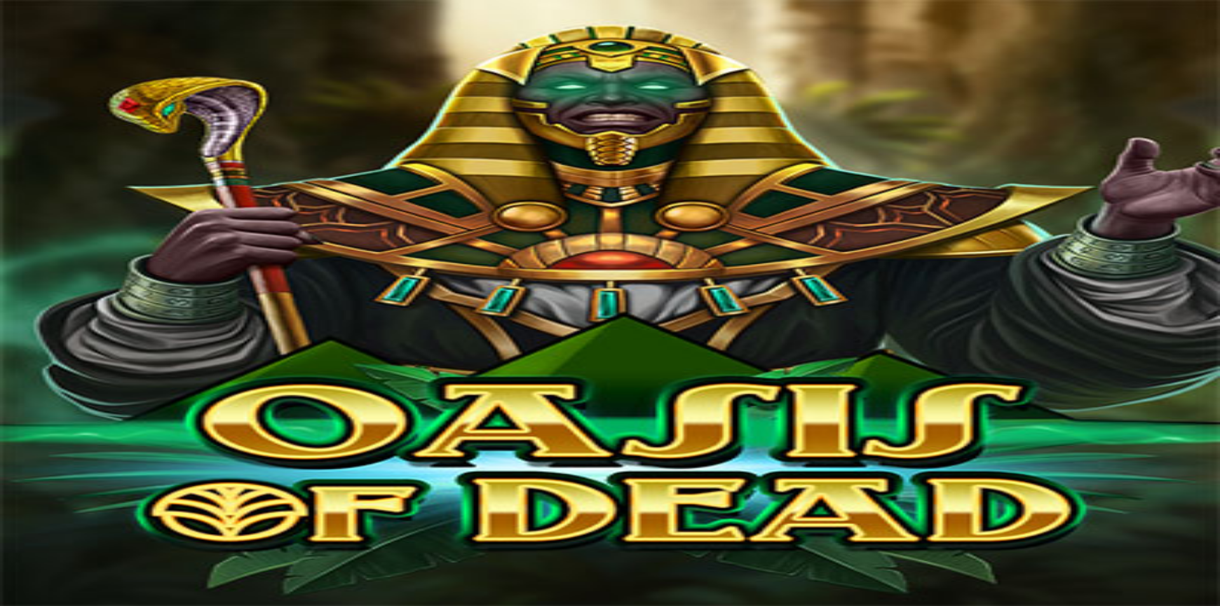
click at [79, 41] on img "Primary" at bounding box center [43, 33] width 76 height 32
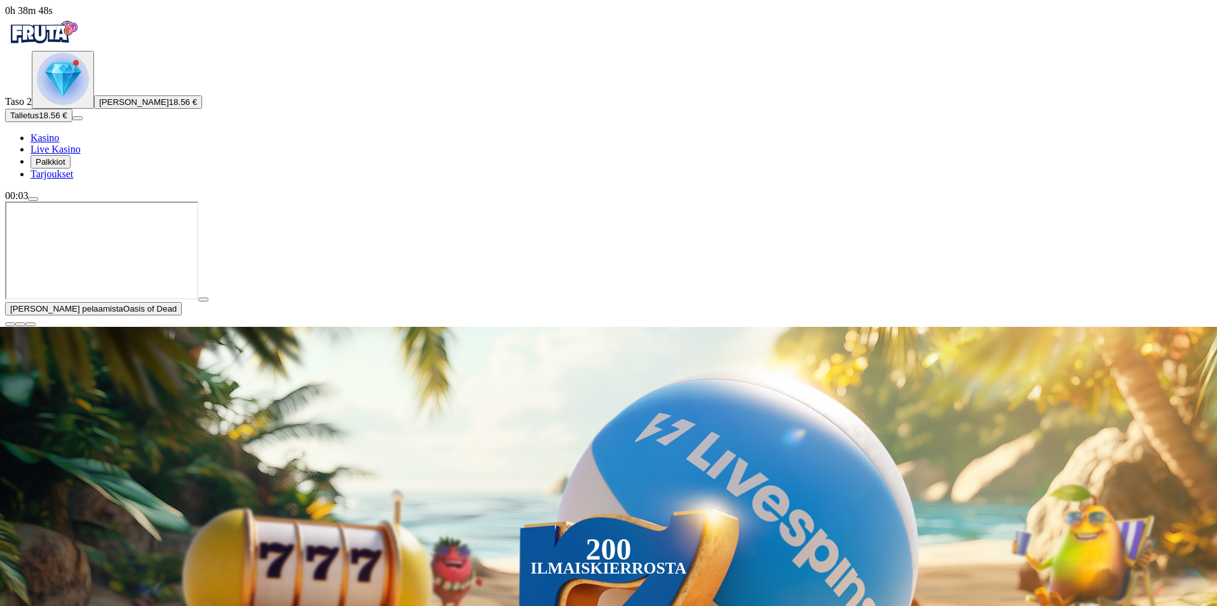
click at [86, 105] on img "Primary" at bounding box center [63, 79] width 52 height 52
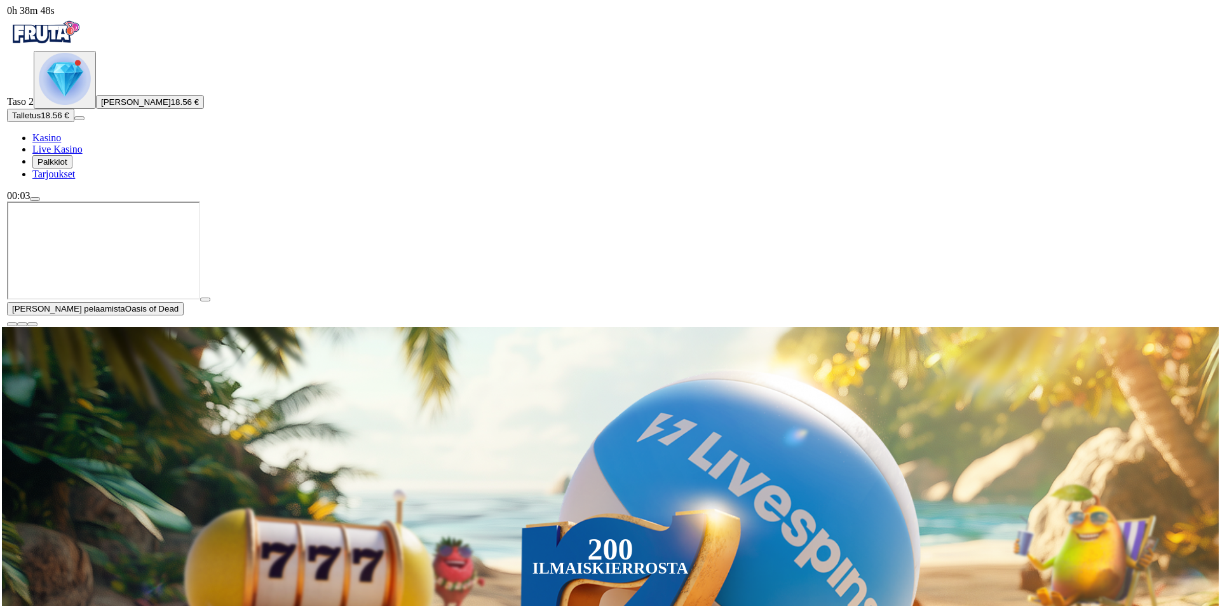
scroll to position [684, 0]
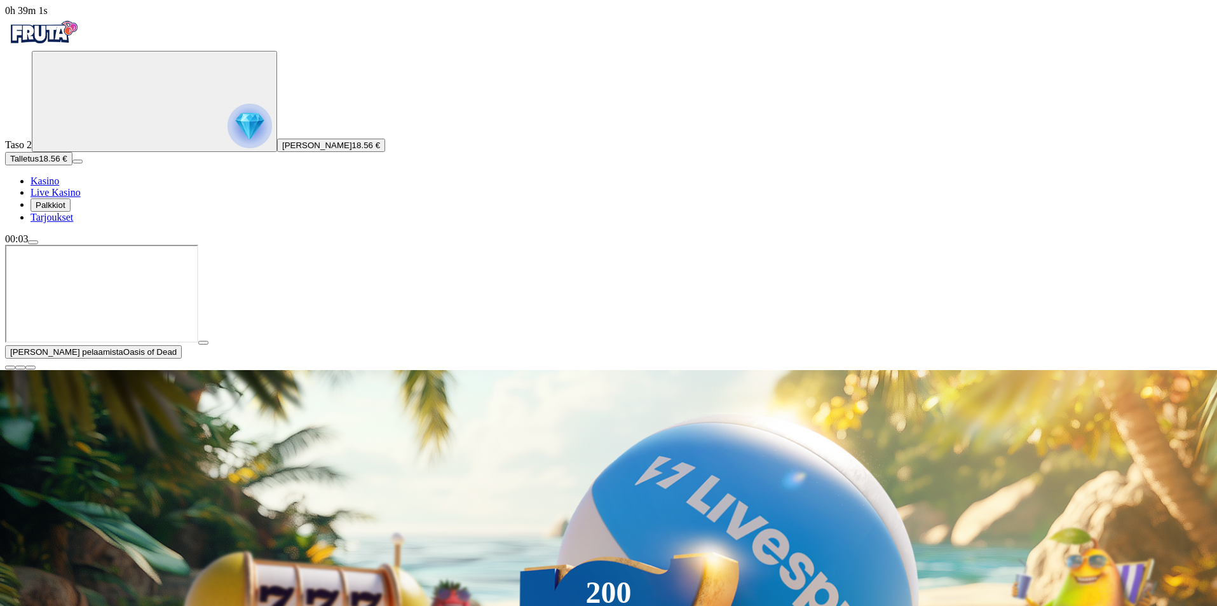
click at [10, 367] on span "close icon" at bounding box center [10, 367] width 0 height 0
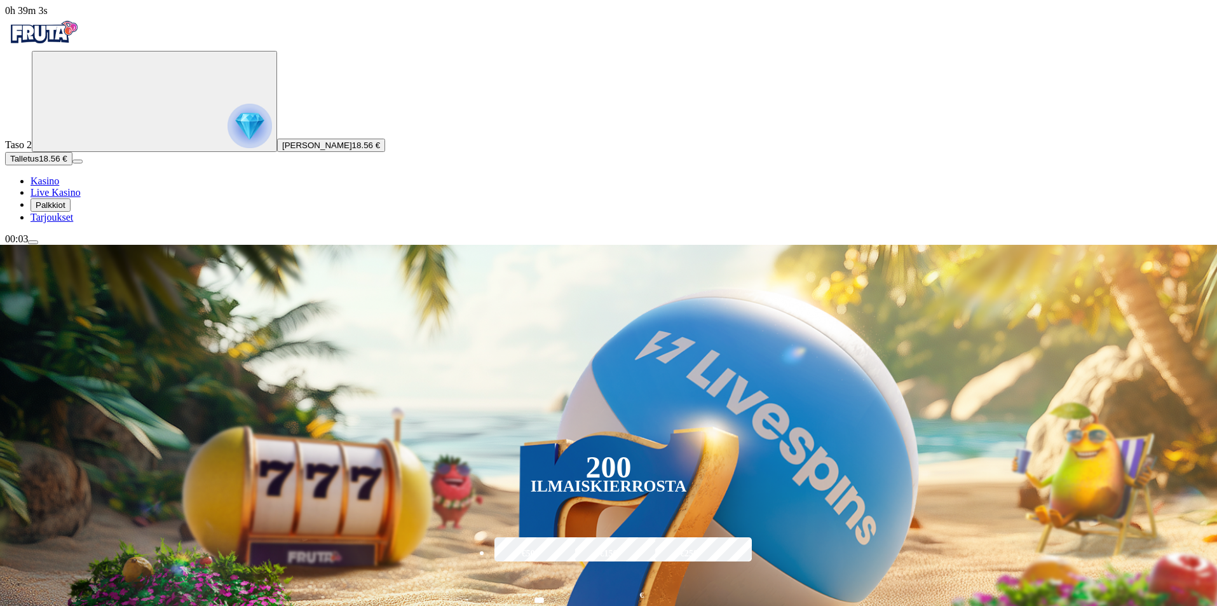
click at [65, 210] on span "Palkkiot" at bounding box center [51, 205] width 30 height 10
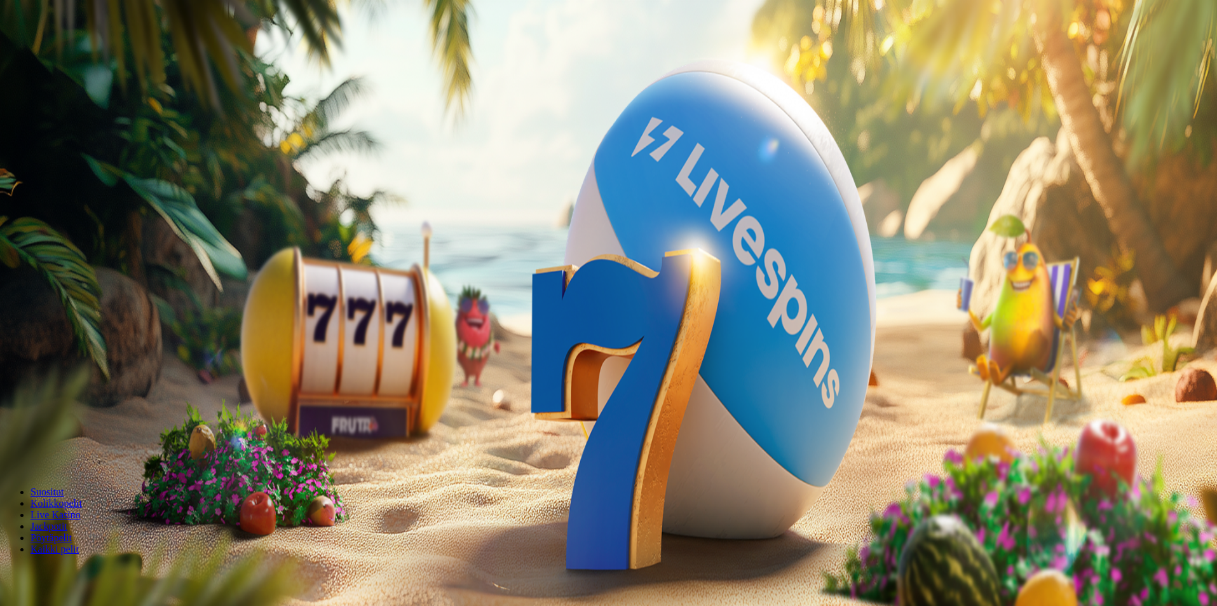
click at [77, 223] on ul "Kasino Live Kasino Palkkiot Tarjoukset" at bounding box center [608, 199] width 1207 height 48
click at [65, 210] on span "Palkkiot" at bounding box center [51, 205] width 30 height 10
click at [227, 453] on div "Taso 3 Fruit Up ja nappaat seuraavan palkkion" at bounding box center [610, 513] width 1210 height 120
click at [297, 526] on div "Taso 3 Fruit Up ja nappaat seuraavan palkkion" at bounding box center [610, 550] width 1210 height 48
click at [247, 550] on p "Fruit Up ja nappaat seuraavan palkkion" at bounding box center [610, 561] width 1210 height 23
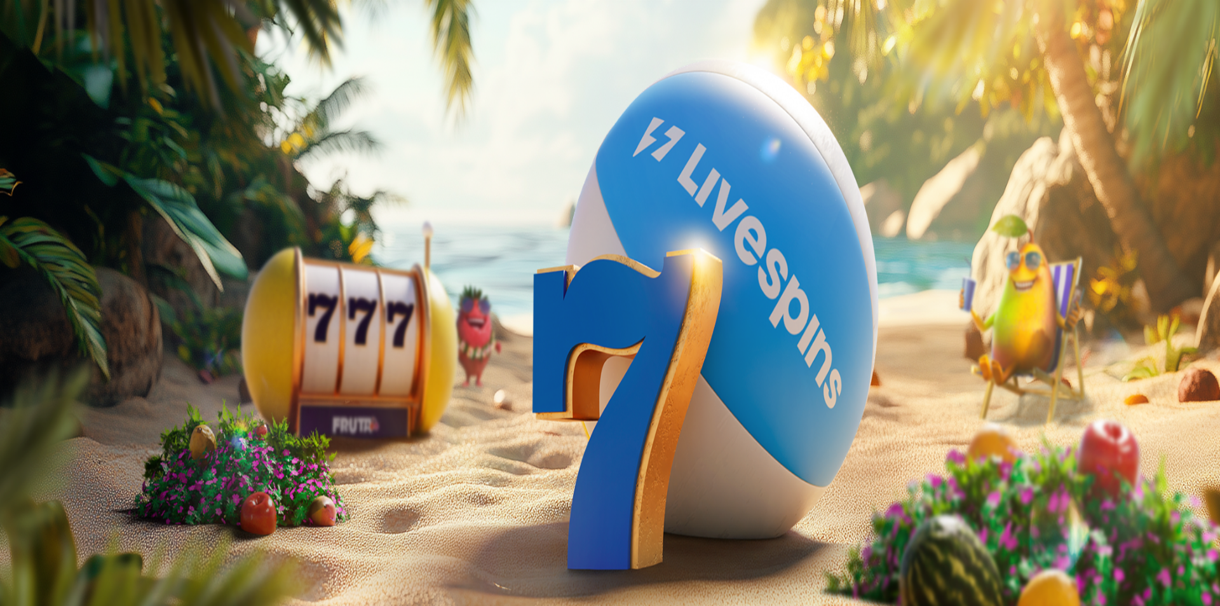
drag, startPoint x: 310, startPoint y: 218, endPoint x: 337, endPoint y: 208, distance: 29.5
click at [327, 526] on div "Taso 3 Fruit Up ja nappaat seuraavan palkkion" at bounding box center [610, 550] width 1210 height 48
click at [276, 550] on p "Fruit Up ja nappaat seuraavan palkkion" at bounding box center [610, 561] width 1210 height 23
click at [308, 526] on h4 "Taso 3" at bounding box center [610, 531] width 1210 height 11
click at [88, 449] on span "info icon" at bounding box center [88, 449] width 0 height 0
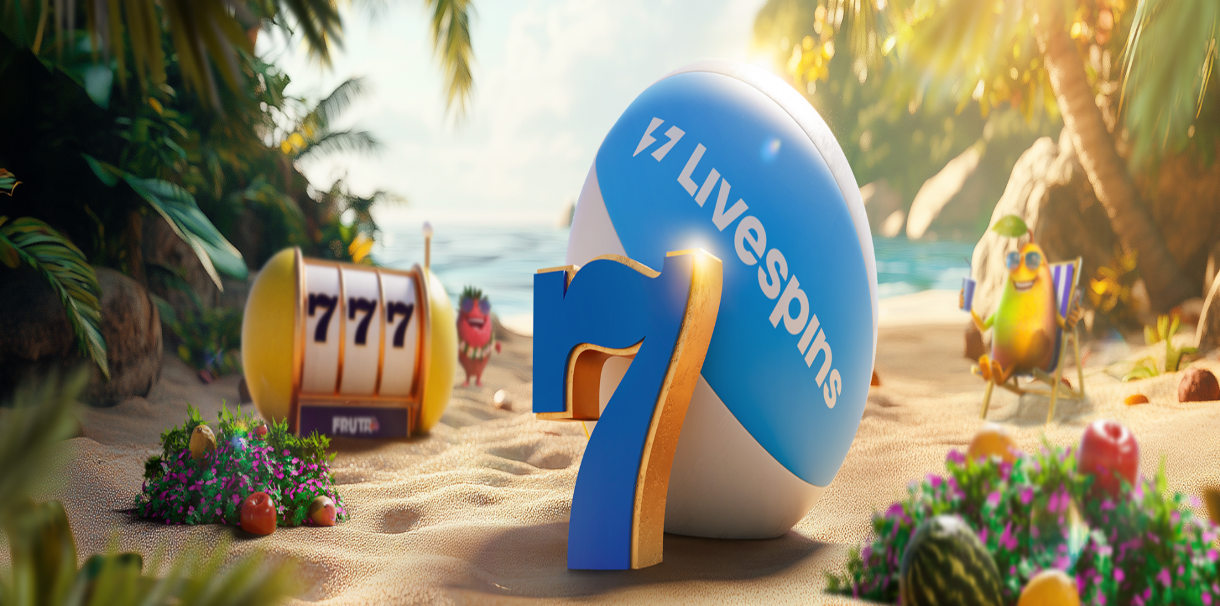
click at [84, 152] on div "Taso 2 Elias Ukko Edvin Lindholm 0.09 €" at bounding box center [610, 101] width 1210 height 101
click at [228, 133] on img "Primary" at bounding box center [250, 126] width 44 height 44
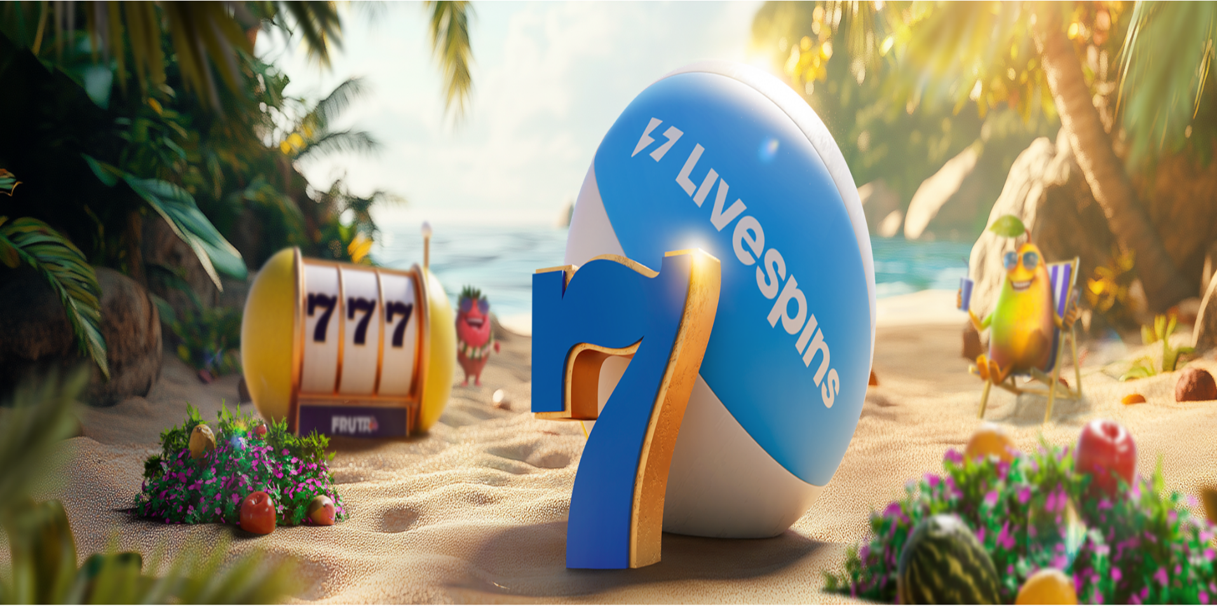
scroll to position [684, 0]
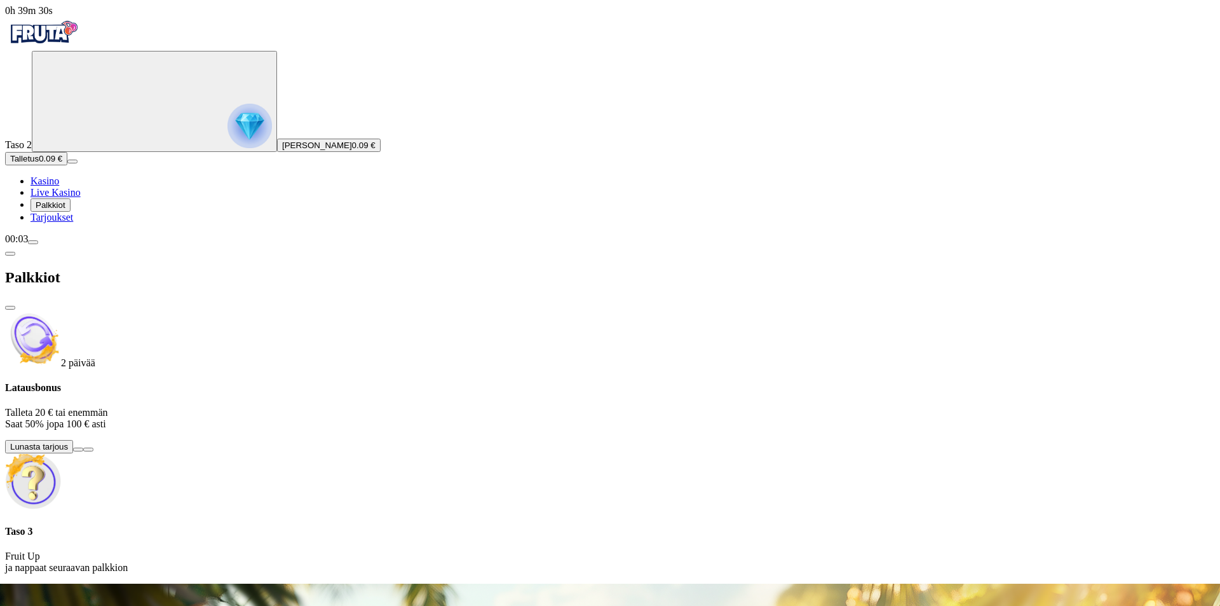
click at [73, 222] on span "Tarjoukset" at bounding box center [52, 217] width 43 height 11
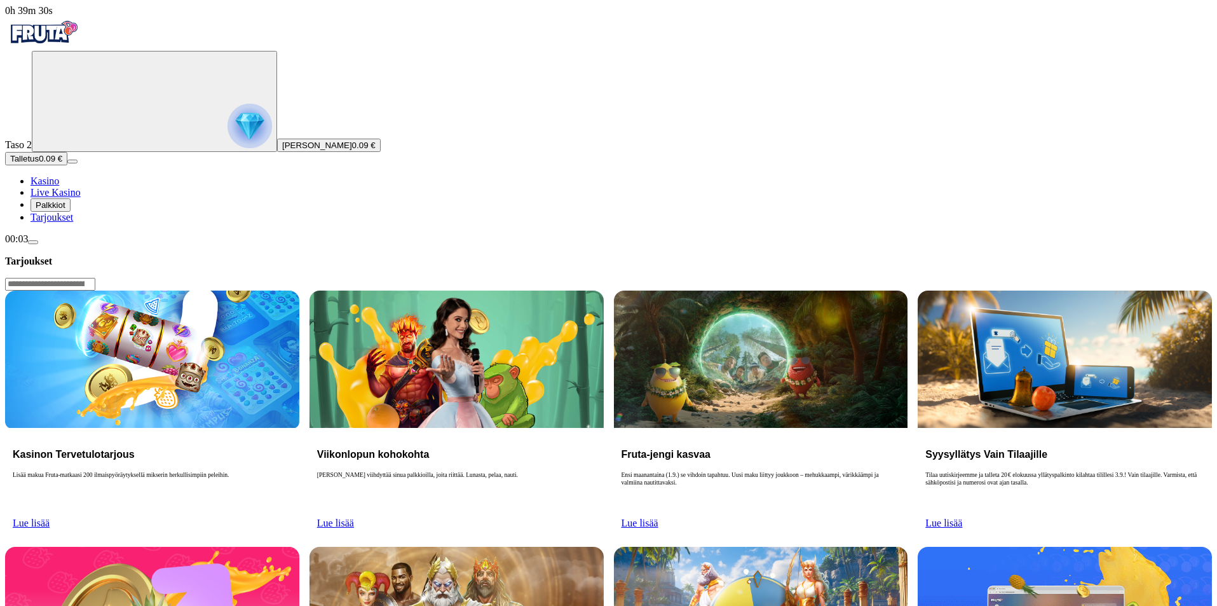
click at [65, 210] on span "Palkkiot" at bounding box center [51, 205] width 30 height 10
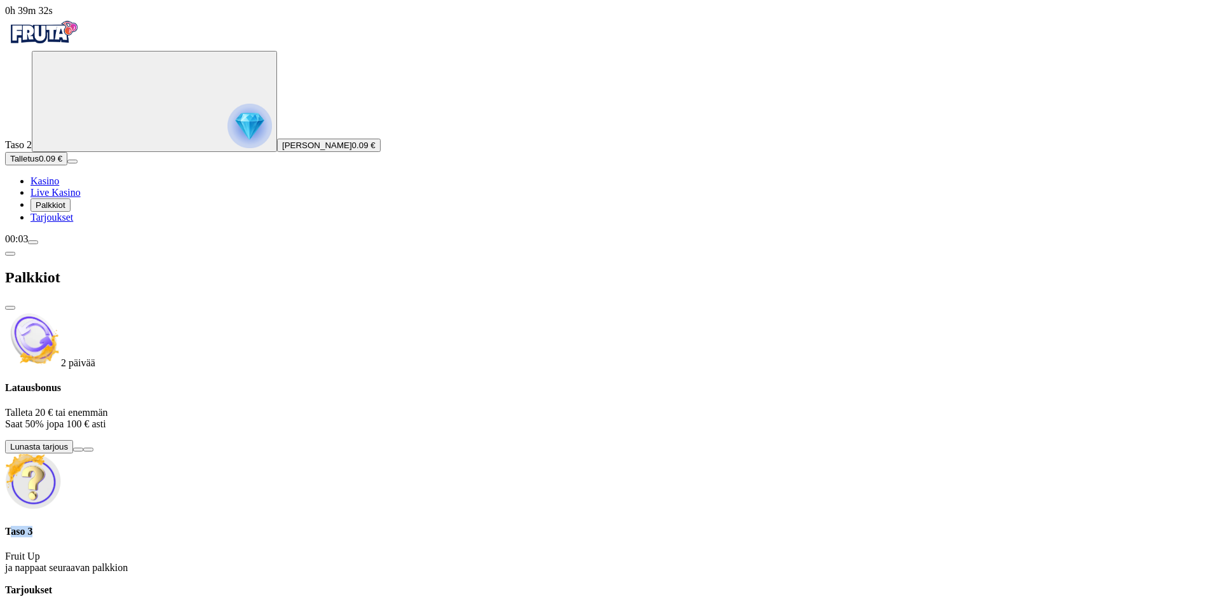
drag, startPoint x: 236, startPoint y: 176, endPoint x: 296, endPoint y: 184, distance: 60.3
click at [309, 526] on div "Taso 3 Fruit Up ja nappaat seuraavan palkkion" at bounding box center [610, 550] width 1210 height 48
click at [256, 453] on div "Taso 3 Fruit Up ja nappaat seuraavan palkkion" at bounding box center [610, 513] width 1210 height 120
click at [352, 150] on span "0.09 €" at bounding box center [364, 145] width 24 height 10
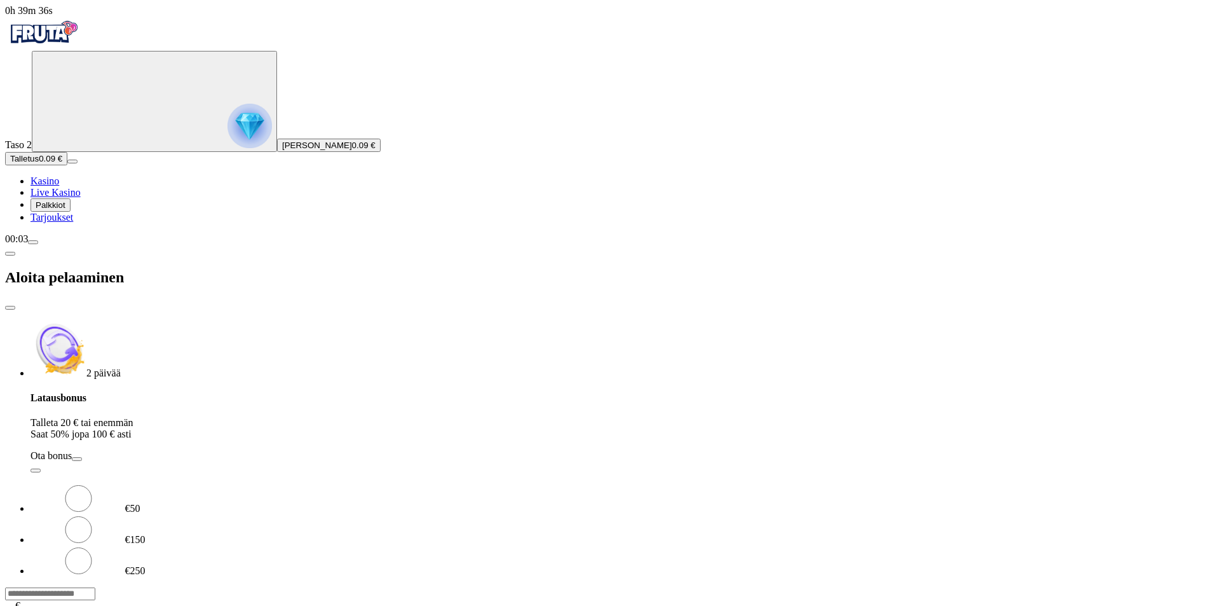
click at [10, 308] on span "close icon" at bounding box center [10, 308] width 0 height 0
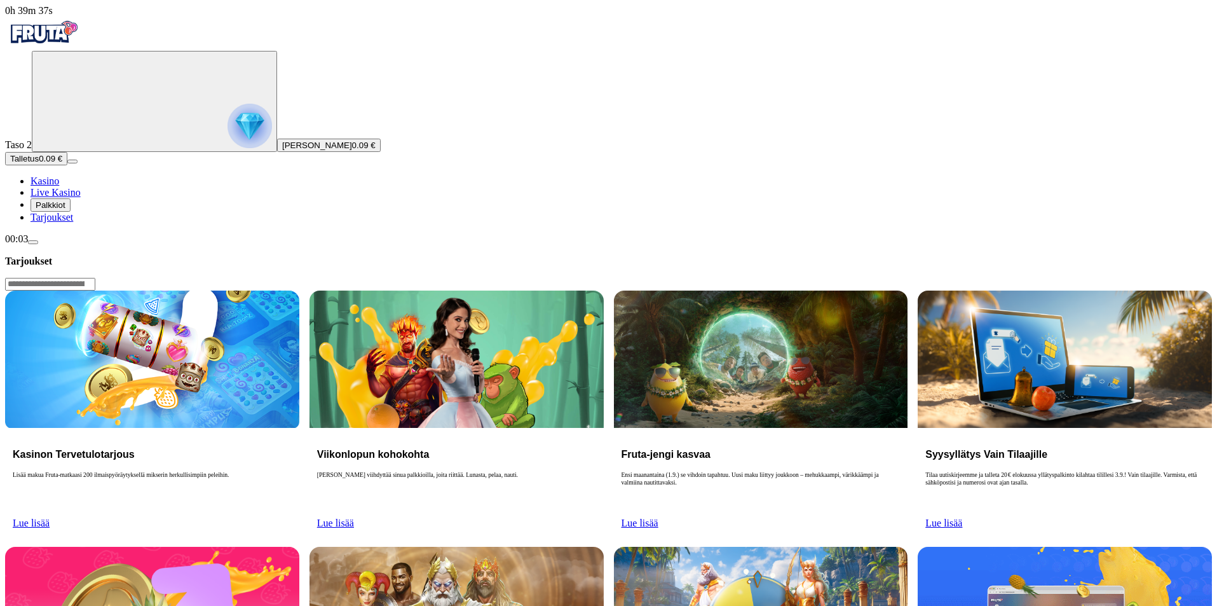
click at [61, 36] on img "Primary" at bounding box center [43, 33] width 76 height 32
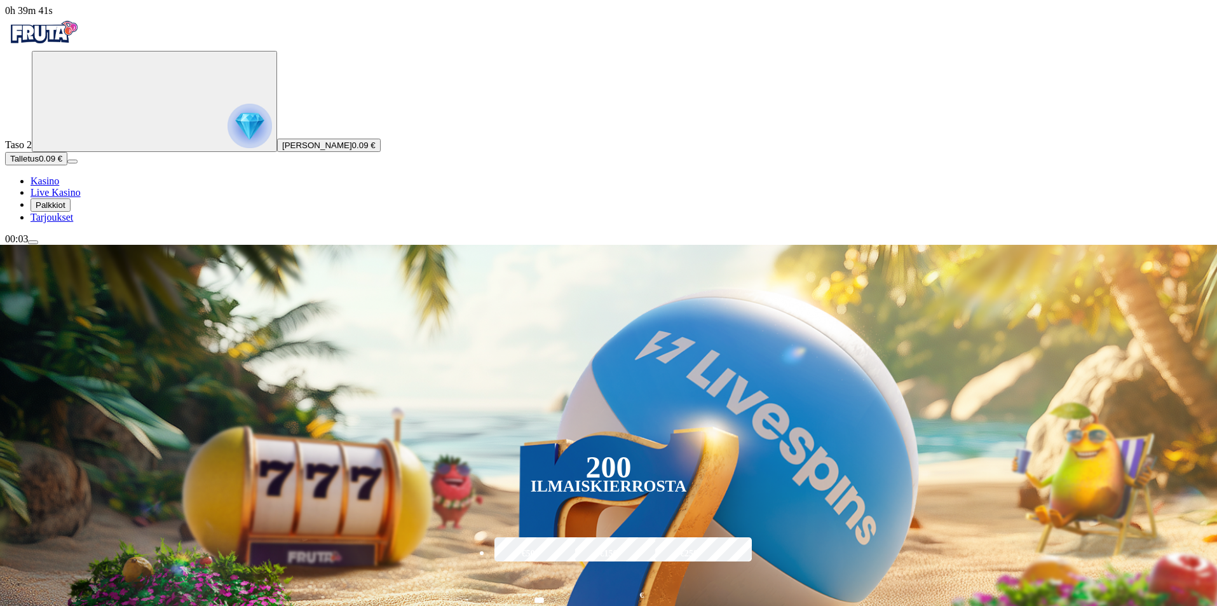
click at [33, 242] on span "menu icon" at bounding box center [33, 242] width 0 height 0
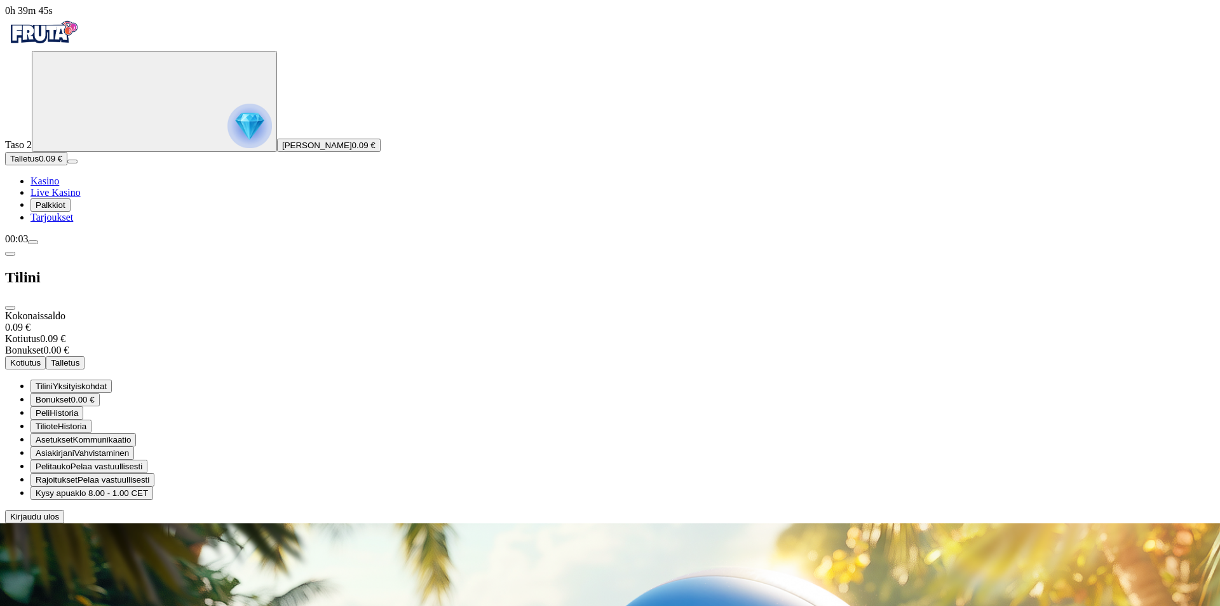
click at [148, 488] on span "klo 8.00 - 1.00 CET" at bounding box center [111, 493] width 73 height 10
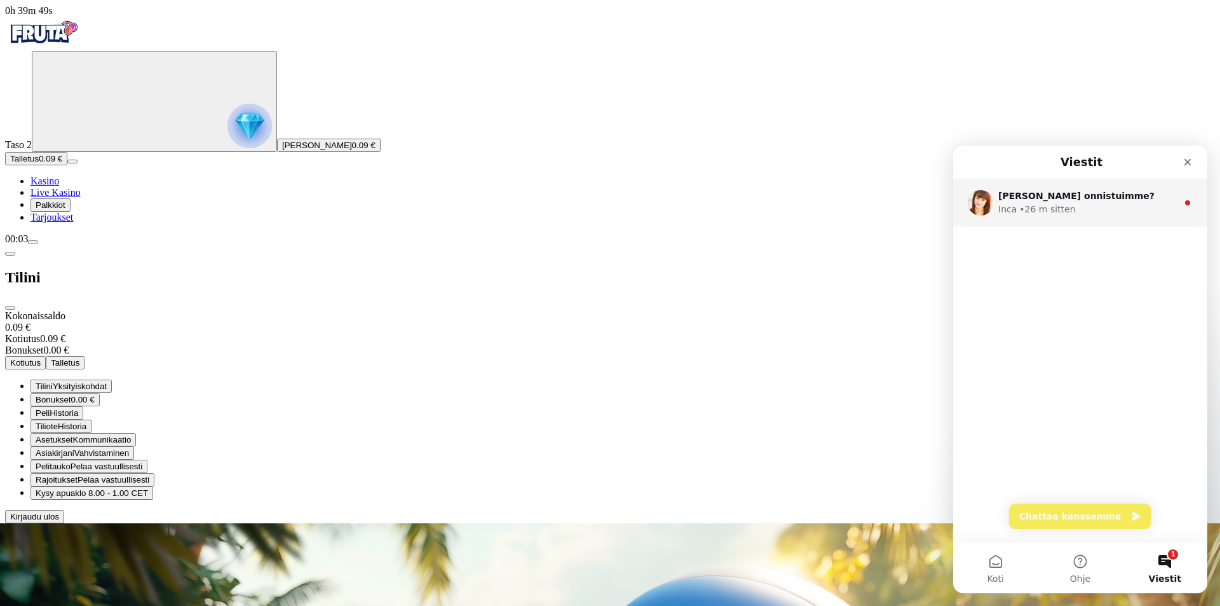
click at [1035, 194] on span "Miten onnistuimme?" at bounding box center [1076, 196] width 156 height 10
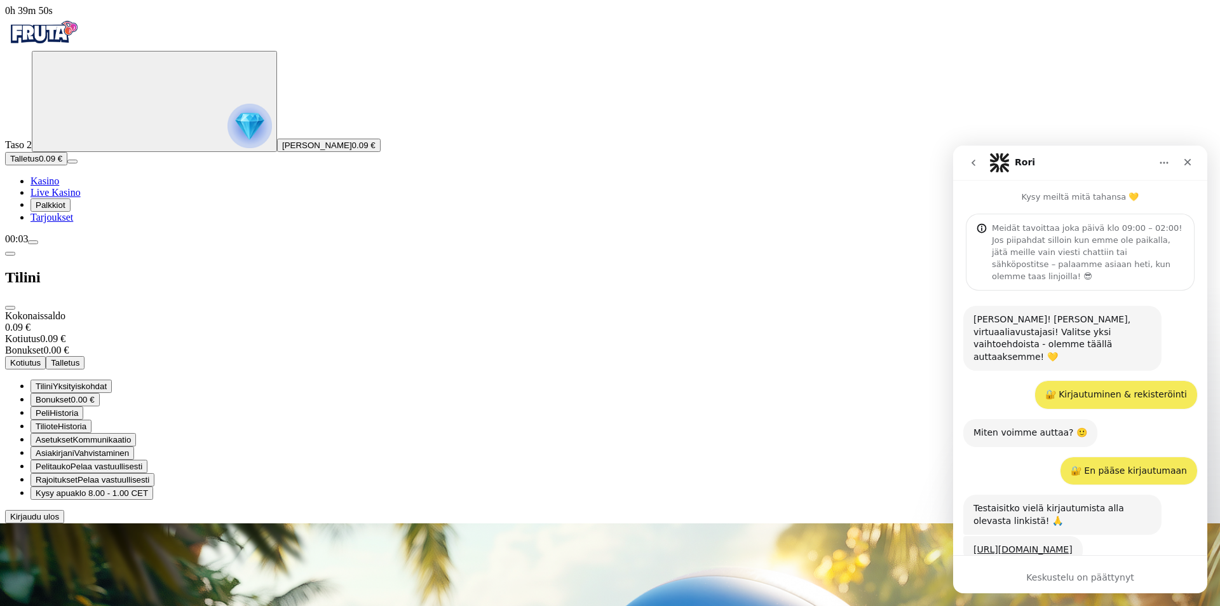
scroll to position [109, 0]
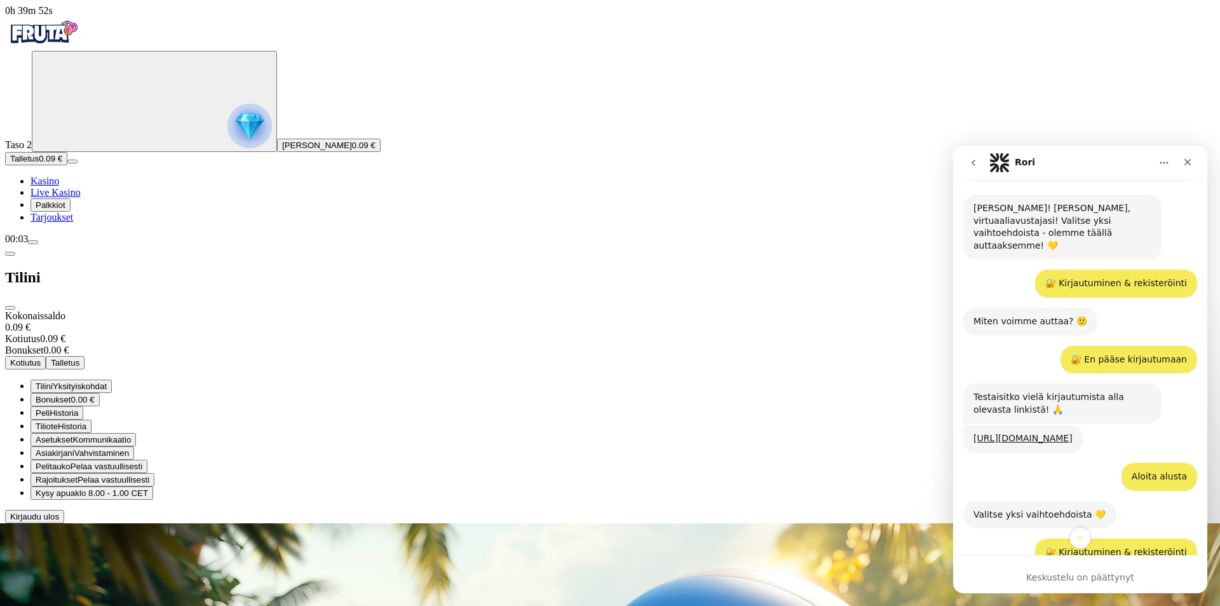
click at [969, 162] on icon "go back" at bounding box center [974, 163] width 10 height 10
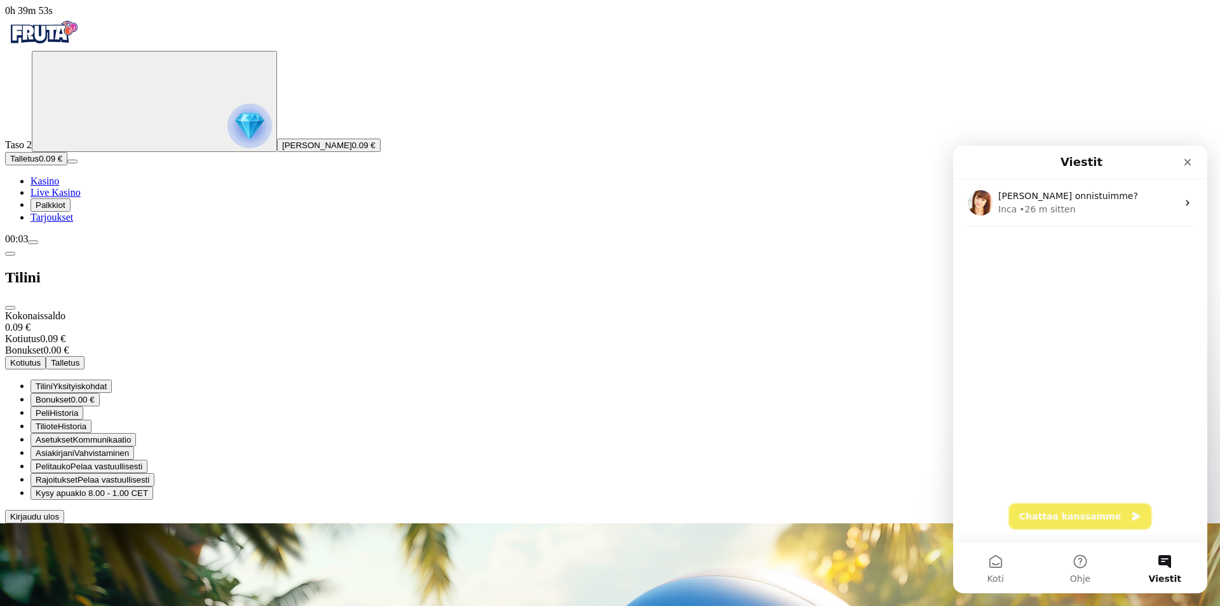
click at [1101, 528] on button "Chattaa kanssamme" at bounding box center [1080, 515] width 142 height 25
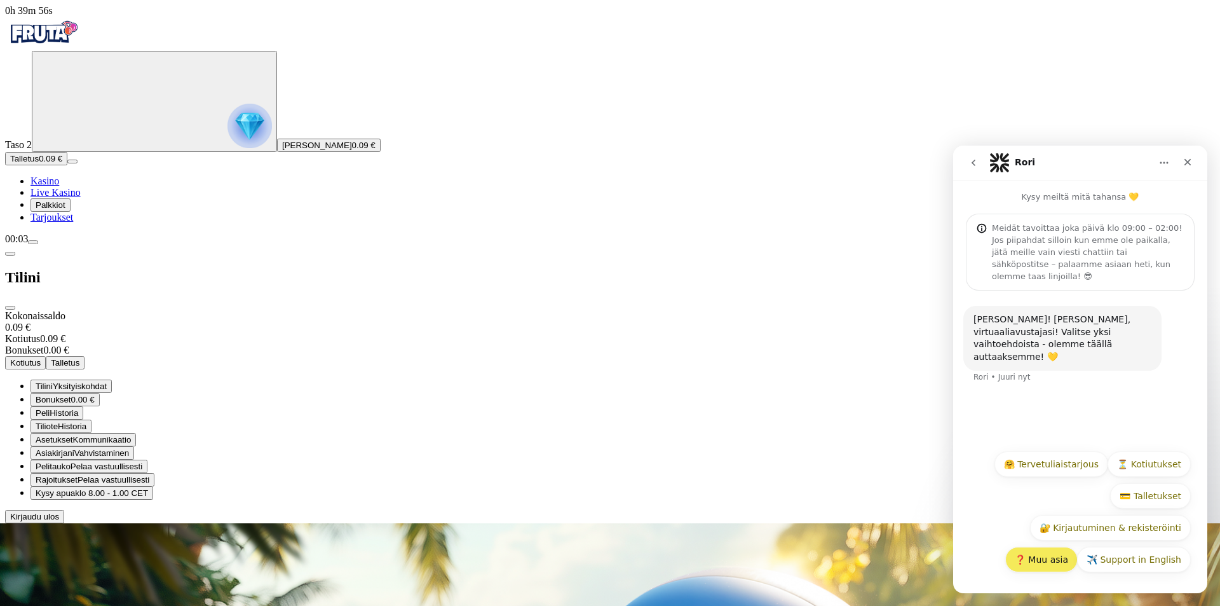
click at [1056, 563] on button "❓ Muu asia" at bounding box center [1041, 559] width 72 height 25
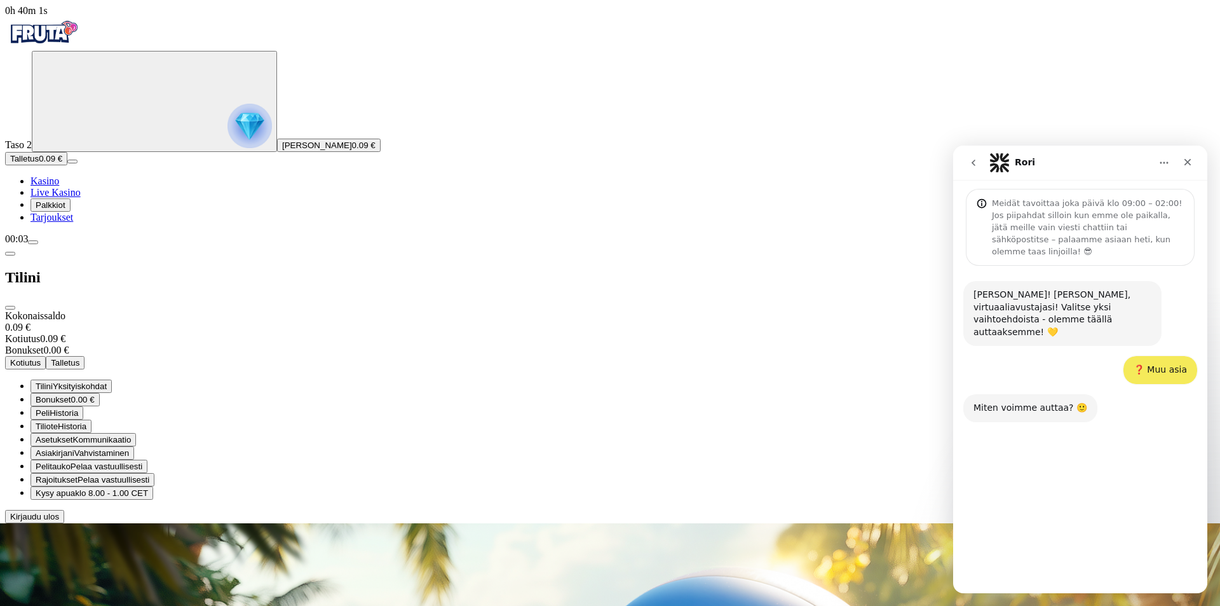
scroll to position [26, 0]
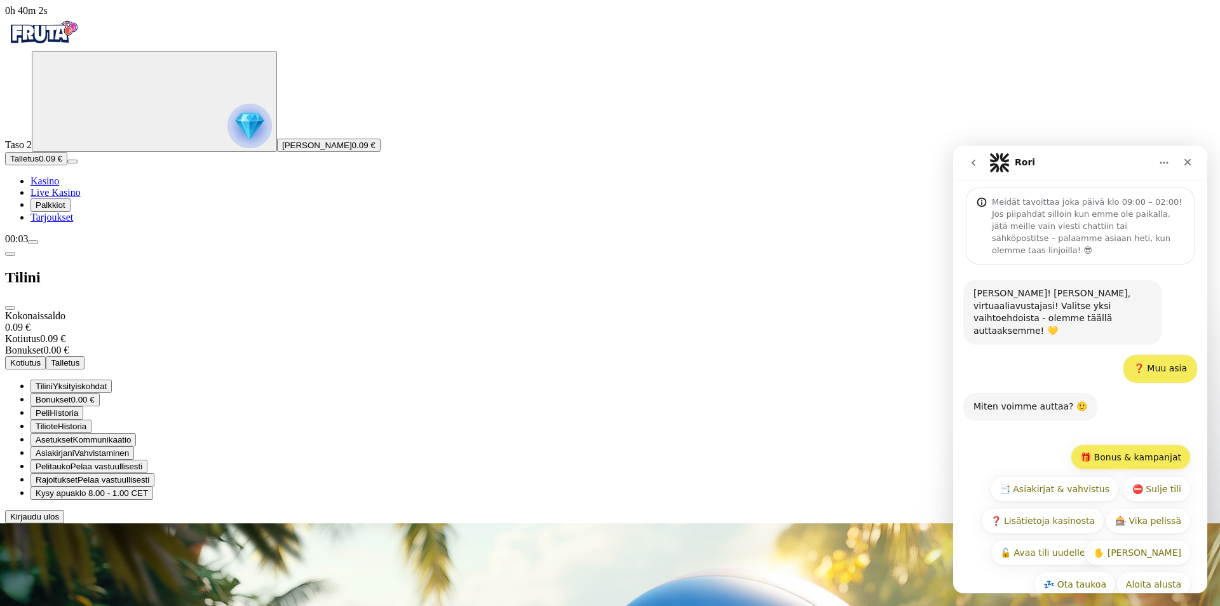
click at [1137, 444] on button "🎁 Bonus & kampanjat" at bounding box center [1131, 456] width 120 height 25
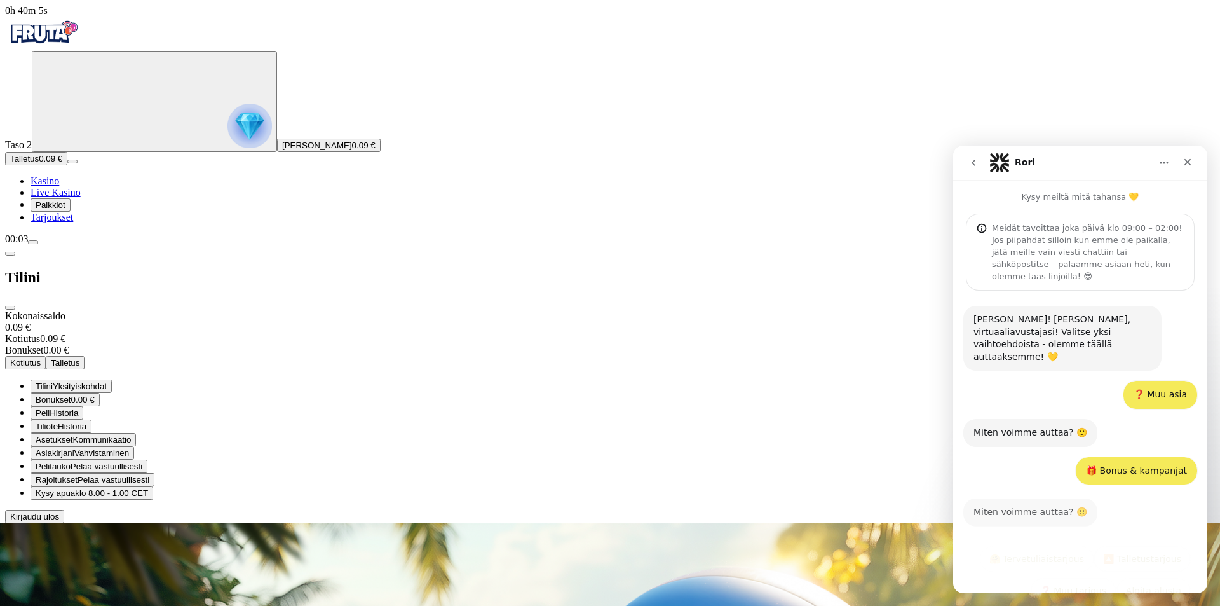
scroll to position [6, 0]
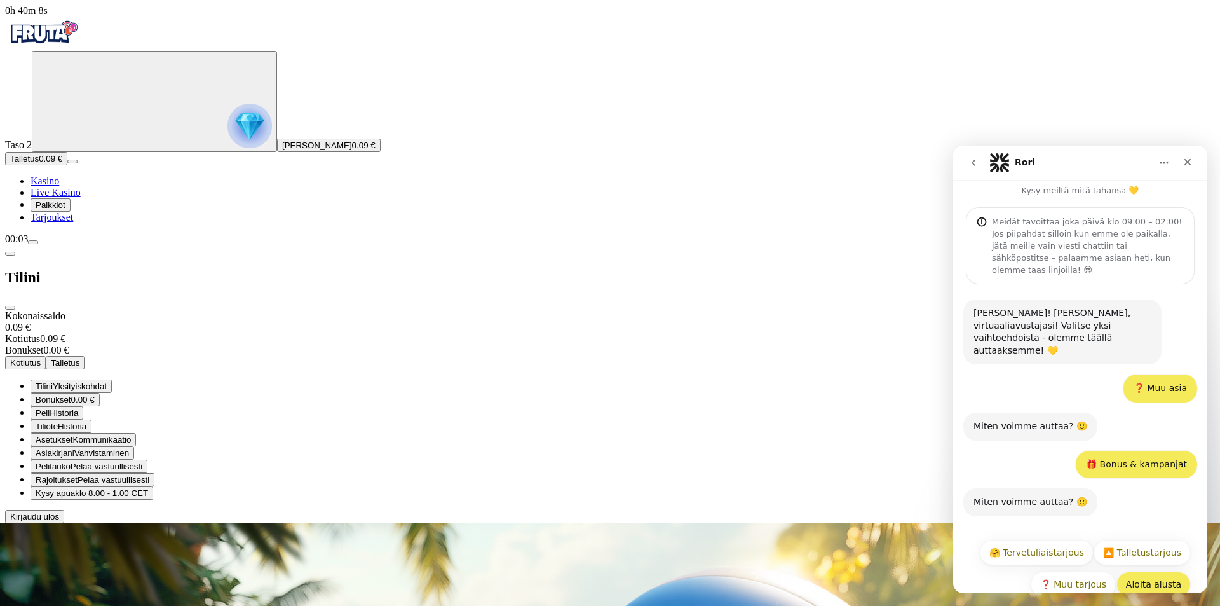
click at [1134, 571] on button "Aloita alusta" at bounding box center [1154, 583] width 74 height 25
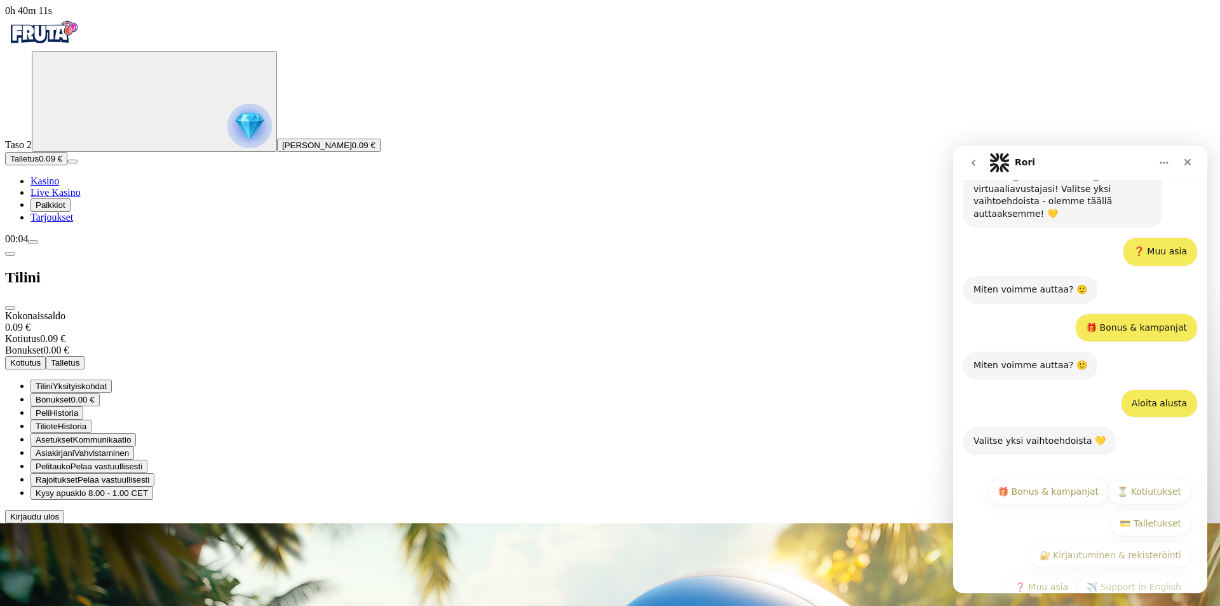
scroll to position [146, 0]
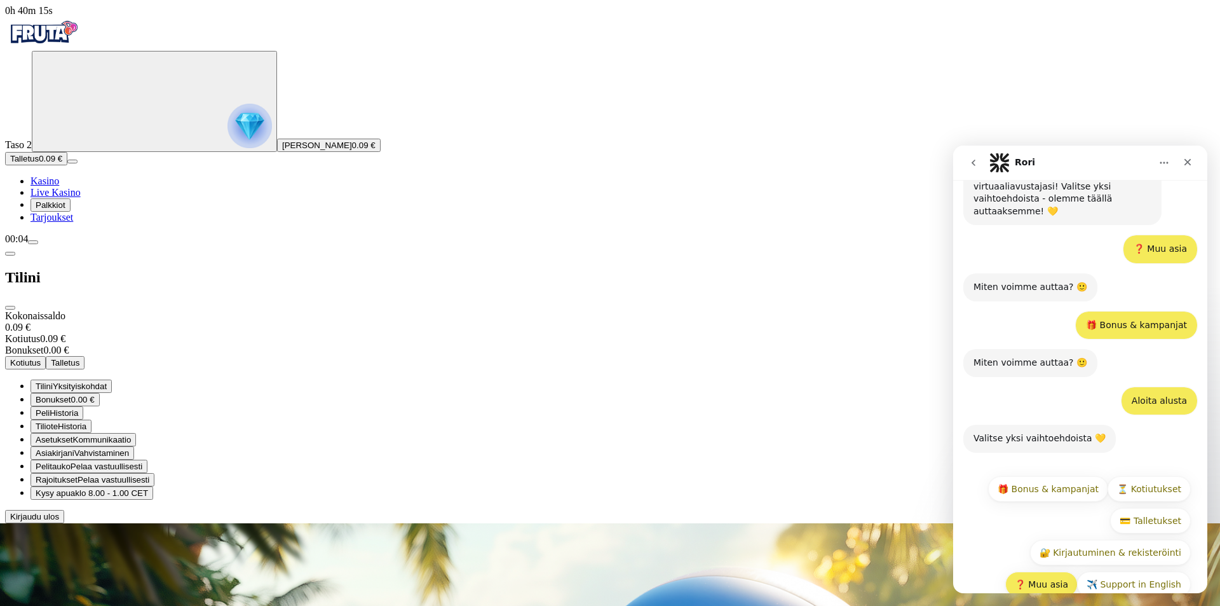
click at [1037, 571] on button "❓ Muu asia" at bounding box center [1041, 583] width 72 height 25
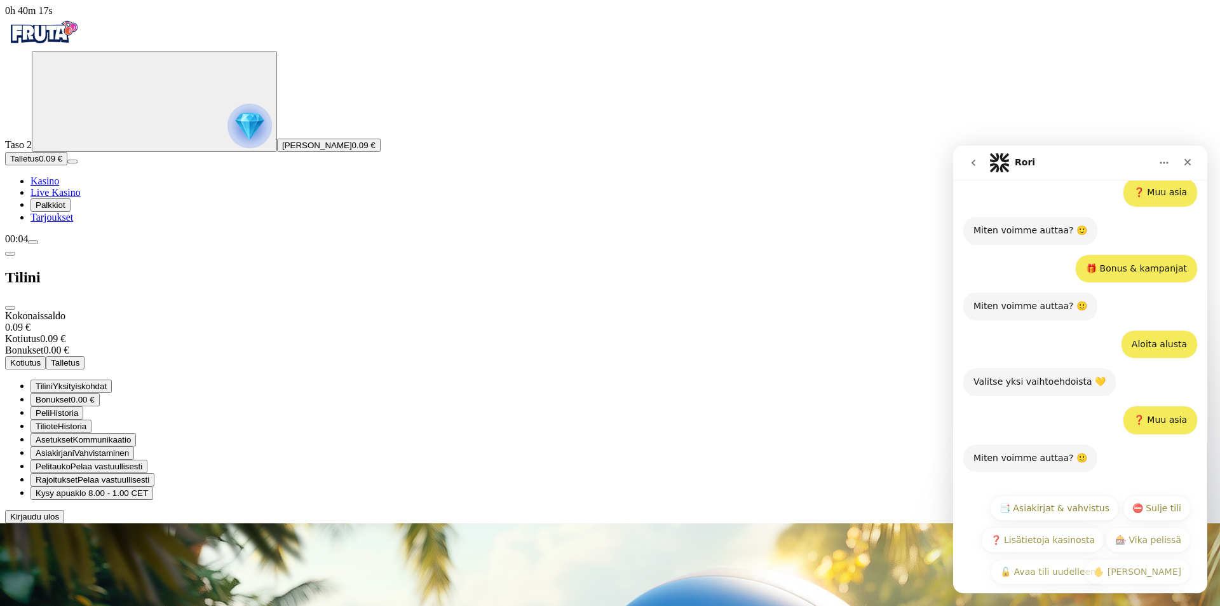
scroll to position [222, 0]
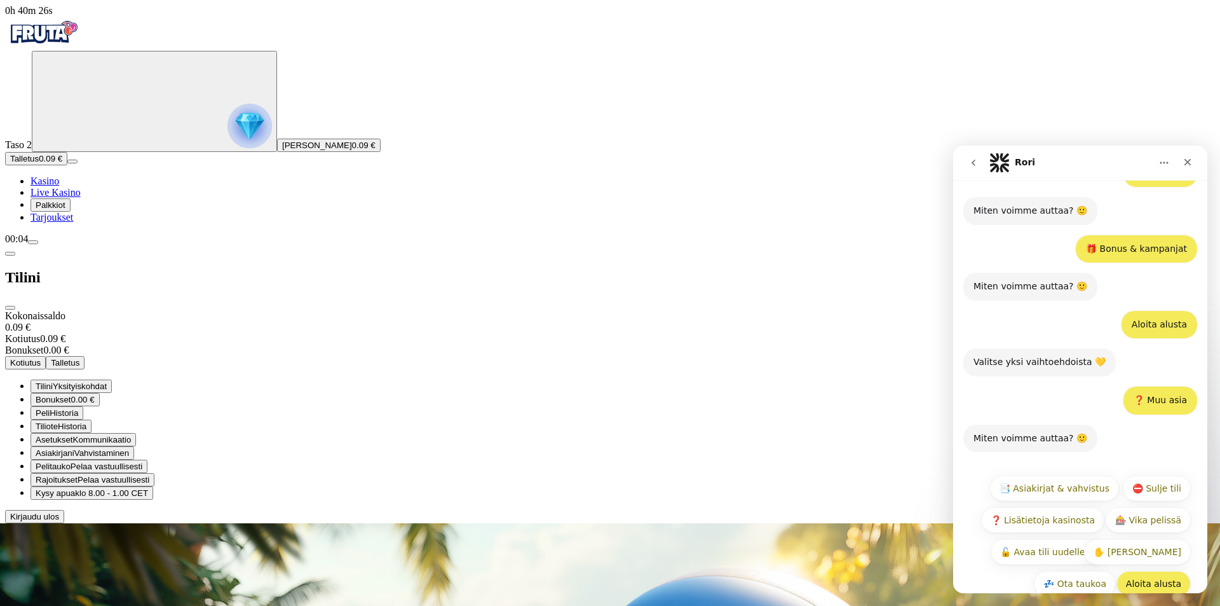
click at [1148, 571] on button "Aloita alusta" at bounding box center [1154, 583] width 74 height 25
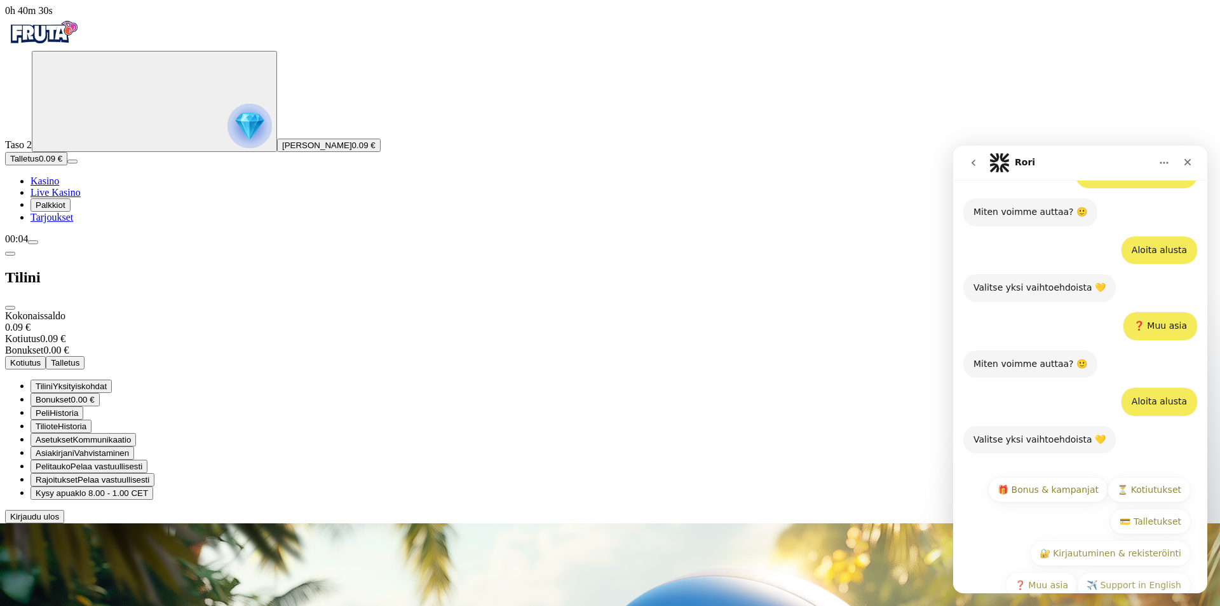
scroll to position [297, 0]
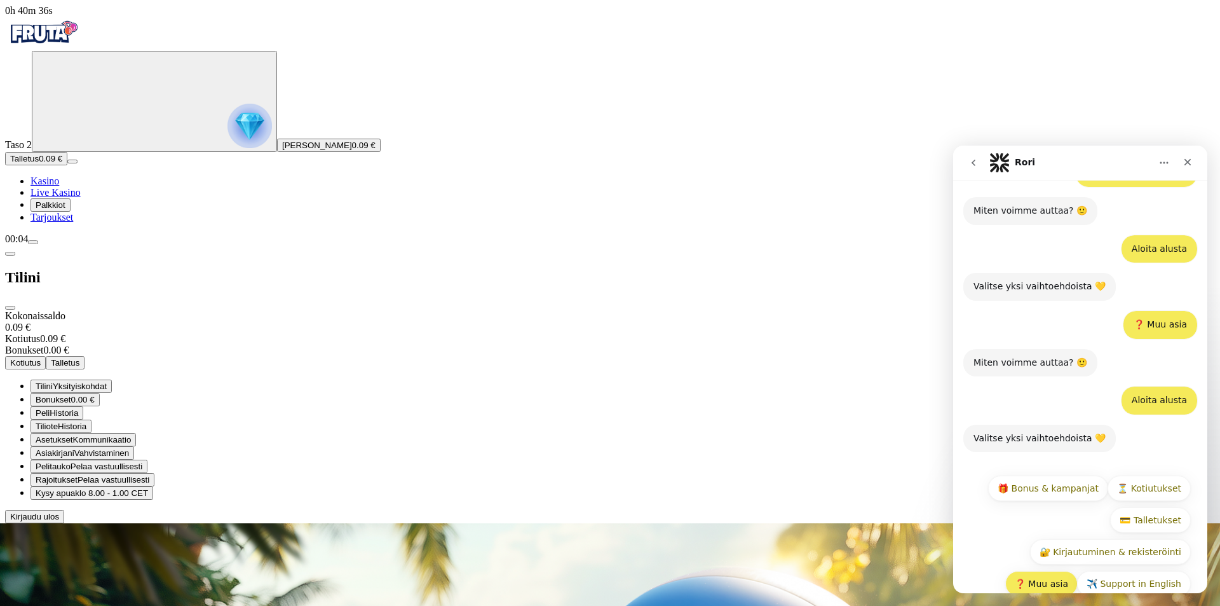
click at [1040, 571] on button "❓ Muu asia" at bounding box center [1041, 583] width 72 height 25
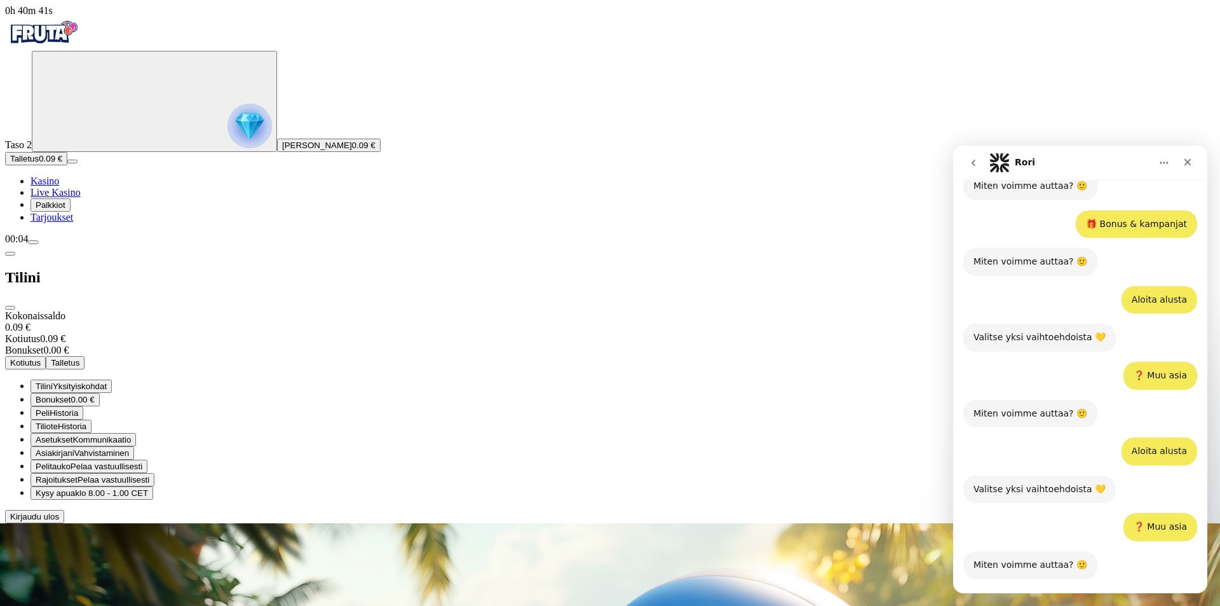
scroll to position [373, 0]
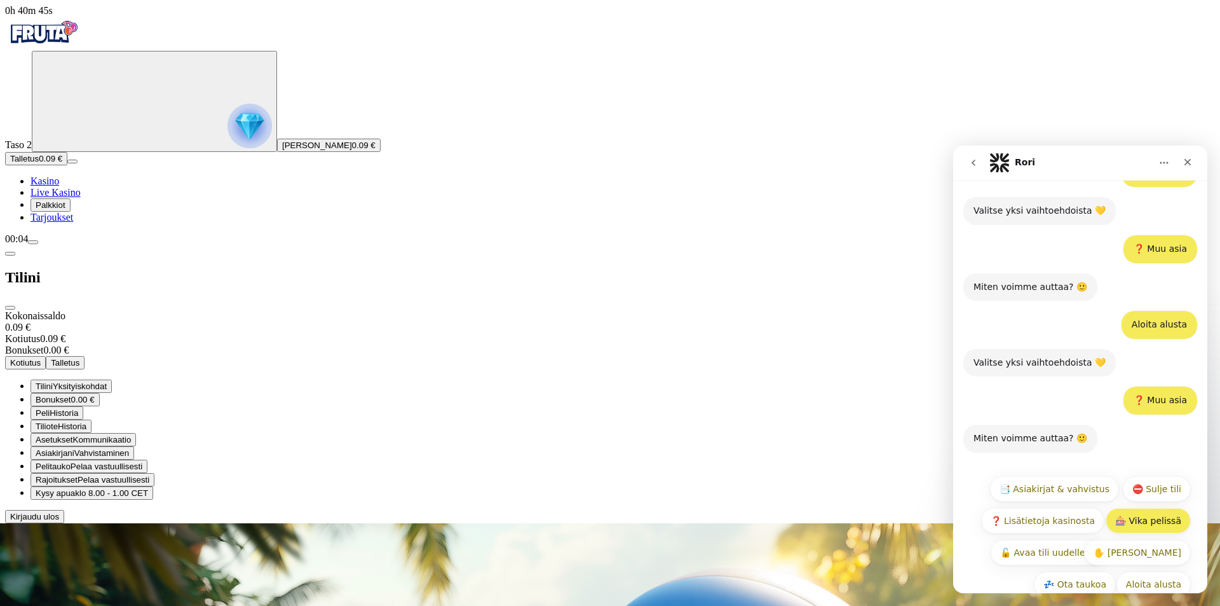
click at [1133, 508] on button "🎰 Vika pelissä" at bounding box center [1148, 520] width 85 height 25
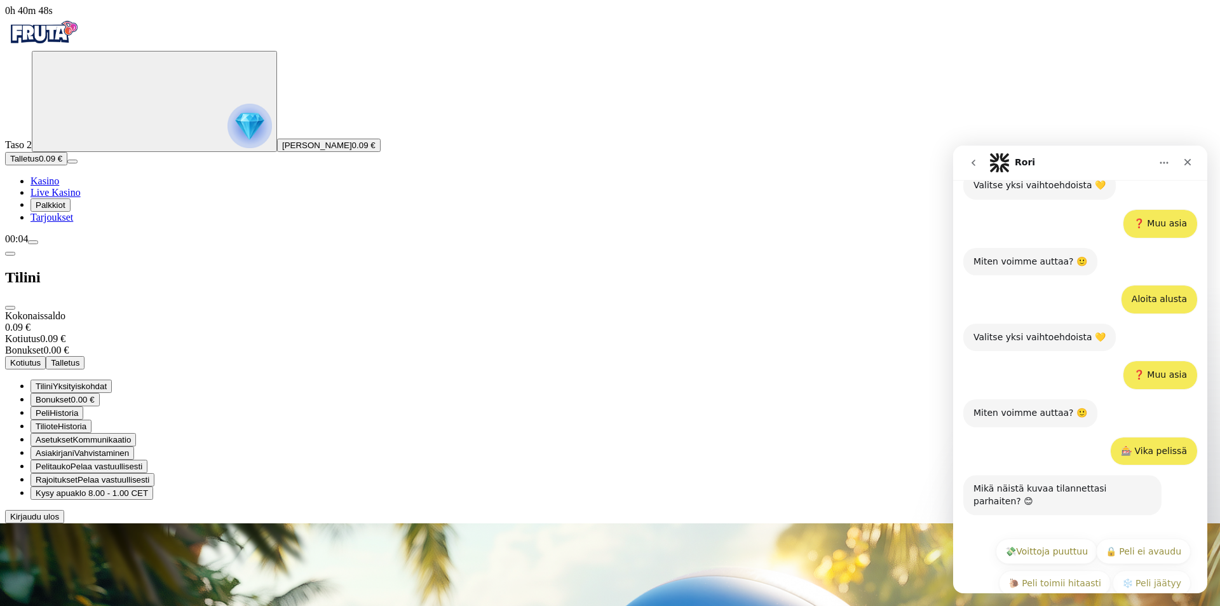
scroll to position [417, 0]
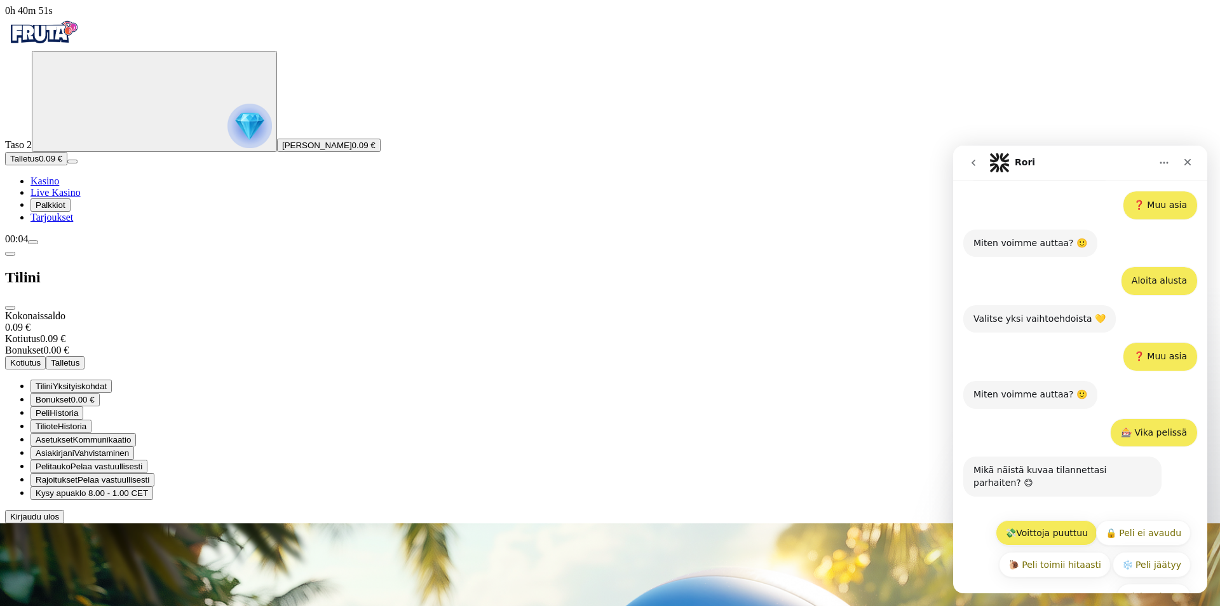
click at [1059, 520] on button "💸Voittoja puuttuu" at bounding box center [1047, 532] width 102 height 25
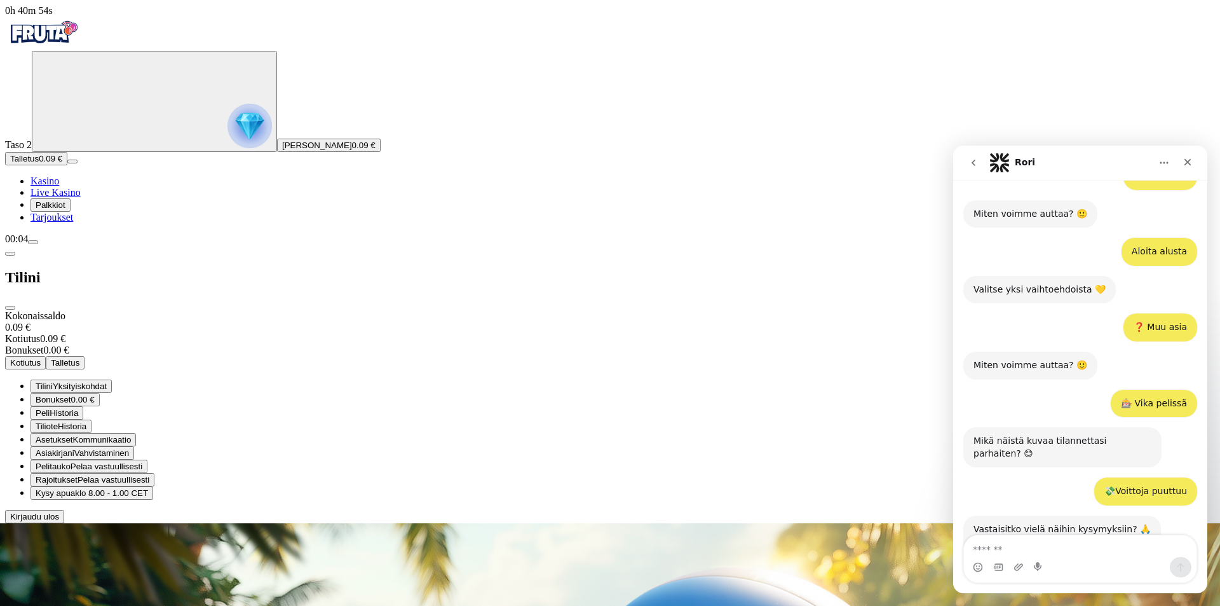
scroll to position [492, 0]
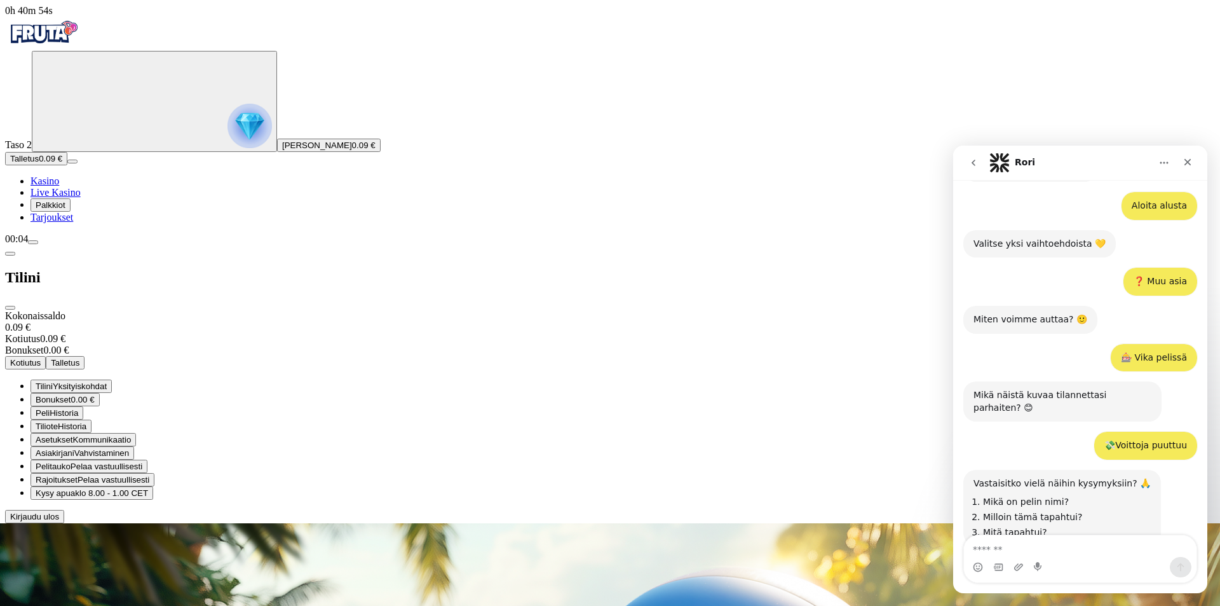
click at [1057, 540] on textarea "Viesti…" at bounding box center [1080, 546] width 233 height 22
click at [1056, 541] on textarea "Viesti…" at bounding box center [1080, 546] width 233 height 22
type textarea "*"
type textarea "**********"
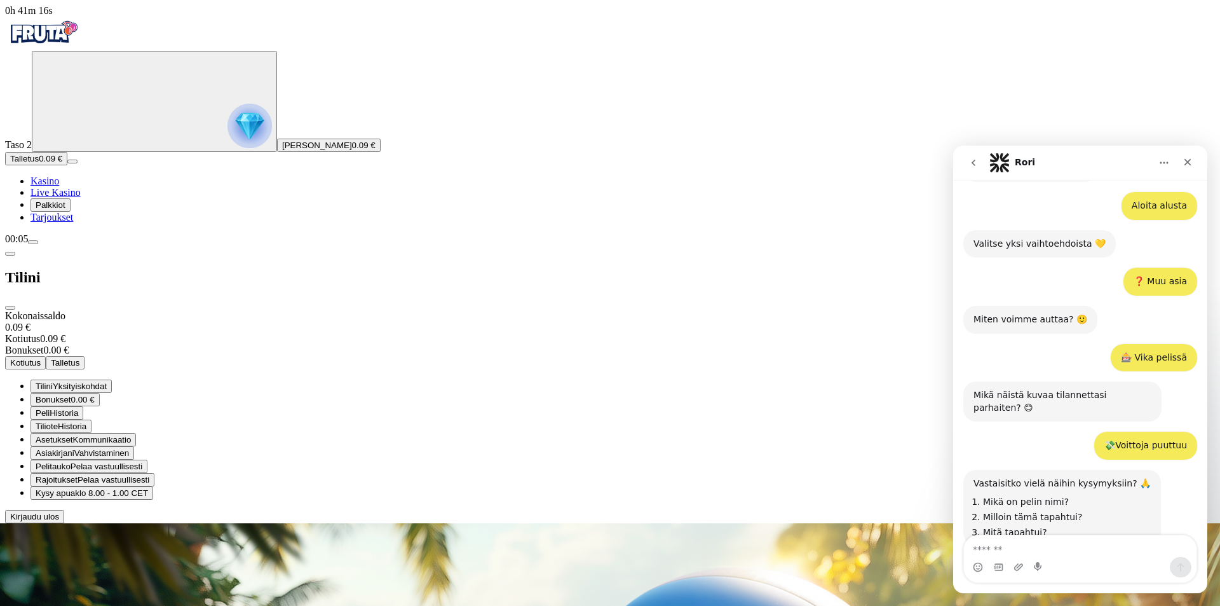
scroll to position [542, 0]
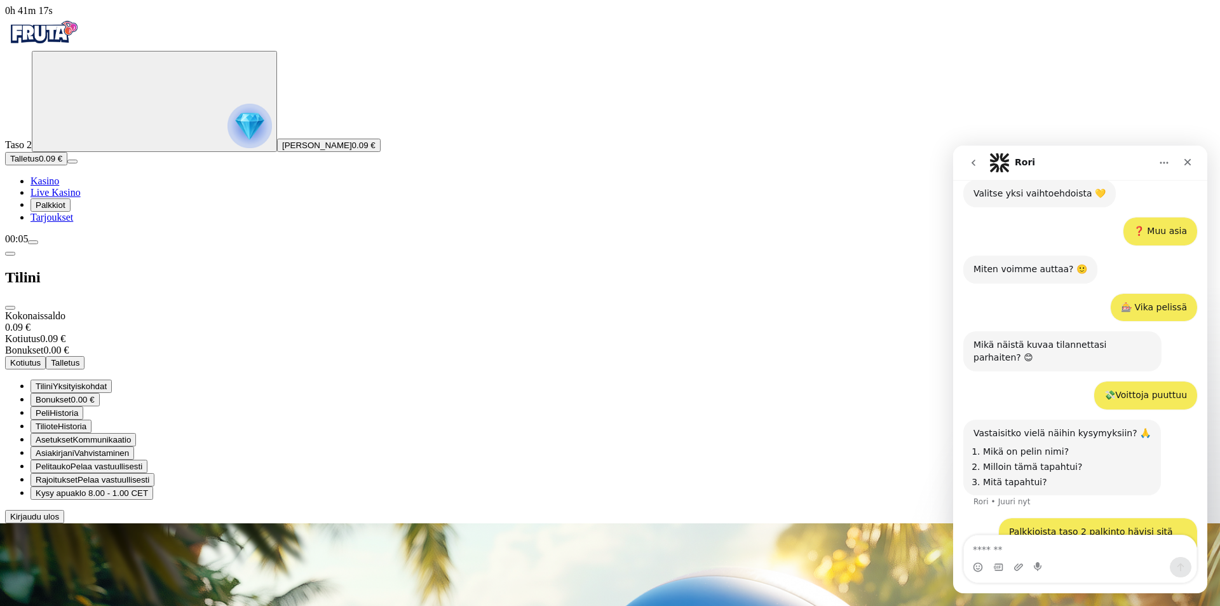
click at [1160, 456] on div "Vastaisitko vielä näihin kysymyksiin? 🙏 Mikä on pelin nimi? Milloin tämä tapaht…" at bounding box center [1080, 468] width 234 height 99
click at [228, 145] on img "Primary" at bounding box center [250, 126] width 44 height 44
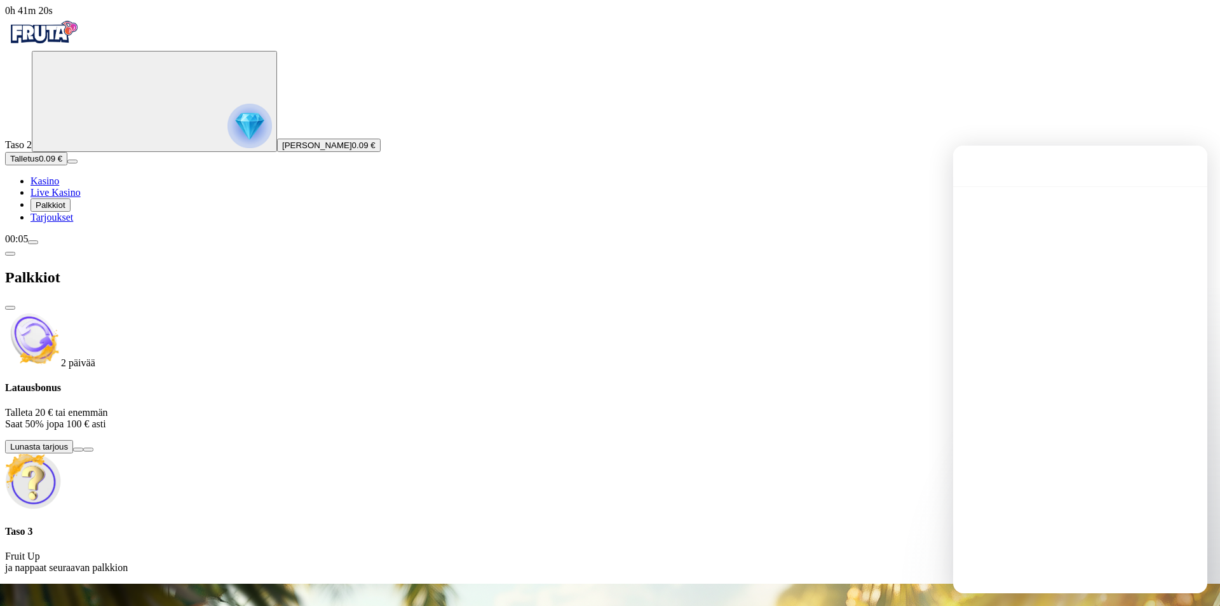
scroll to position [684, 0]
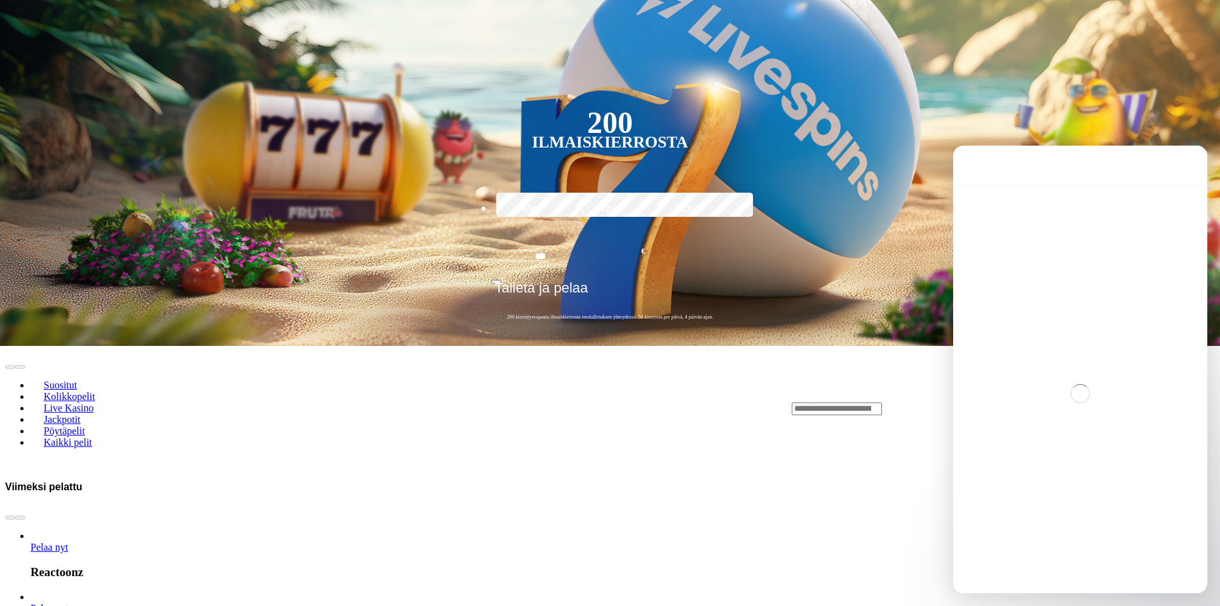
drag, startPoint x: 230, startPoint y: 196, endPoint x: 294, endPoint y: 207, distance: 65.0
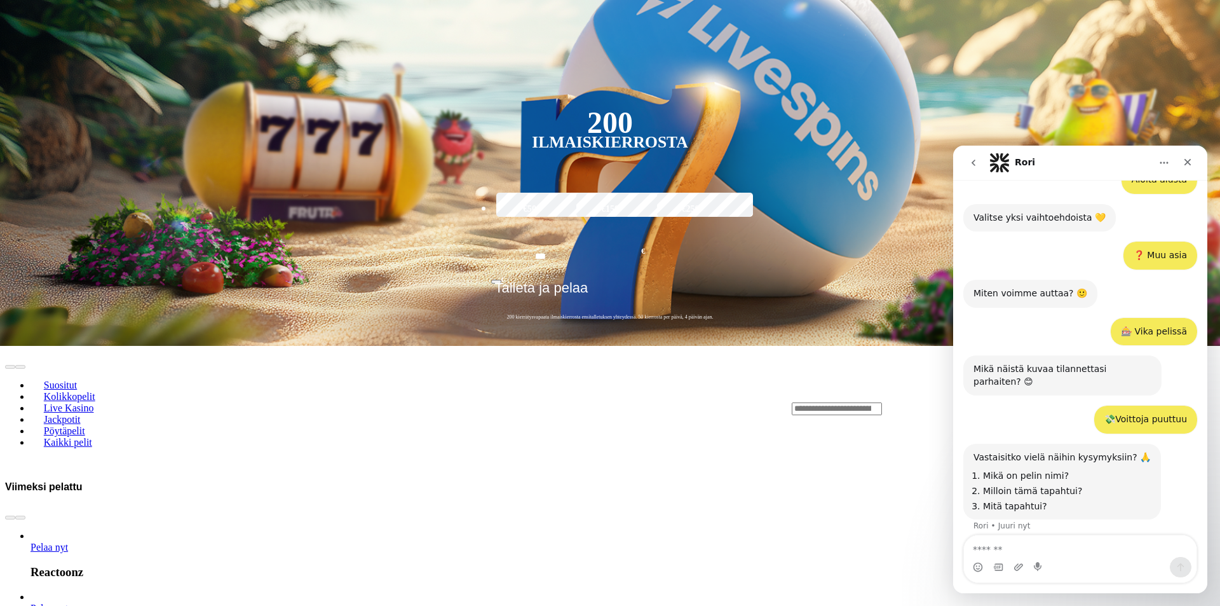
drag, startPoint x: 296, startPoint y: 207, endPoint x: 338, endPoint y: 212, distance: 42.2
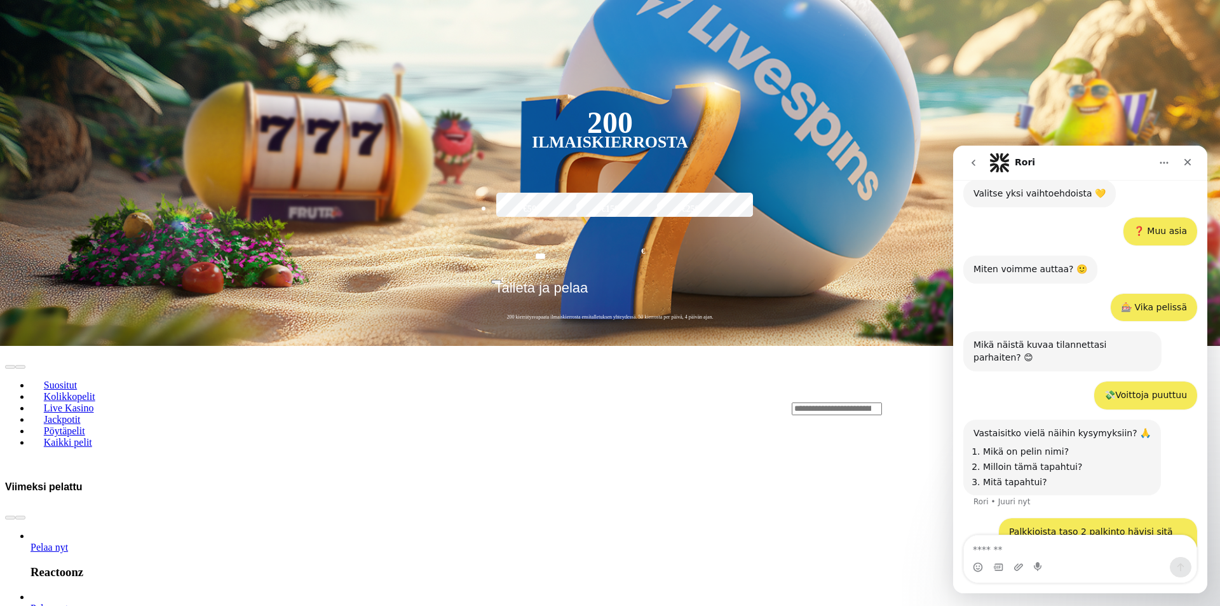
scroll to position [583, 0]
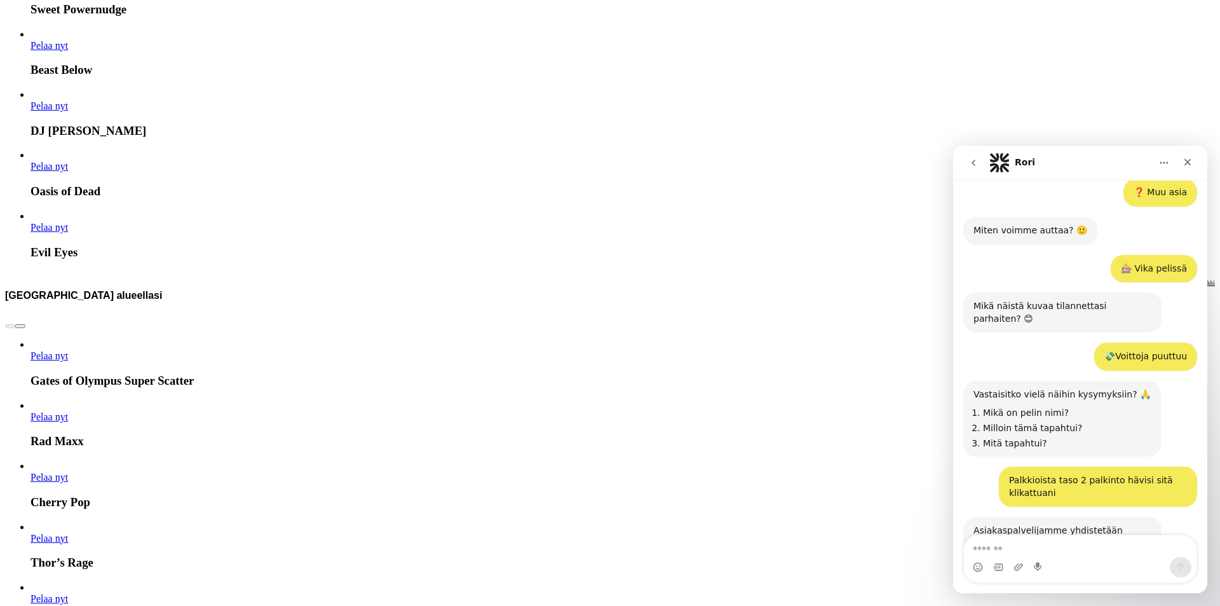
scroll to position [592, 0]
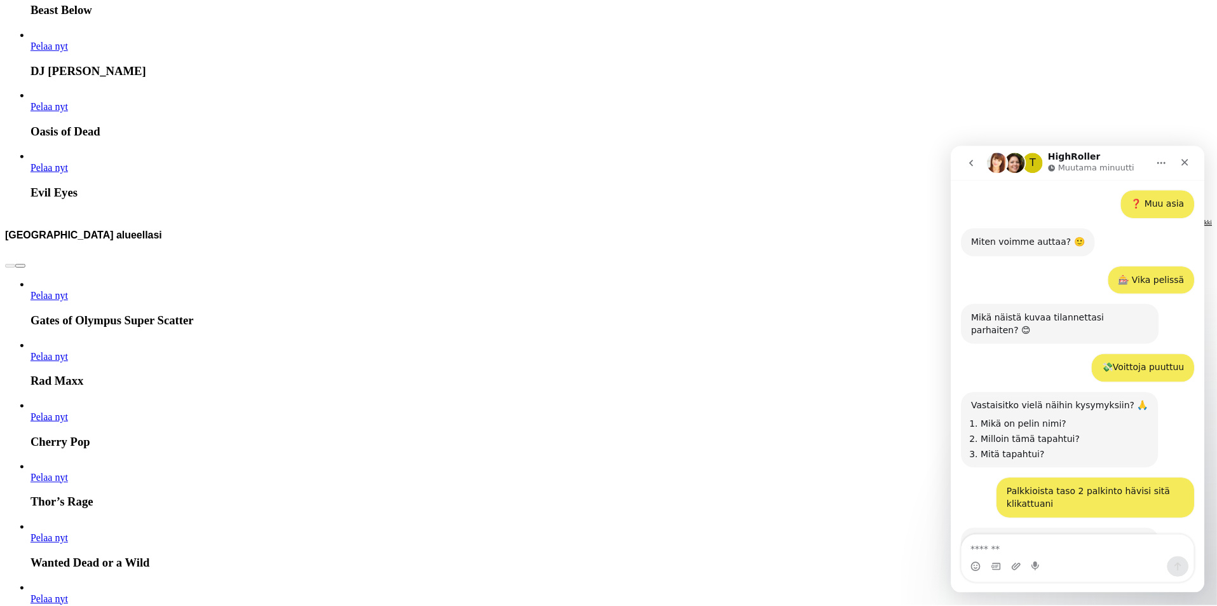
scroll to position [592, 0]
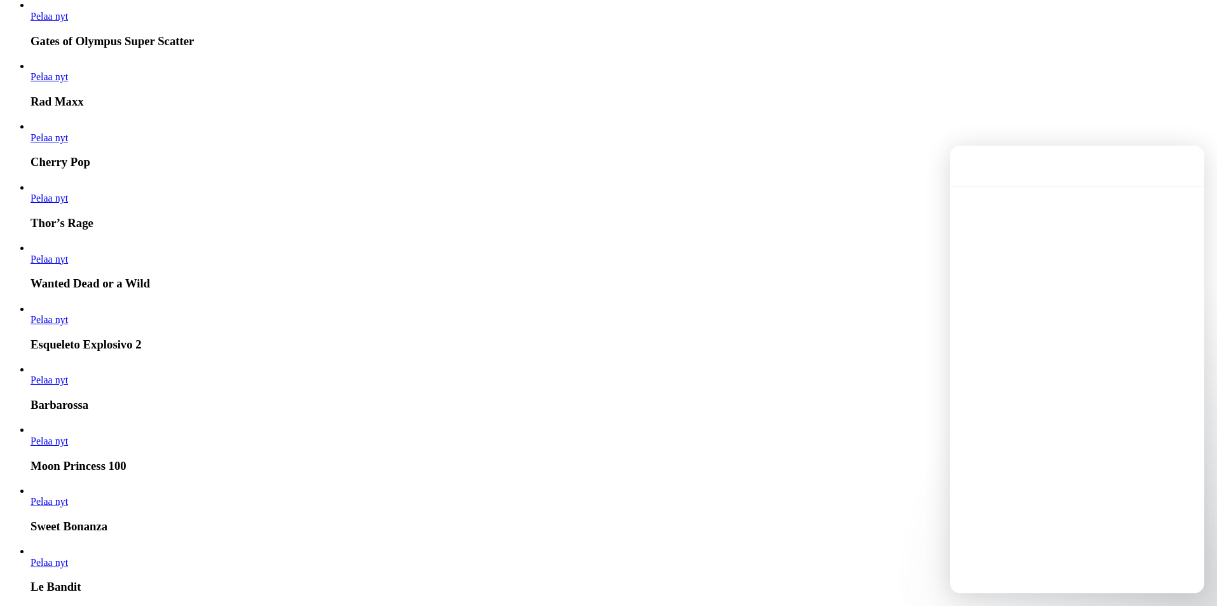
scroll to position [0, 0]
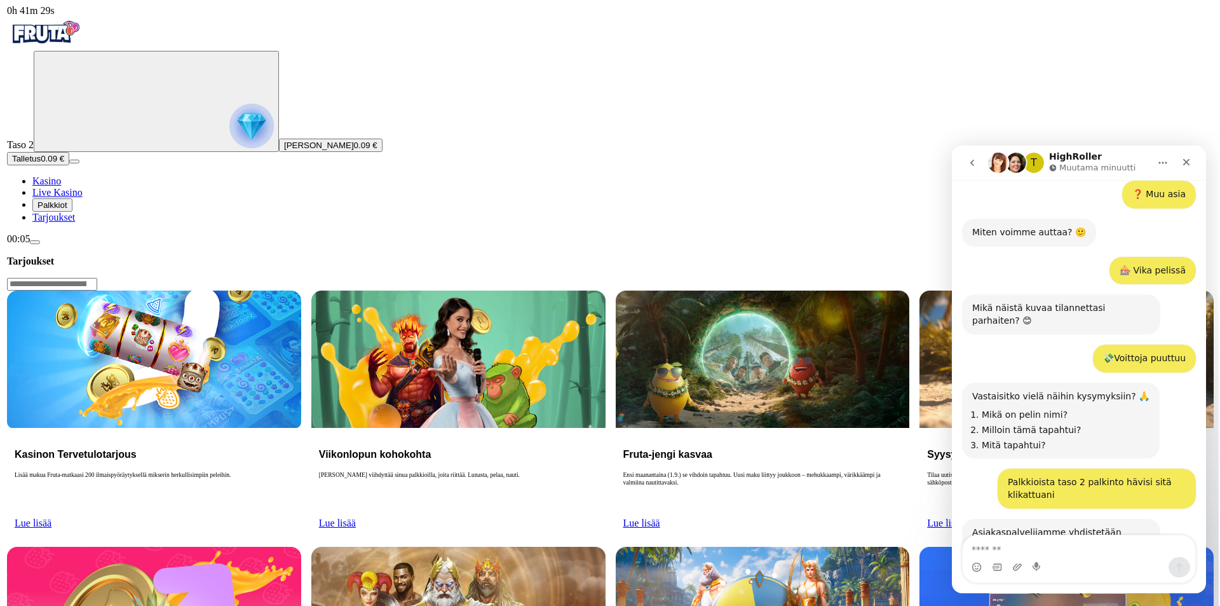
scroll to position [592, 0]
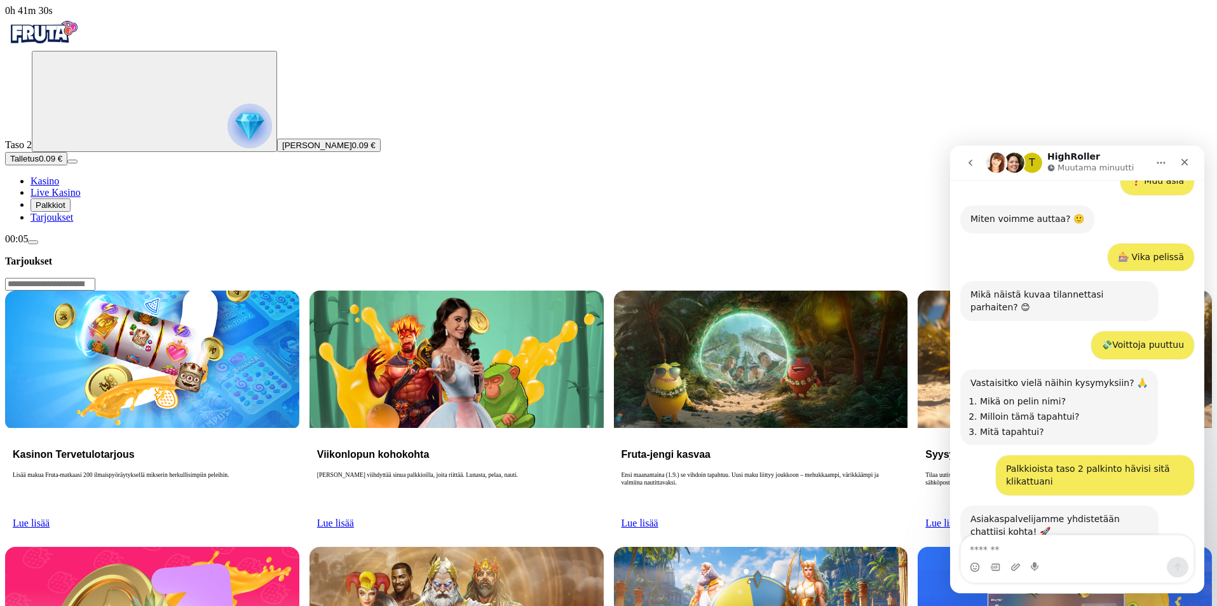
click at [33, 242] on span "menu icon" at bounding box center [33, 242] width 0 height 0
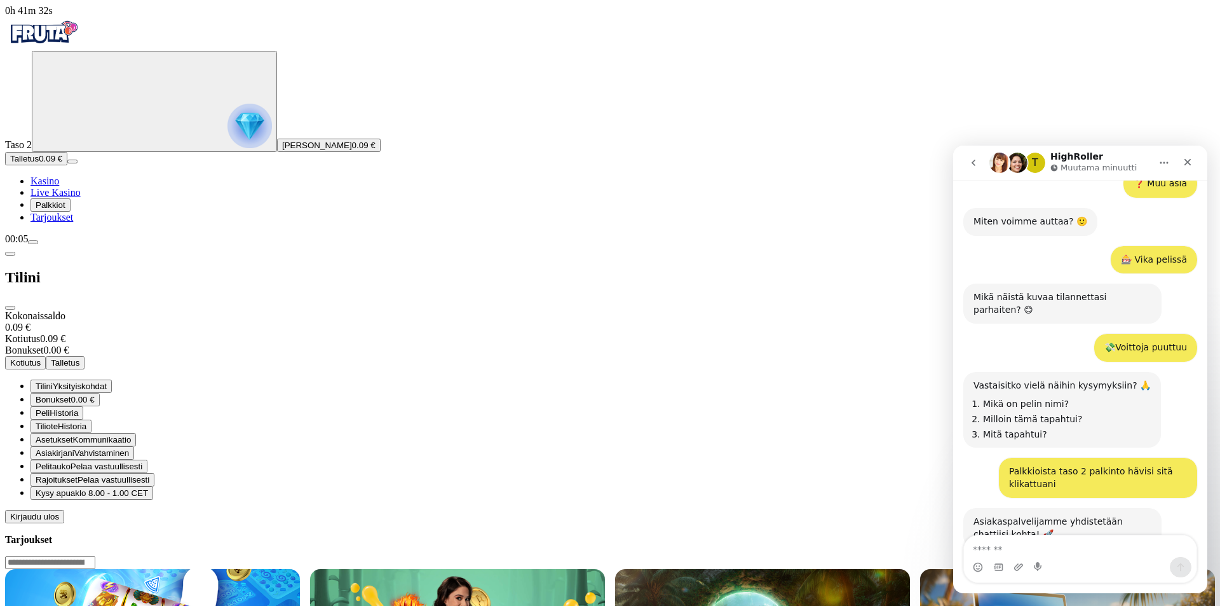
scroll to position [592, 0]
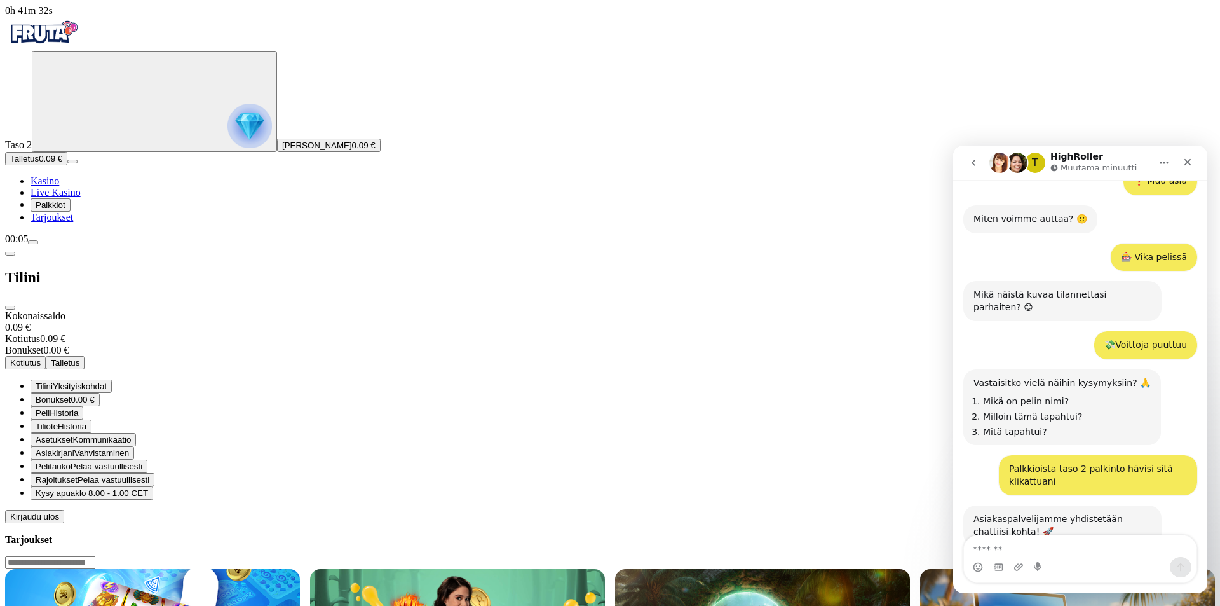
click at [86, 421] on span "Historia" at bounding box center [72, 426] width 29 height 10
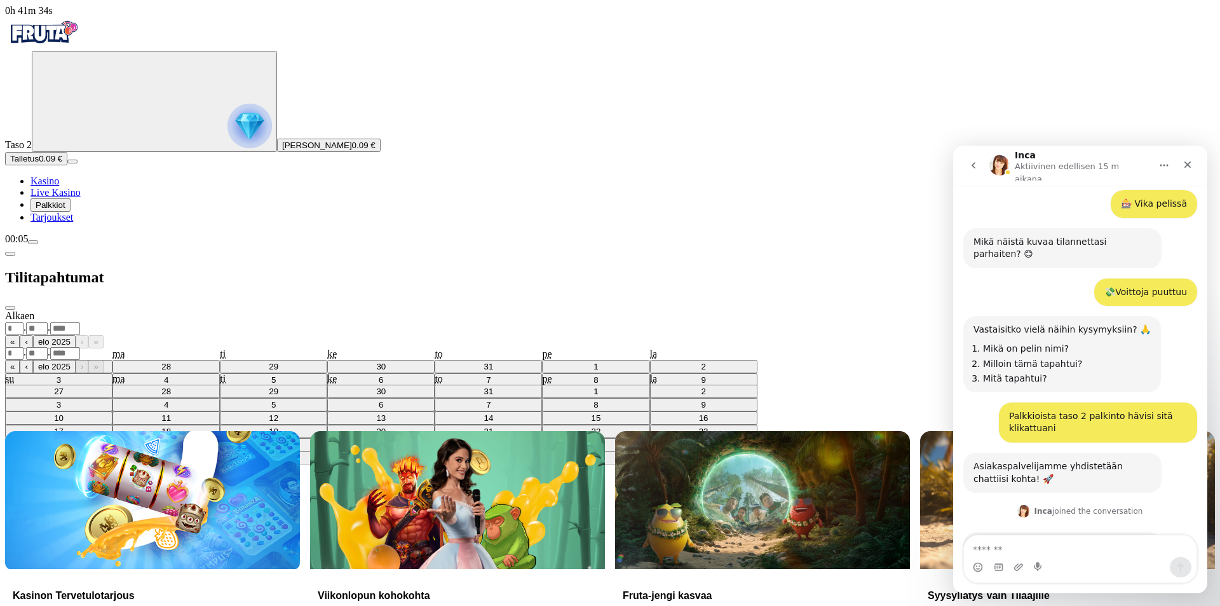
scroll to position [660, 0]
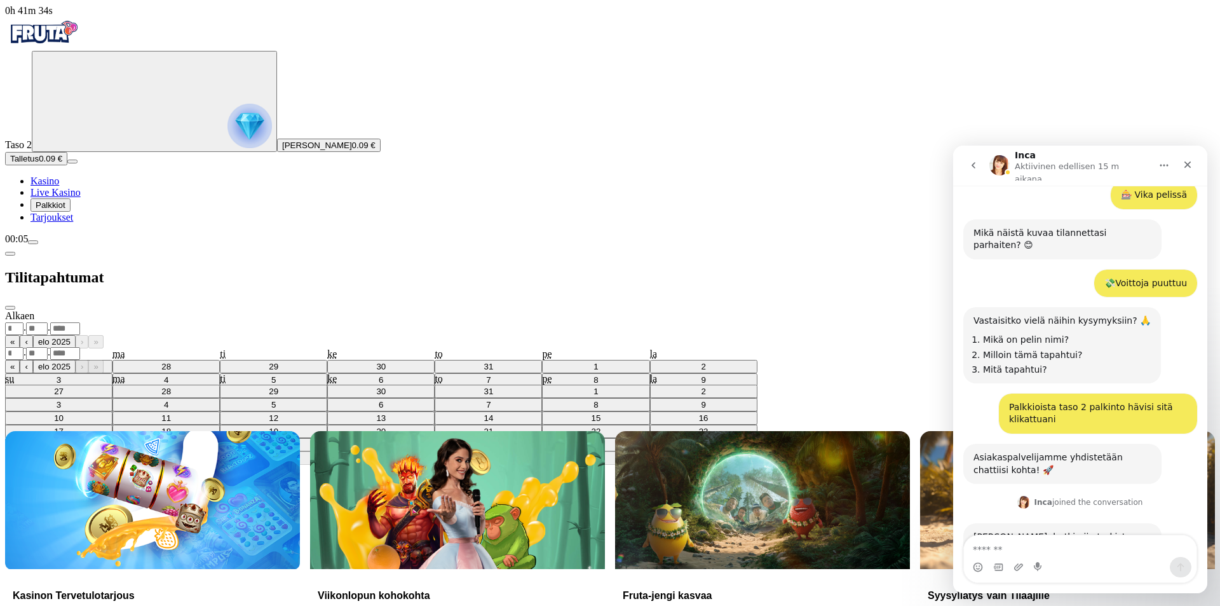
click at [44, 361] on select "******** ********" at bounding box center [24, 366] width 39 height 11
click at [99, 148] on icon "Primary" at bounding box center [132, 100] width 191 height 95
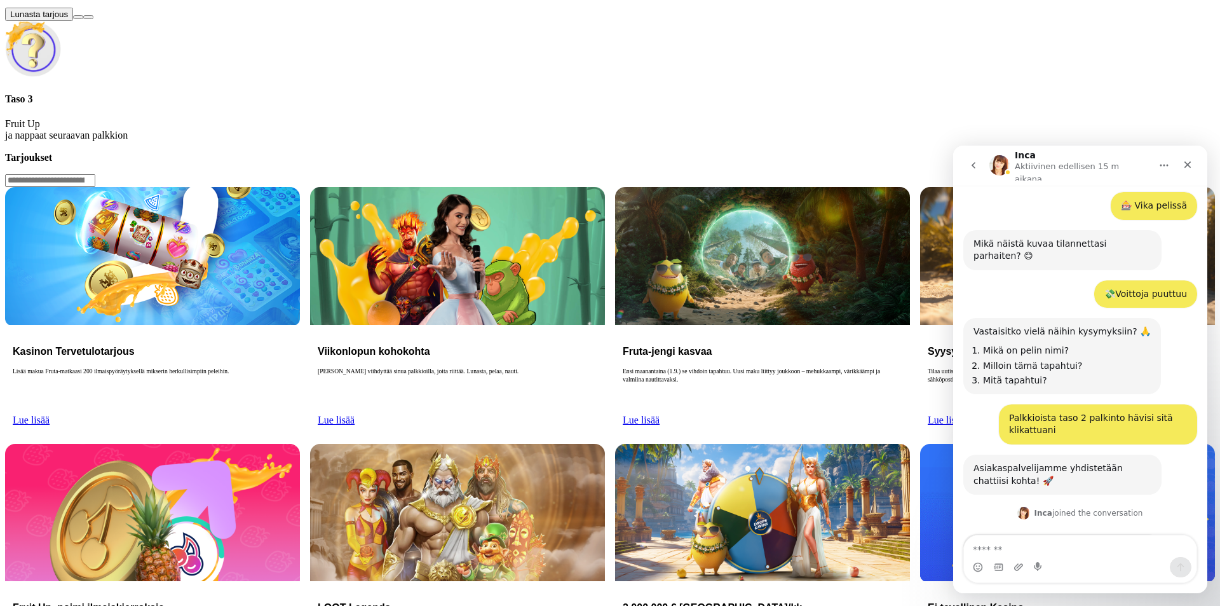
scroll to position [660, 0]
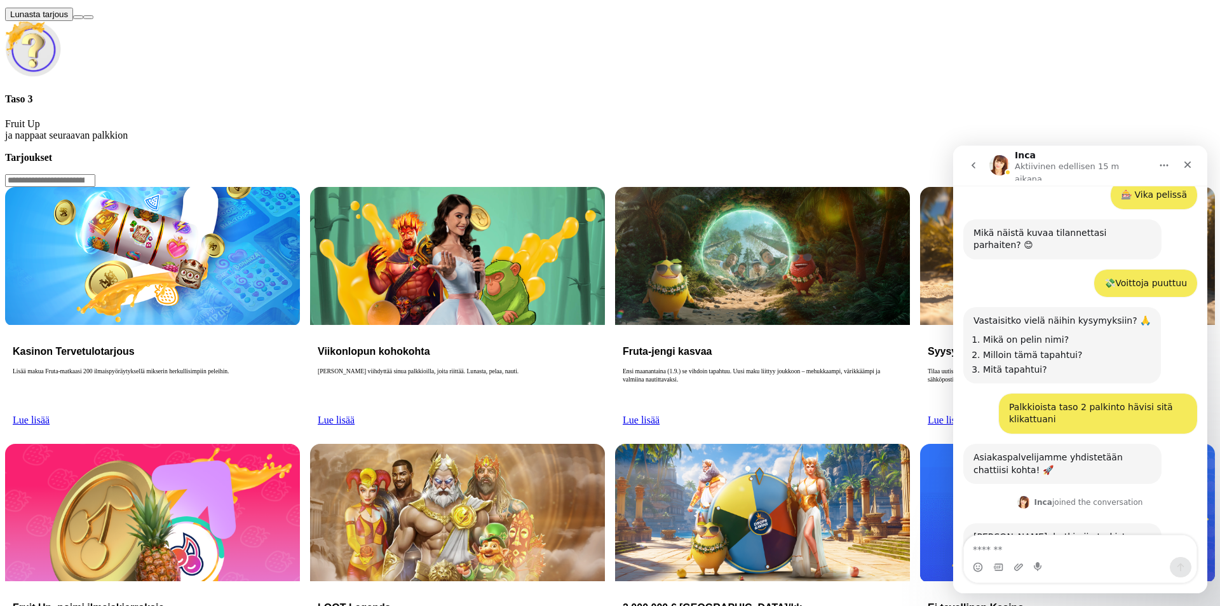
click at [83, 19] on button at bounding box center [78, 17] width 10 height 4
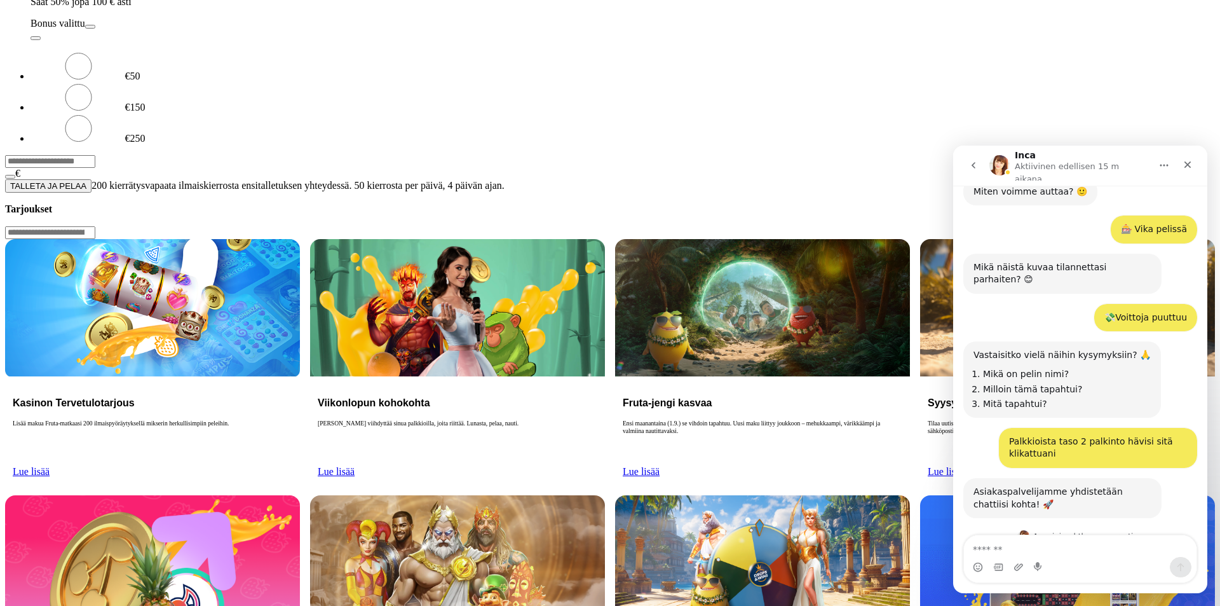
scroll to position [660, 0]
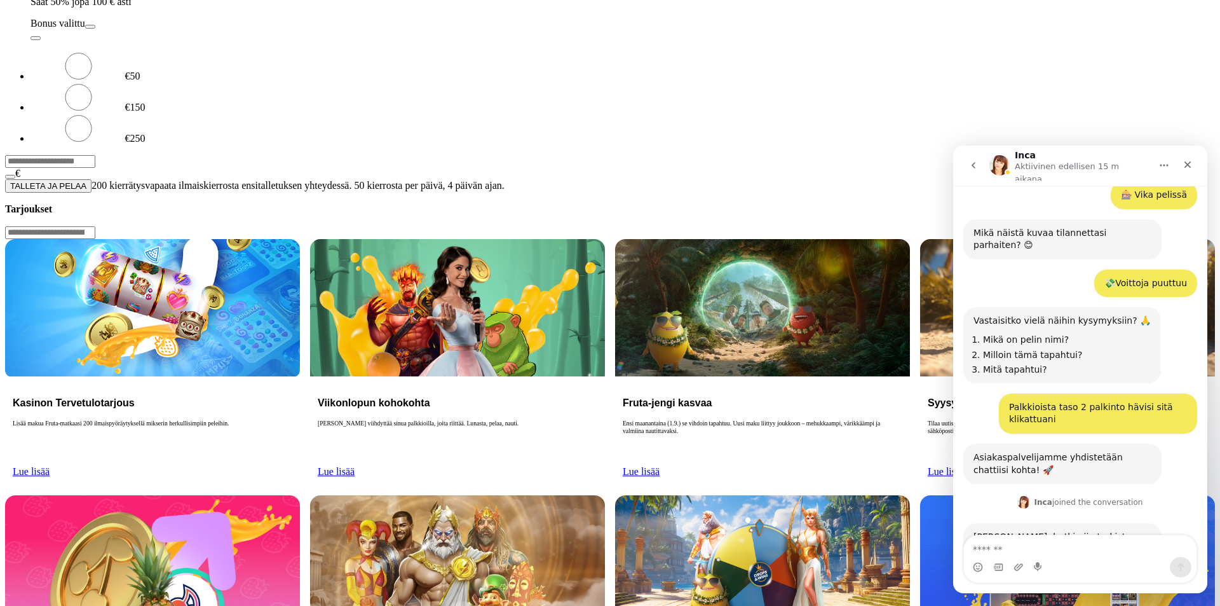
click at [36, 38] on span "info icon" at bounding box center [36, 38] width 0 height 0
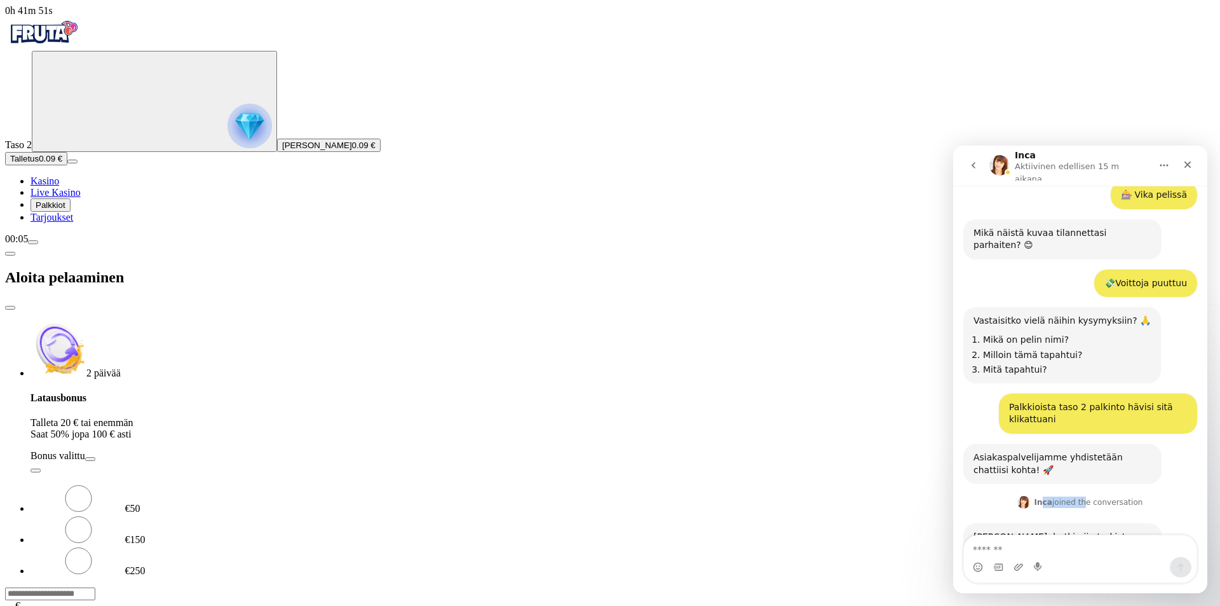
drag, startPoint x: 1045, startPoint y: 461, endPoint x: 1080, endPoint y: 465, distance: 35.1
click at [1080, 496] on div "Inca joined the conversation" at bounding box center [1088, 501] width 109 height 11
click at [1051, 496] on div "Inca joined the conversation" at bounding box center [1088, 501] width 109 height 11
click at [59, 186] on span "Kasino" at bounding box center [45, 180] width 29 height 11
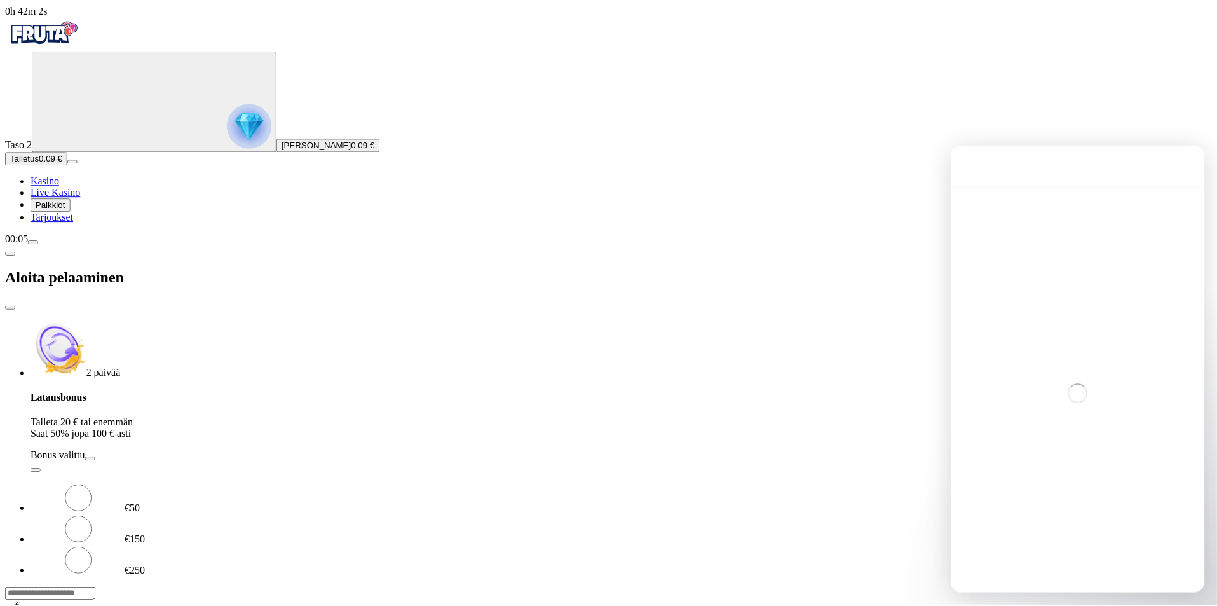
scroll to position [0, 0]
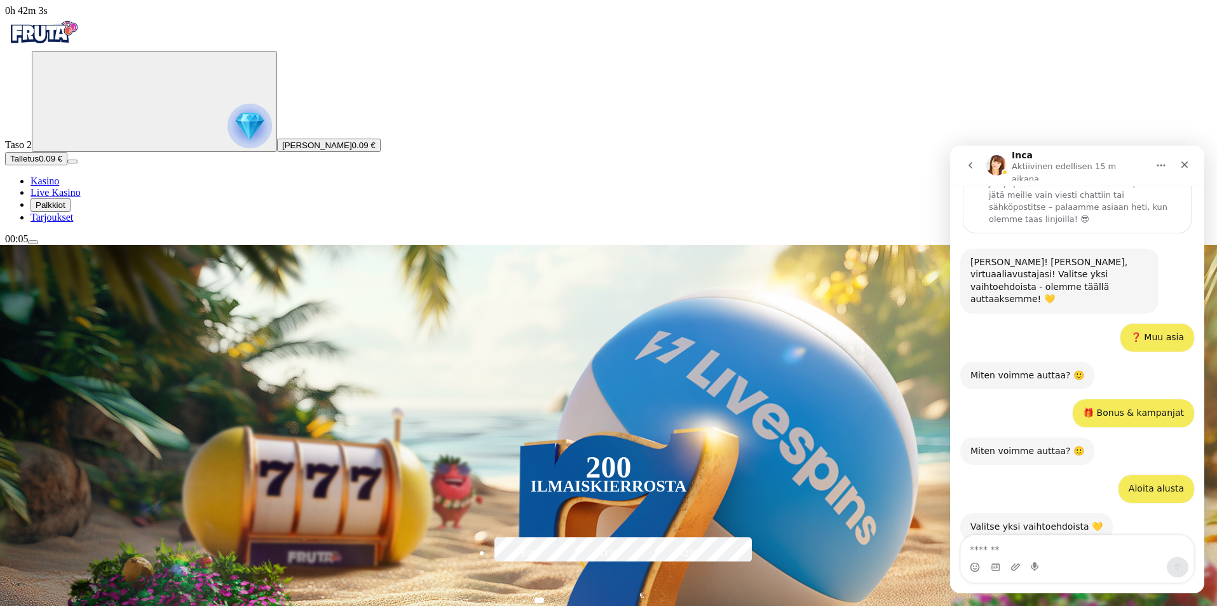
click at [65, 210] on span "Palkkiot" at bounding box center [51, 205] width 30 height 10
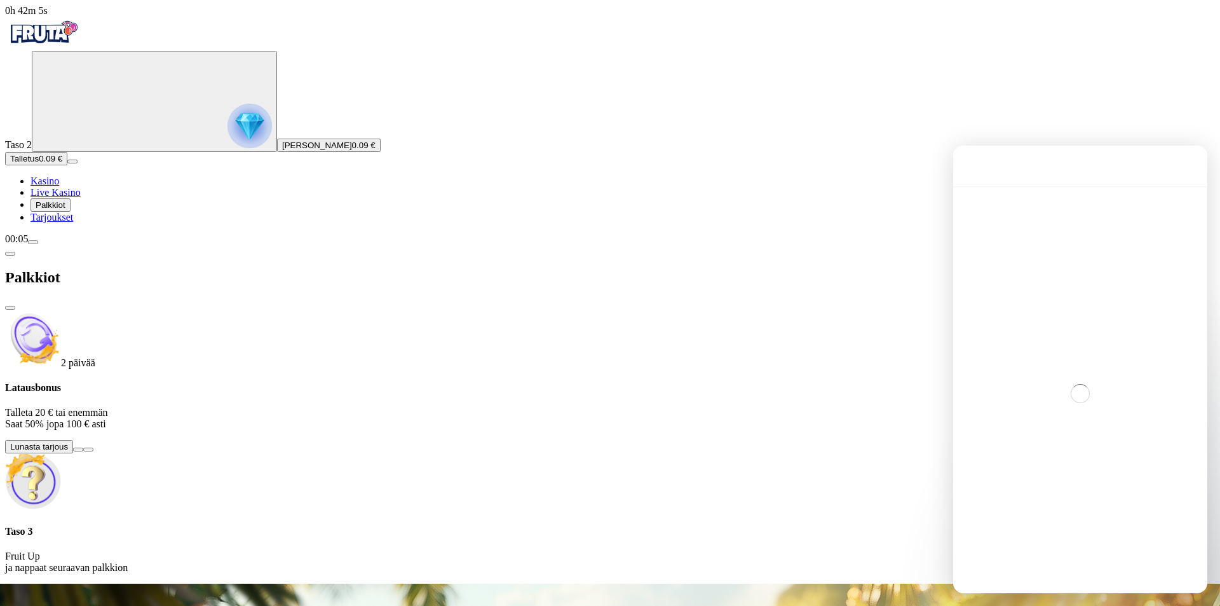
click at [262, 526] on div "Taso 3 Fruit Up ja nappaat seuraavan palkkion" at bounding box center [610, 550] width 1210 height 48
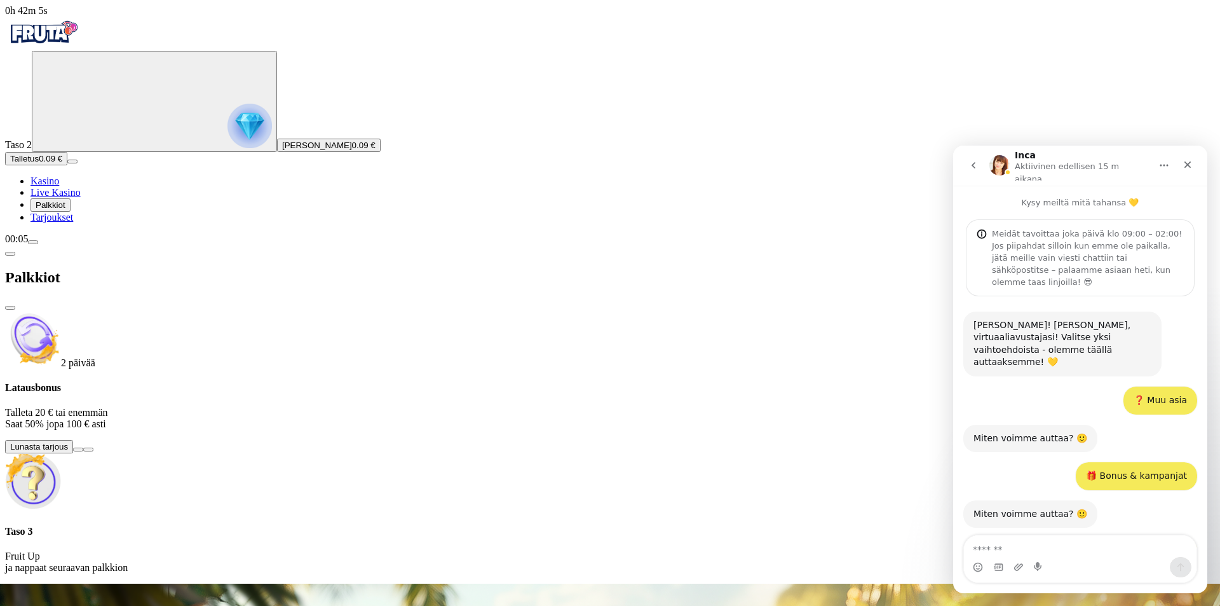
click at [61, 453] on img at bounding box center [33, 481] width 56 height 56
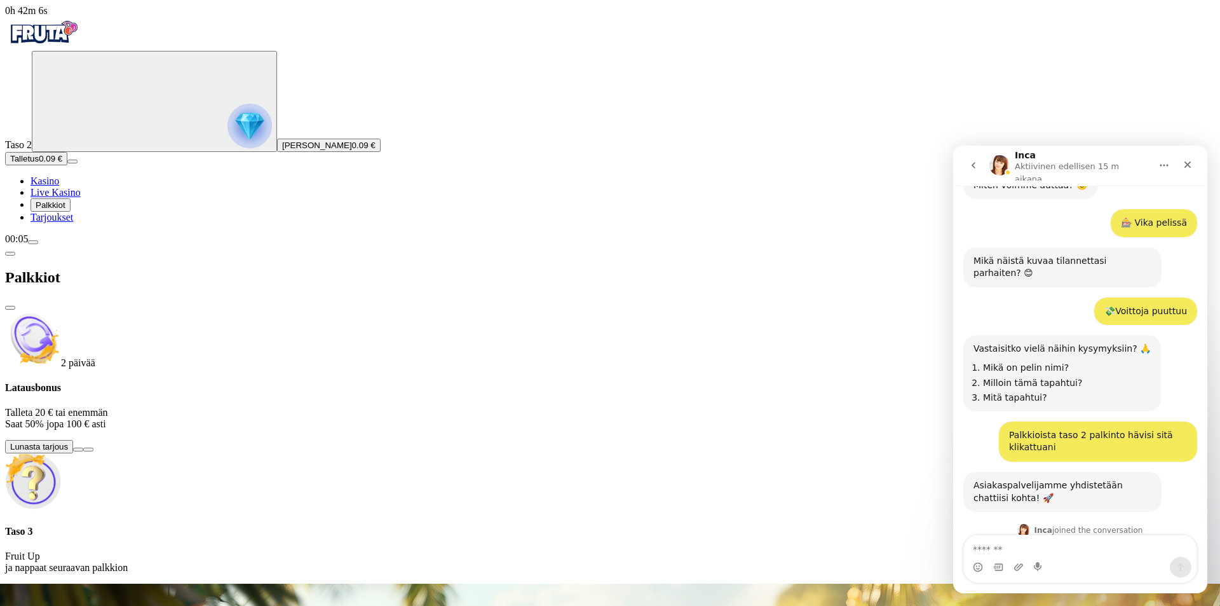
scroll to position [660, 0]
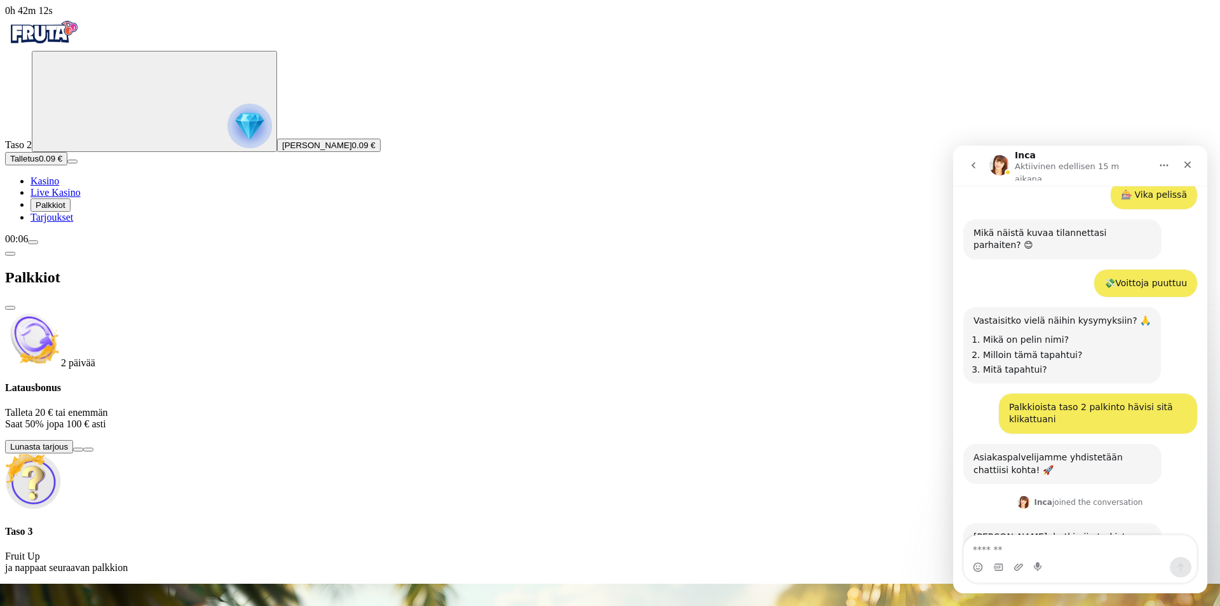
click at [93, 144] on circle "Primary" at bounding box center [132, 101] width 130 height 130
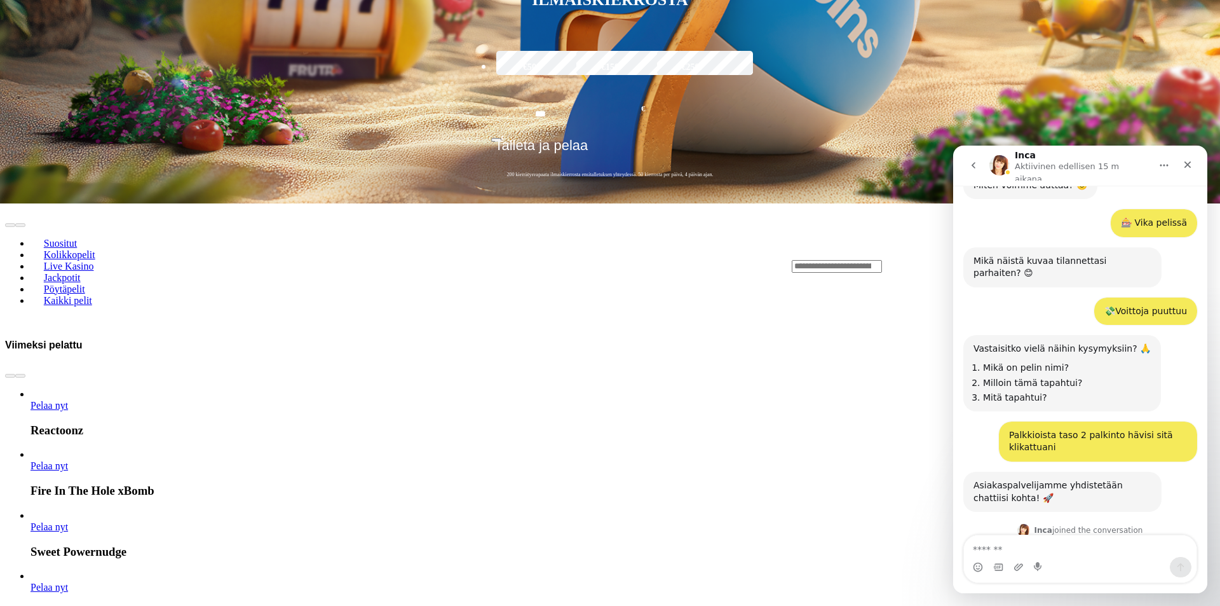
scroll to position [660, 0]
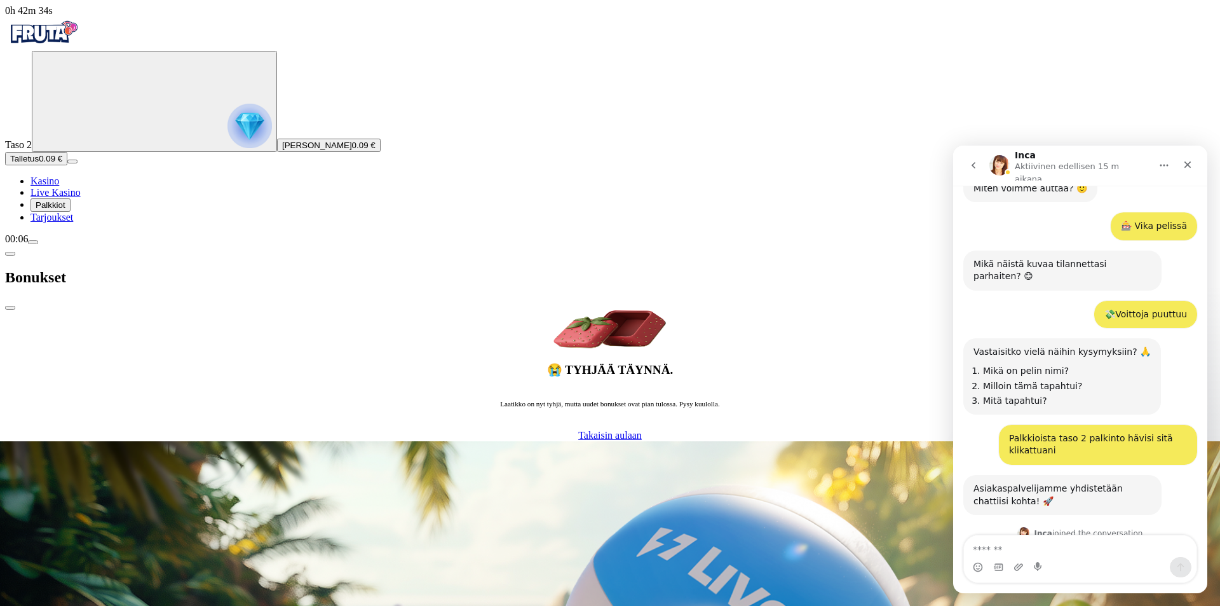
scroll to position [660, 0]
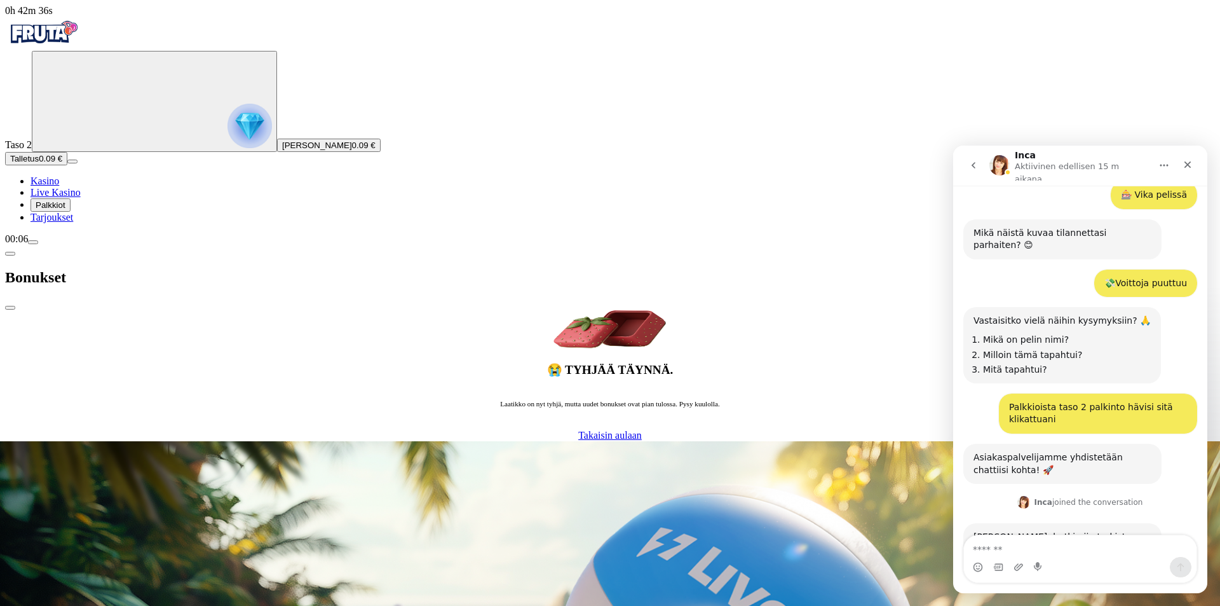
click at [165, 245] on div "Bonukset" at bounding box center [610, 277] width 1210 height 65
click at [10, 254] on span "chevron-left icon" at bounding box center [10, 254] width 0 height 0
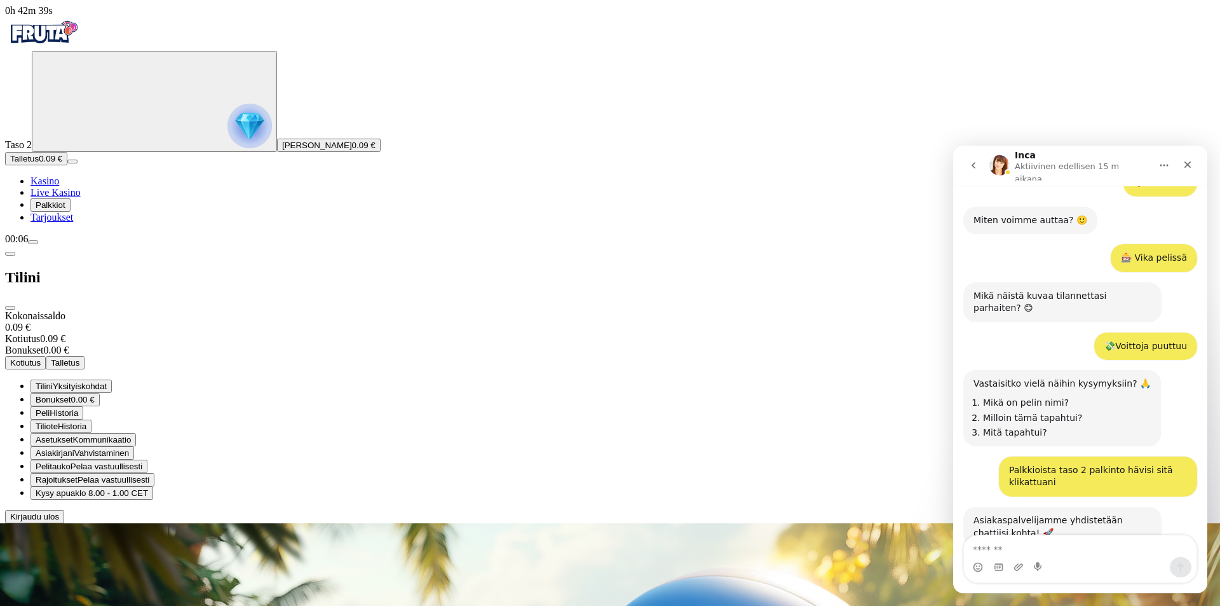
scroll to position [660, 0]
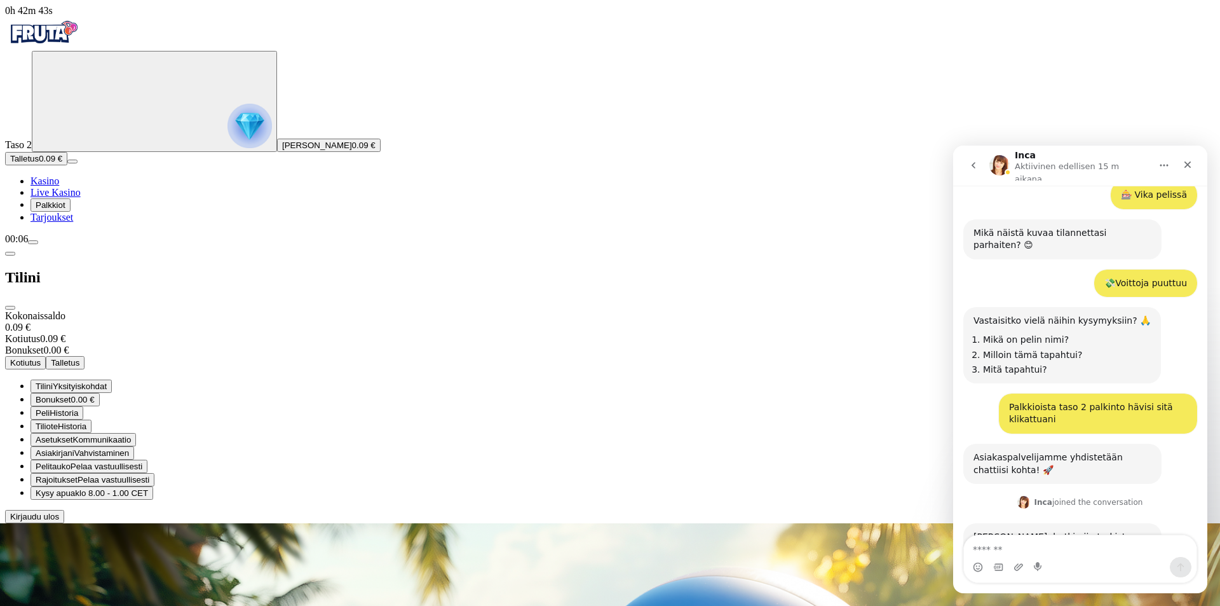
click at [10, 308] on span "close icon" at bounding box center [10, 308] width 0 height 0
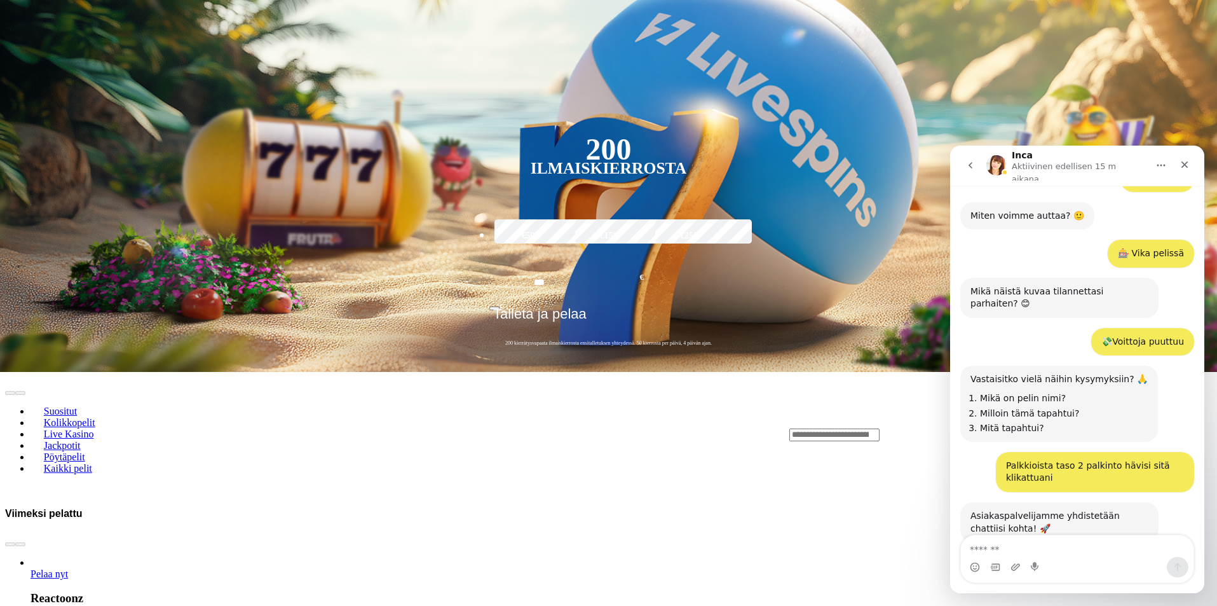
scroll to position [660, 0]
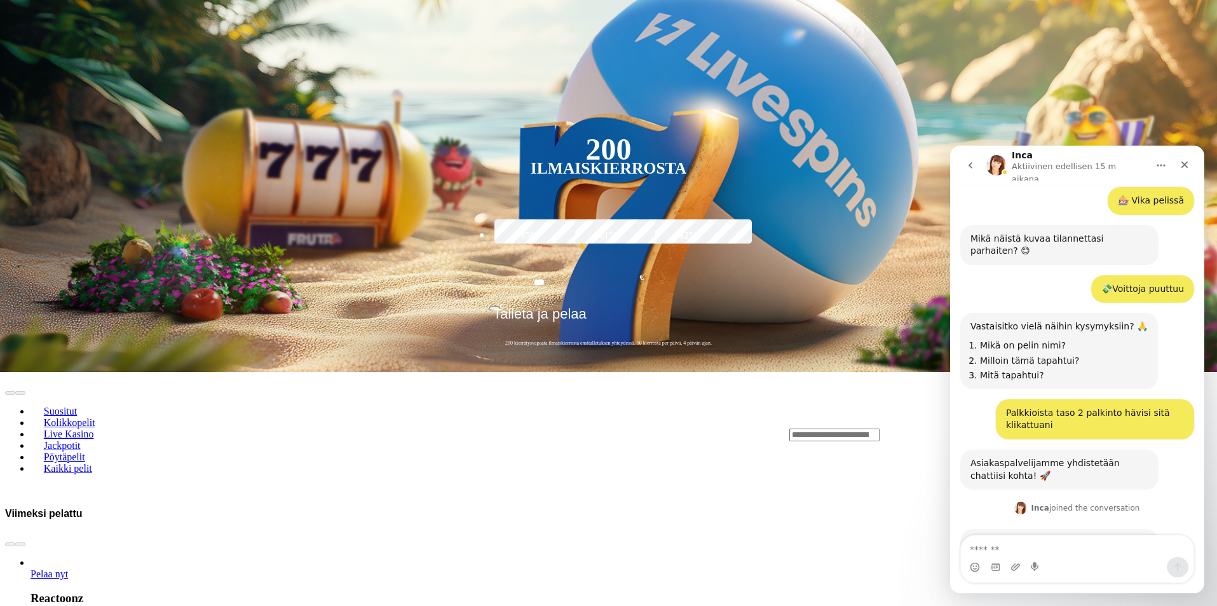
click at [764, 405] on ul "Suositut Kolikkopelit Live Kasino Jackpotit Pöytäpelit Kaikki pelit" at bounding box center [384, 439] width 759 height 69
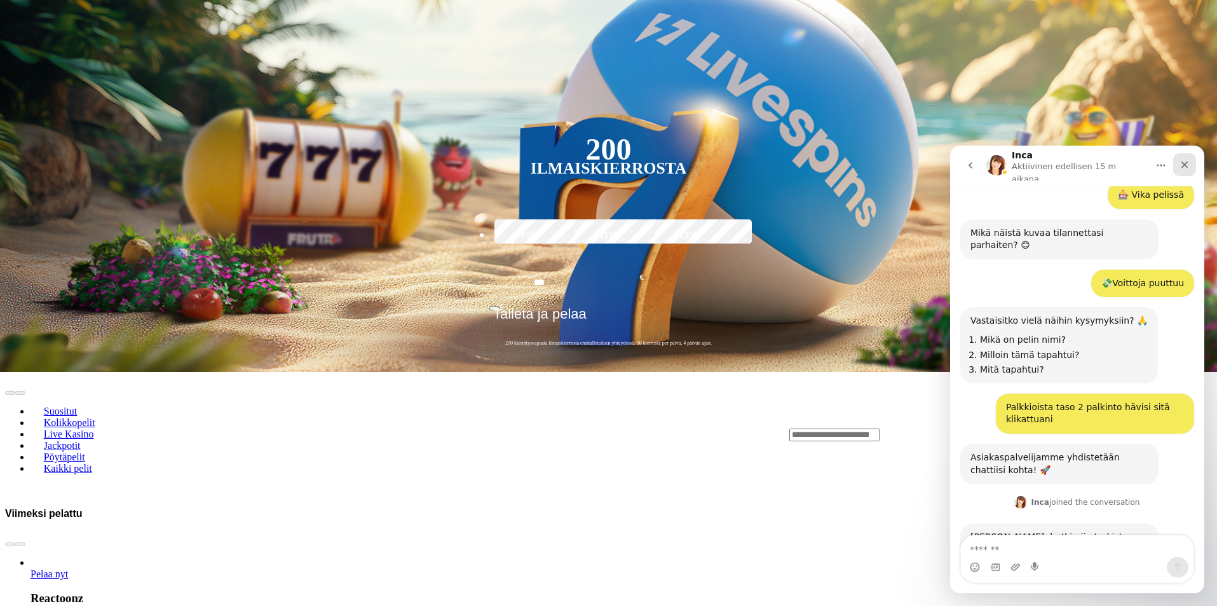
click at [1190, 159] on div "Sulje" at bounding box center [1184, 164] width 23 height 23
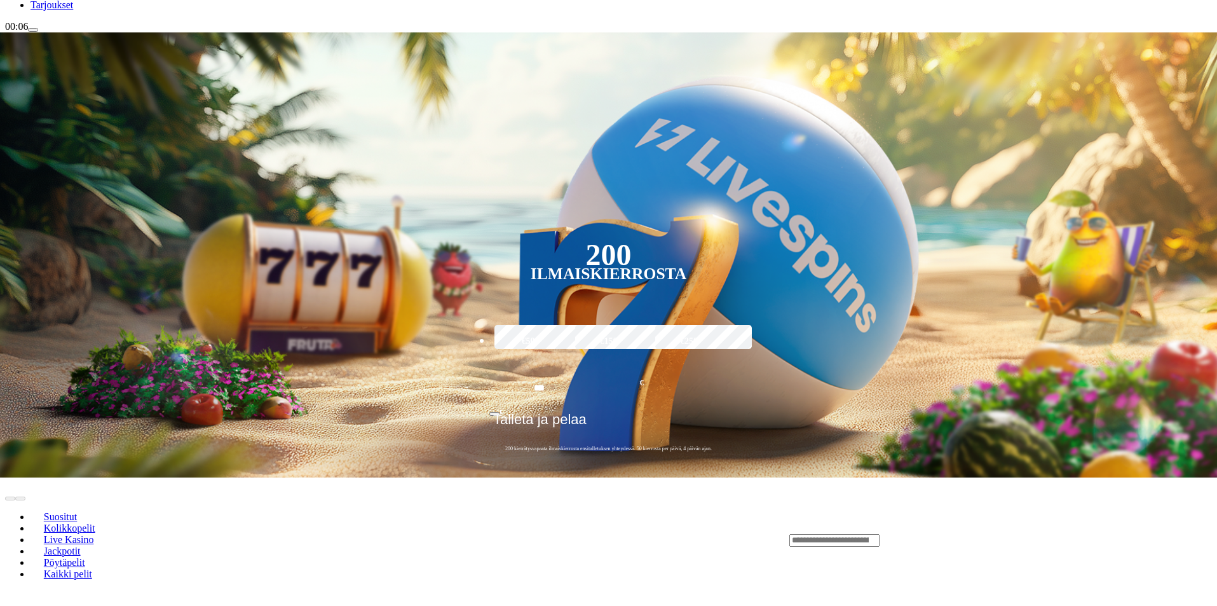
scroll to position [212, 0]
click at [880, 534] on input "Search" at bounding box center [834, 540] width 90 height 13
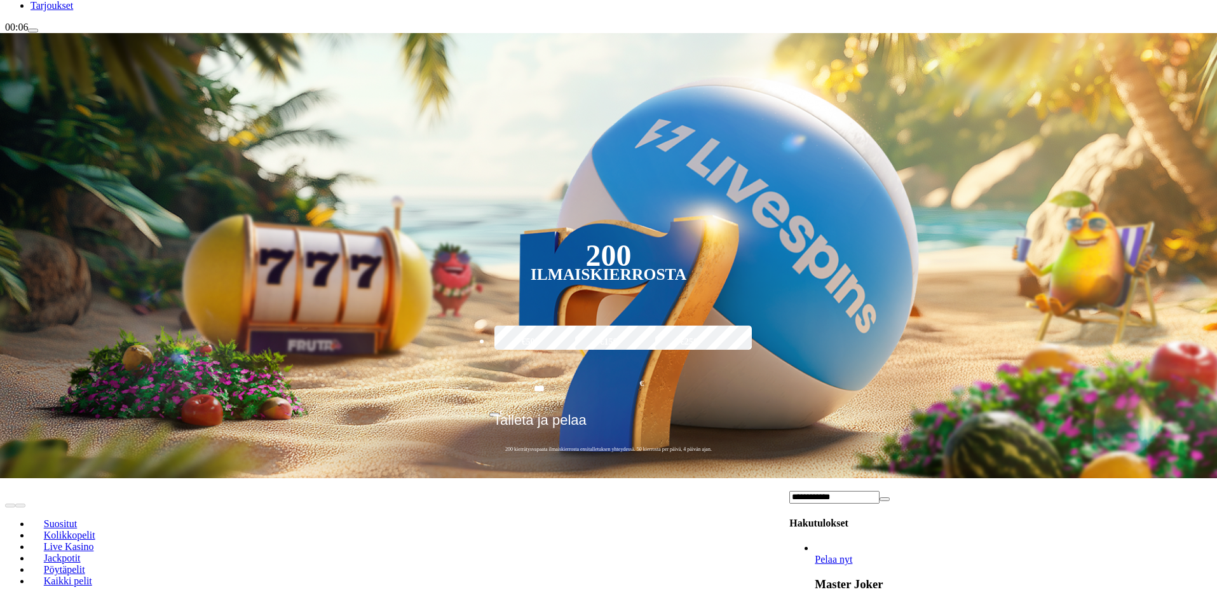
type input "**********"
click at [852, 554] on link "Pelaa nyt" at bounding box center [833, 559] width 37 height 11
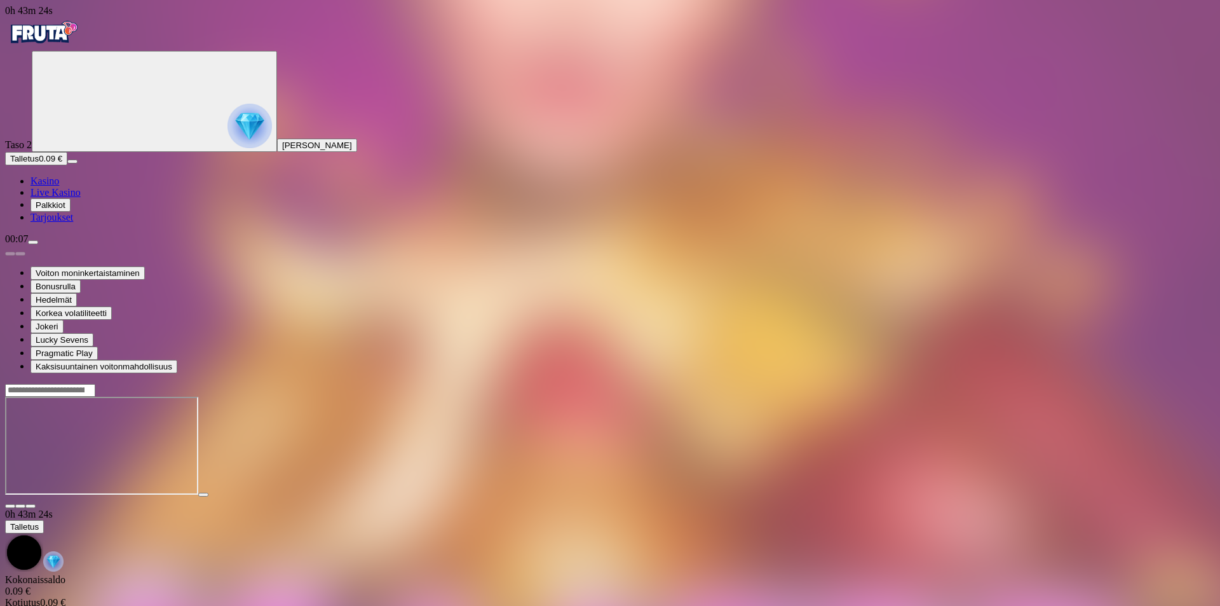
click at [81, 48] on img "Primary" at bounding box center [43, 33] width 76 height 32
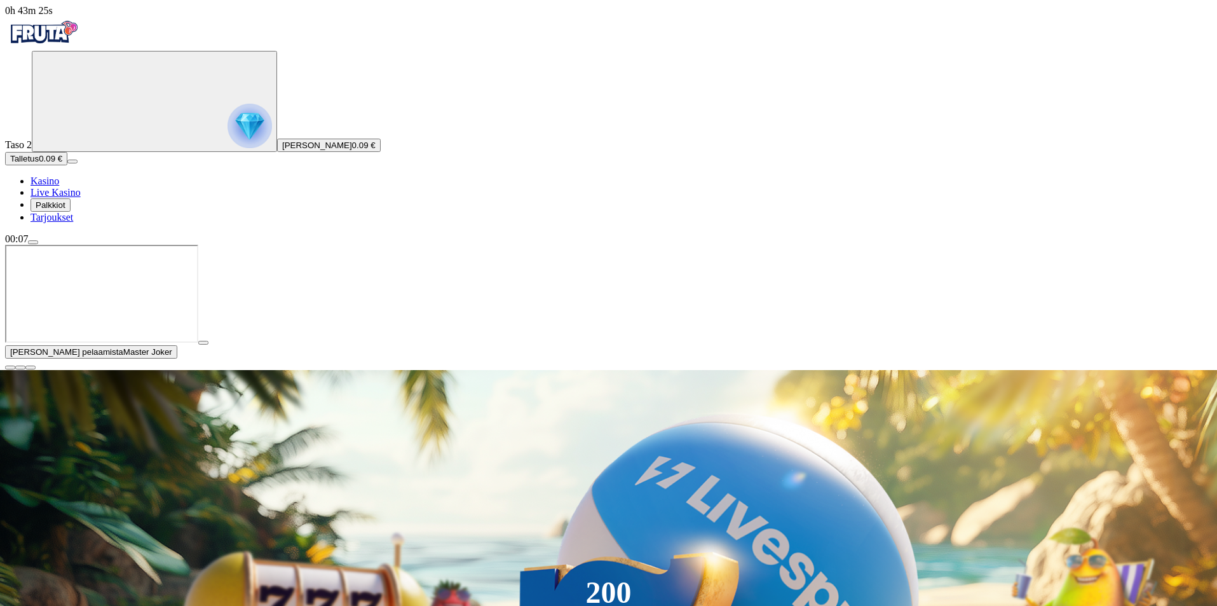
click at [10, 367] on span "close icon" at bounding box center [10, 367] width 0 height 0
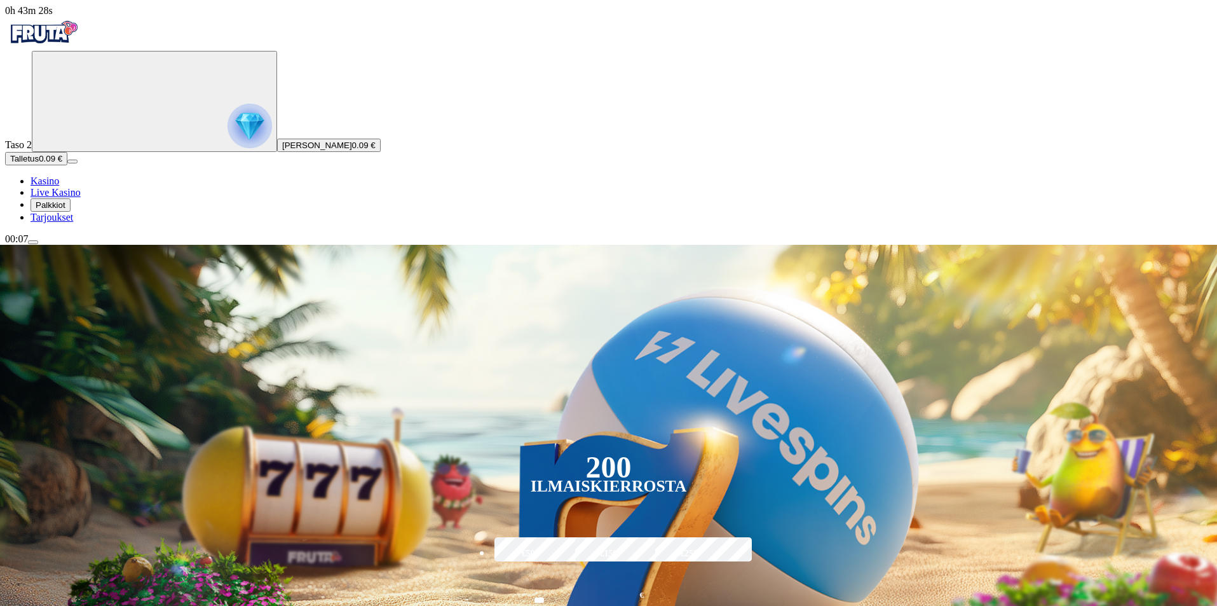
click at [282, 150] on span "[PERSON_NAME]" at bounding box center [317, 145] width 70 height 10
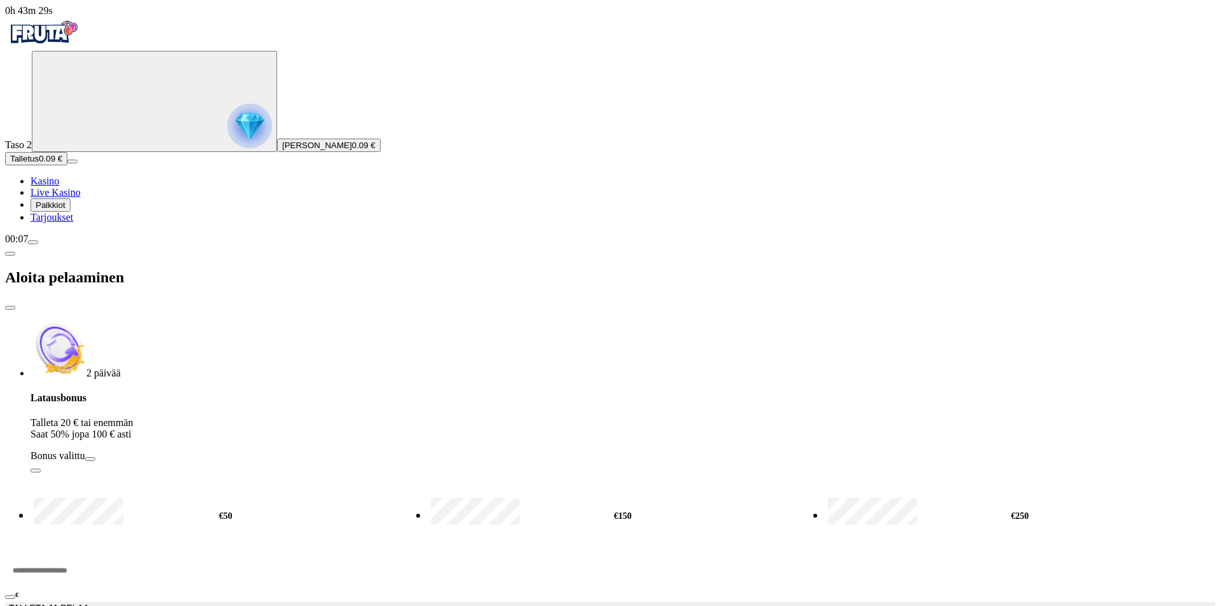
click at [277, 152] on button "Elias Ukko Edvin Lindholm 0.09 €" at bounding box center [329, 145] width 104 height 13
click at [90, 459] on span "button" at bounding box center [90, 459] width 0 height 0
click at [82, 457] on button "Ota bonus" at bounding box center [77, 459] width 10 height 4
click at [421, 320] on div "2 päivää Latausbonus Talleta 20 € tai enemmän Saat 50% jopa 100 € asti Bonus va…" at bounding box center [623, 396] width 1185 height 153
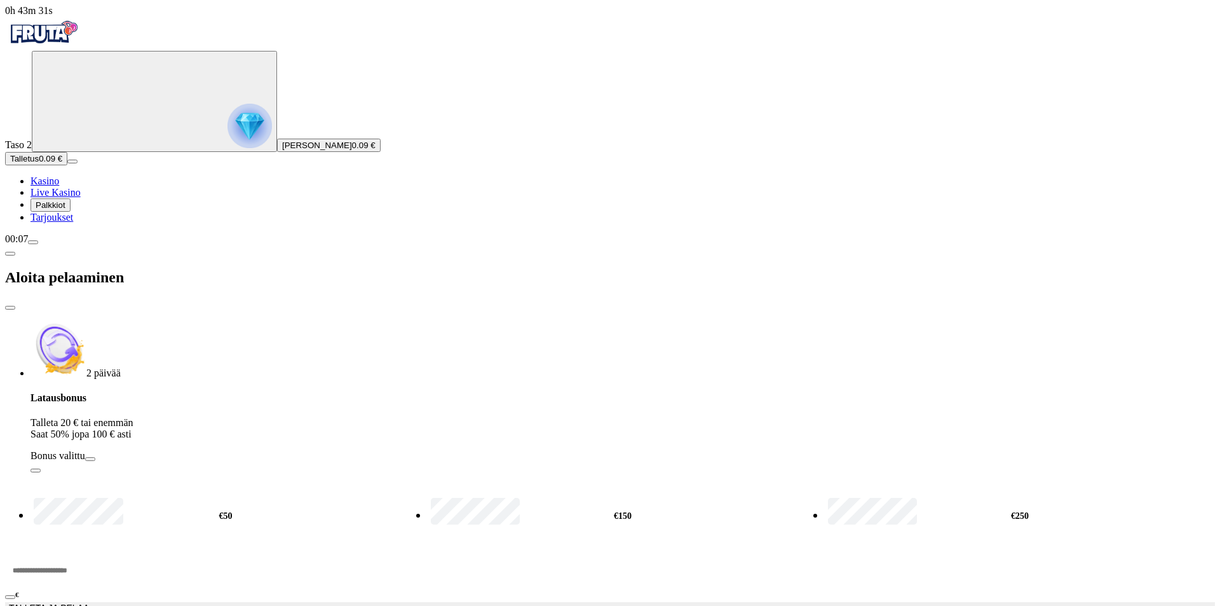
click at [36, 470] on span "info icon" at bounding box center [36, 470] width 0 height 0
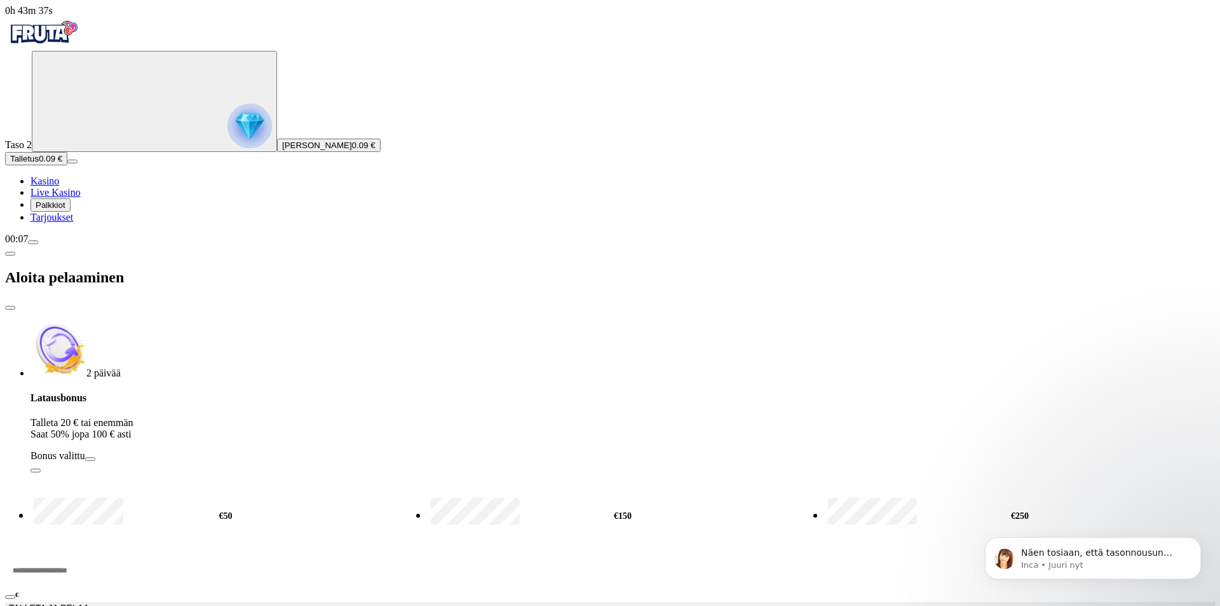
scroll to position [764, 0]
click at [1073, 557] on p "Näen tosiaan, että tasonnousun kierroksissa oli jokin virhe, joten lisäsin ne m…" at bounding box center [1103, 553] width 164 height 13
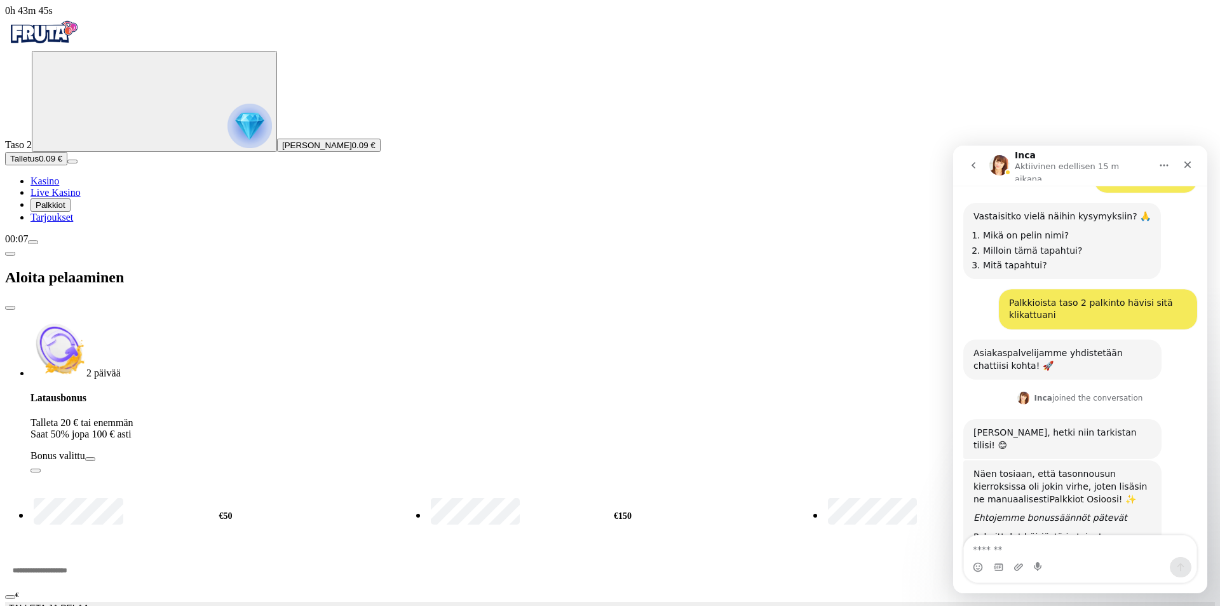
click at [1049, 494] on link "Palkkiot Osioosi" at bounding box center [1083, 499] width 69 height 10
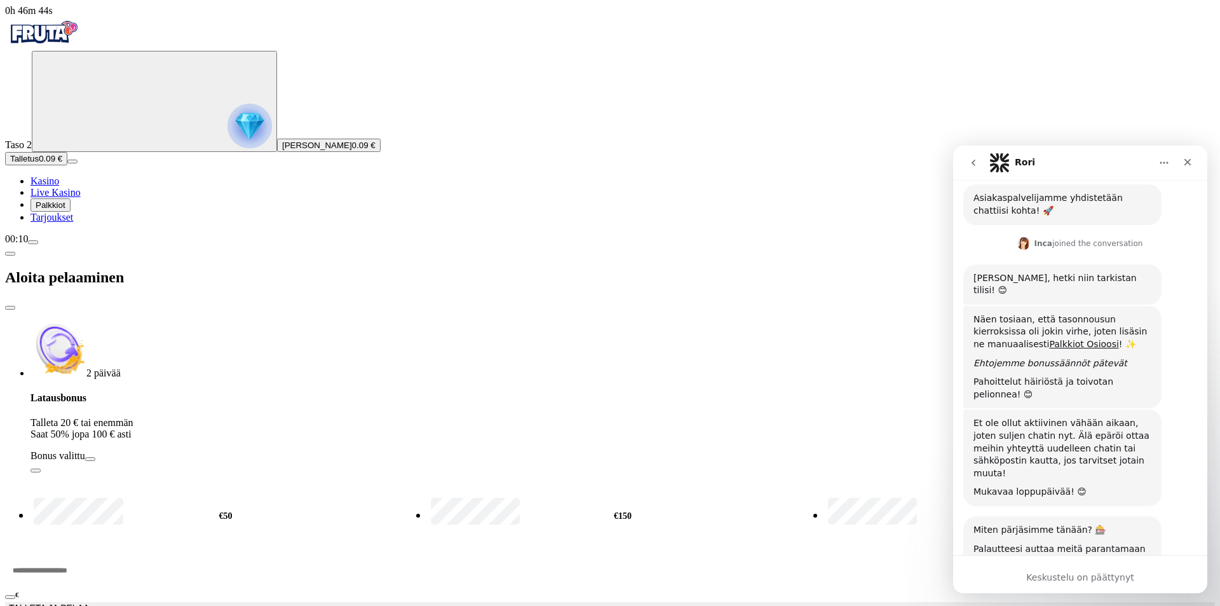
scroll to position [974, 0]
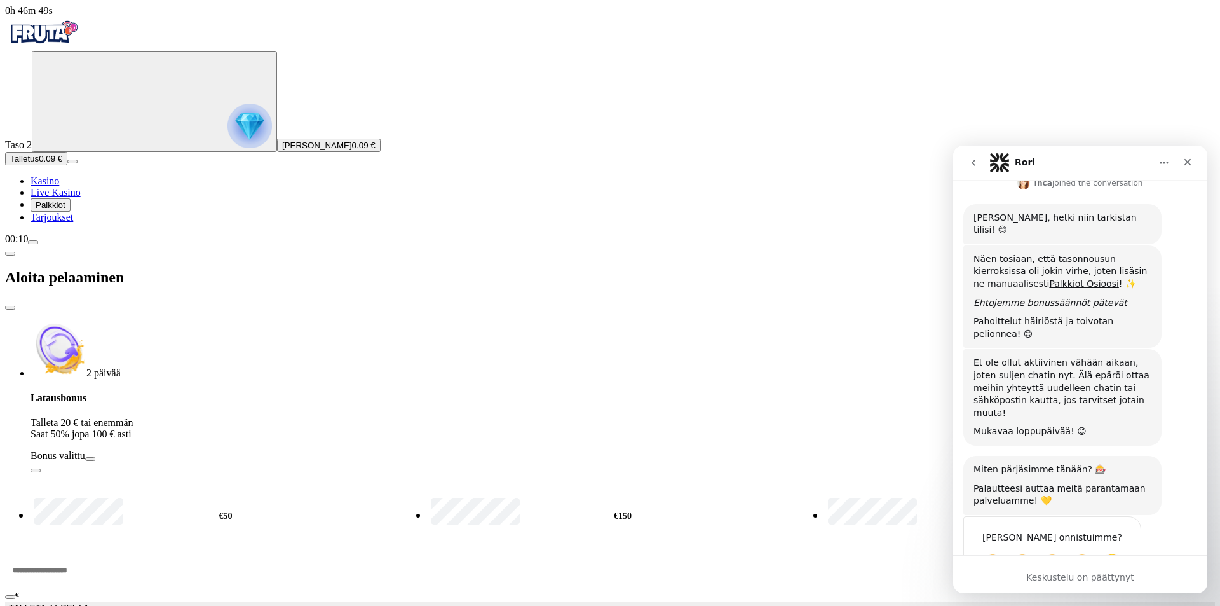
click at [1123, 517] on div "Miten onnistuimme? Kamala Huono OK Hyvä Loistava" at bounding box center [1052, 552] width 177 height 70
click at [1112, 551] on span "Loistava" at bounding box center [1112, 562] width 23 height 23
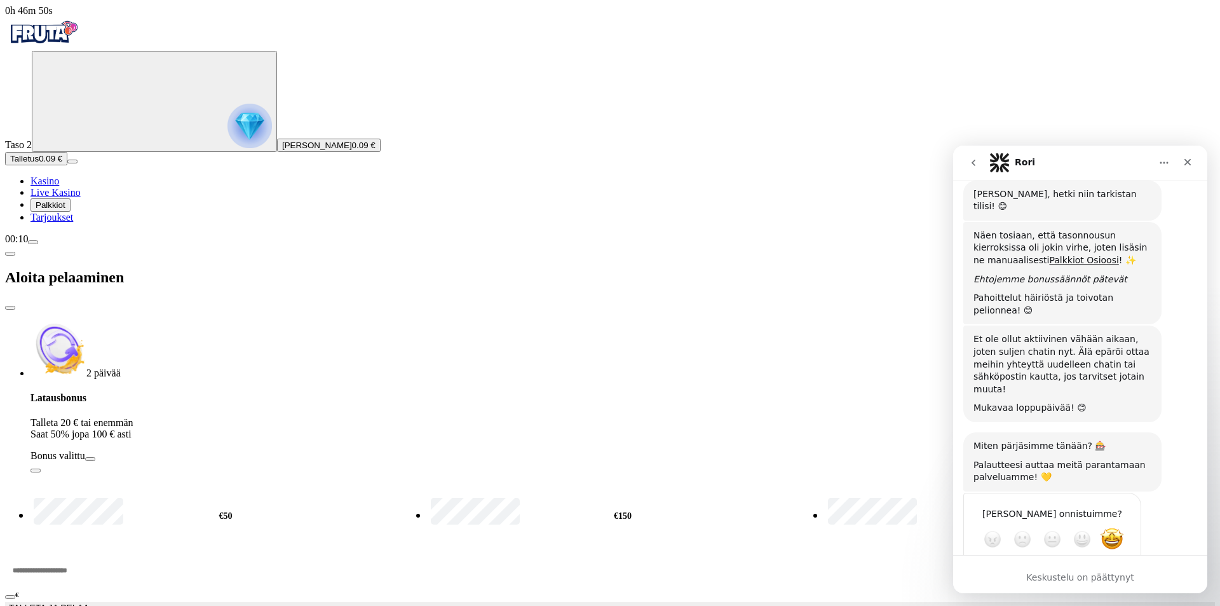
scroll to position [1008, 0]
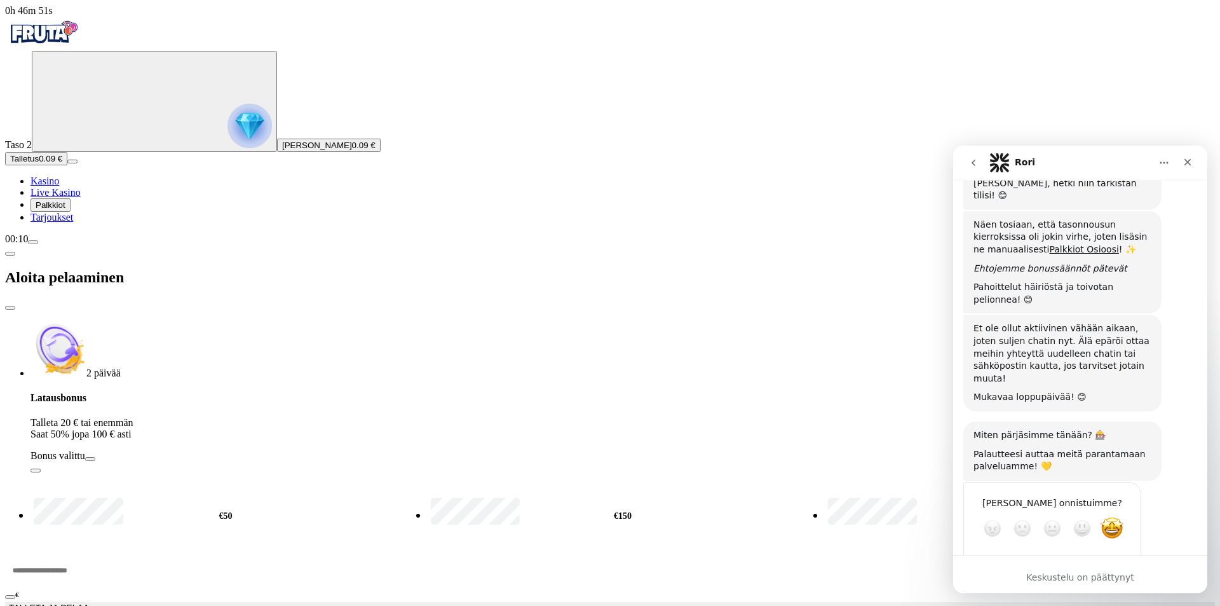
click at [1124, 561] on div "Lähetä" at bounding box center [1118, 573] width 25 height 25
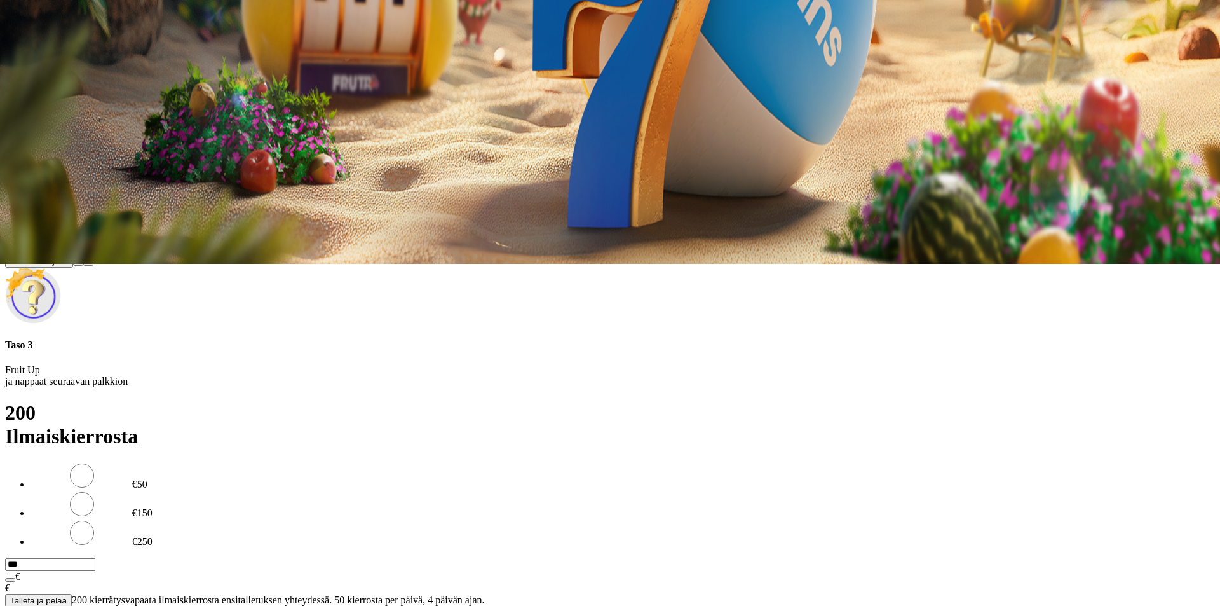
click at [61, 118] on button at bounding box center [56, 120] width 10 height 4
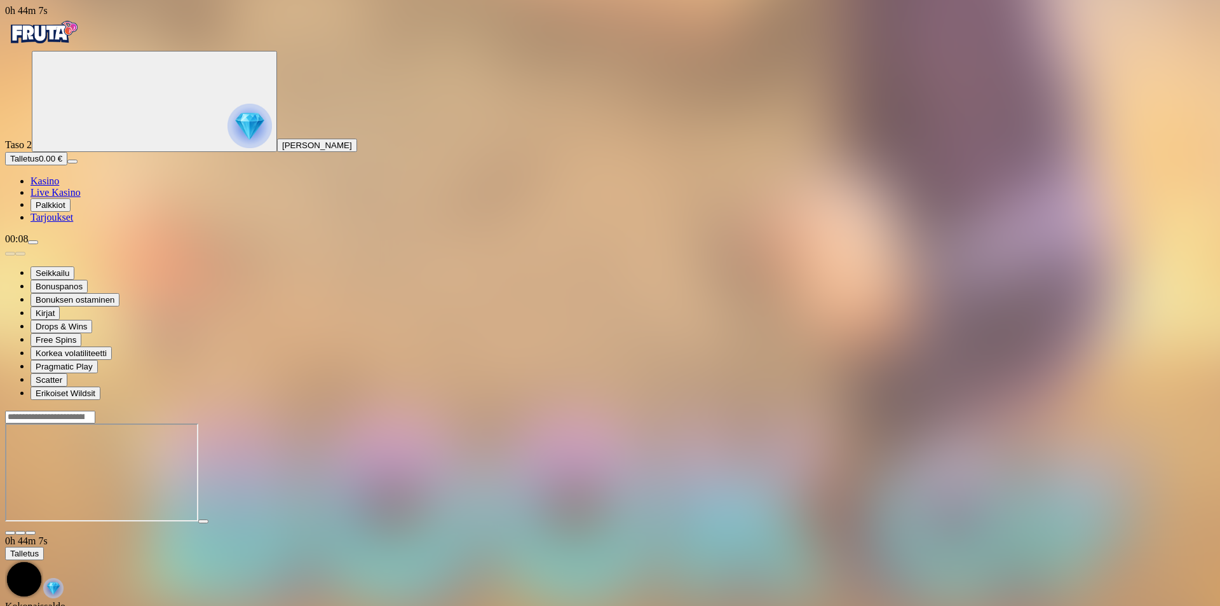
click at [20, 533] on span "chevron-down icon" at bounding box center [20, 533] width 0 height 0
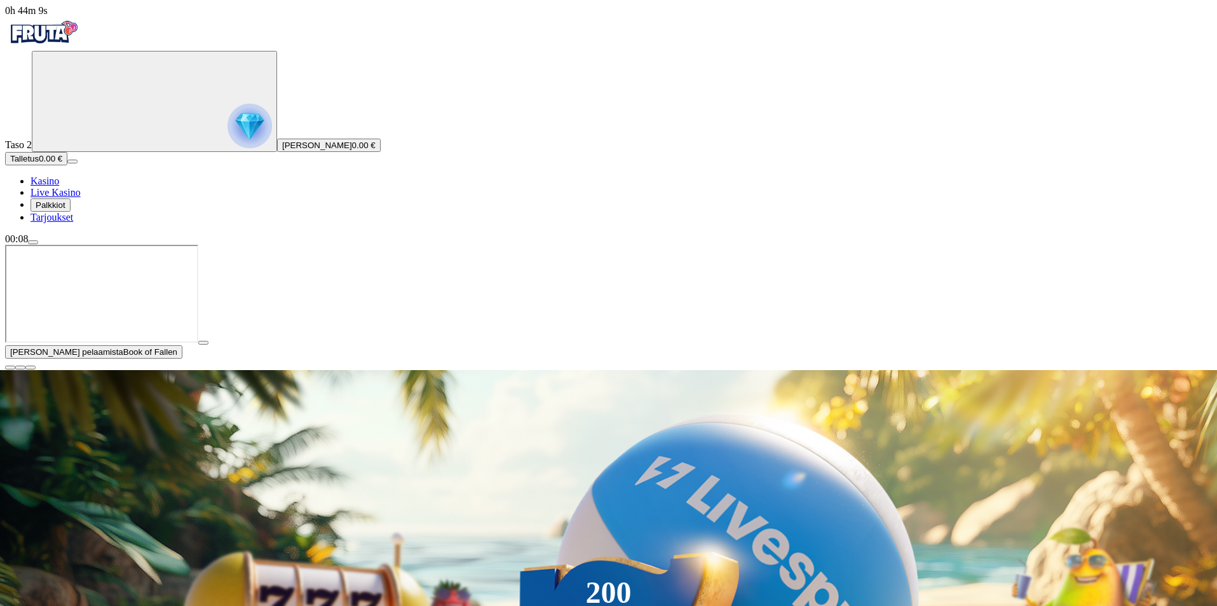
click at [203, 343] on span "play icon" at bounding box center [203, 343] width 0 height 0
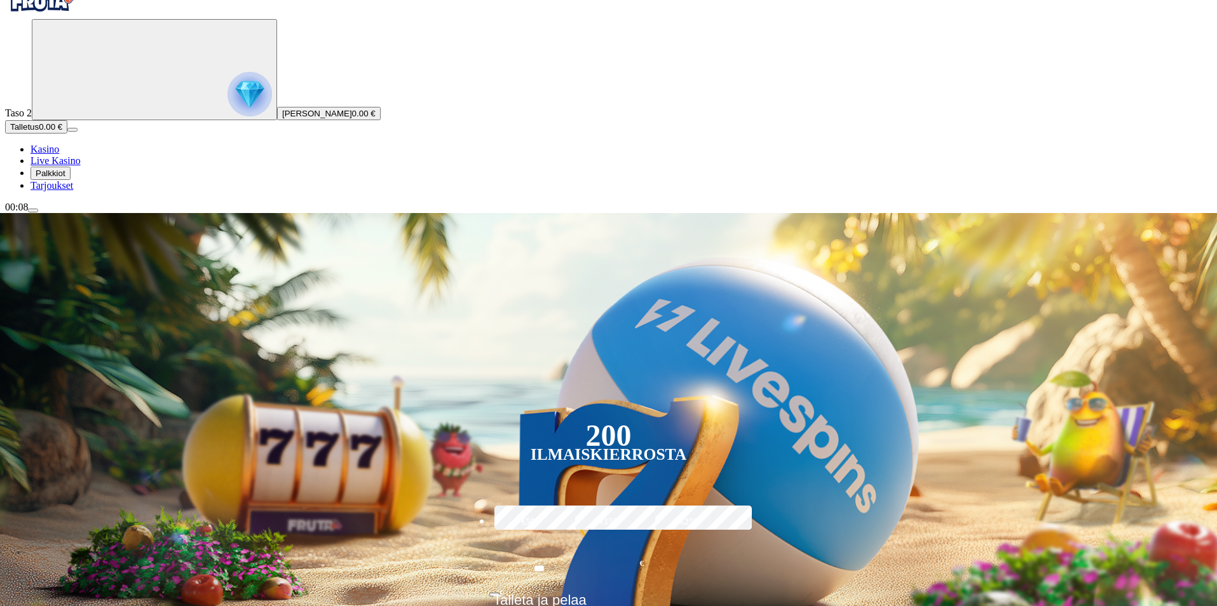
scroll to position [106, 0]
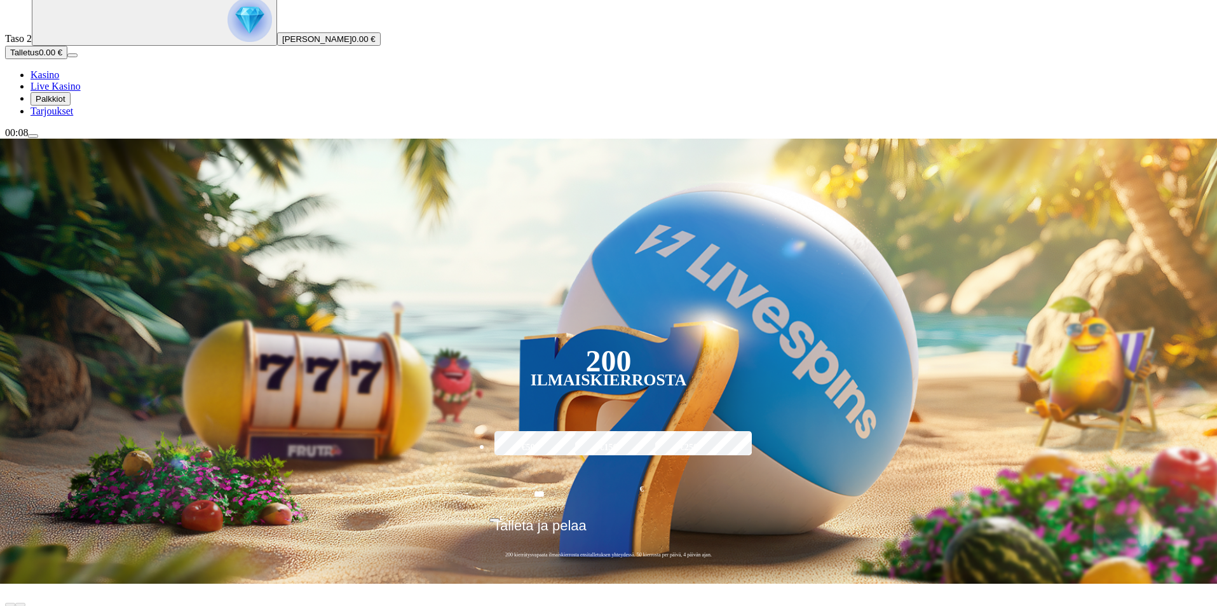
type input "*****"
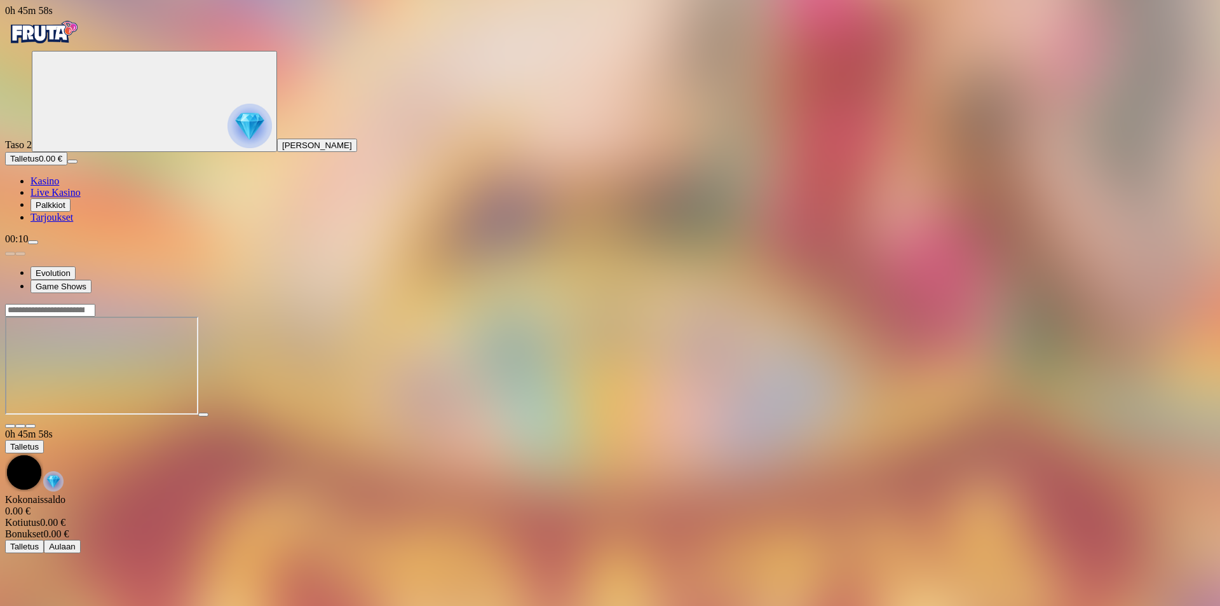
click at [10, 426] on span "close icon" at bounding box center [10, 426] width 0 height 0
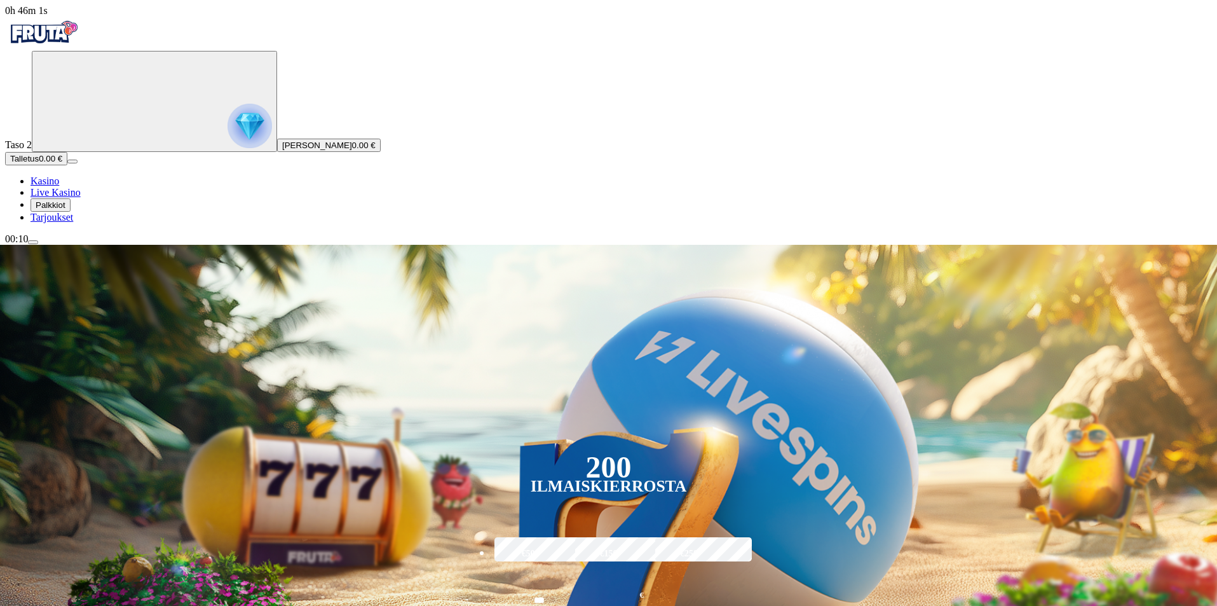
click at [70, 26] on img "Primary" at bounding box center [43, 33] width 76 height 32
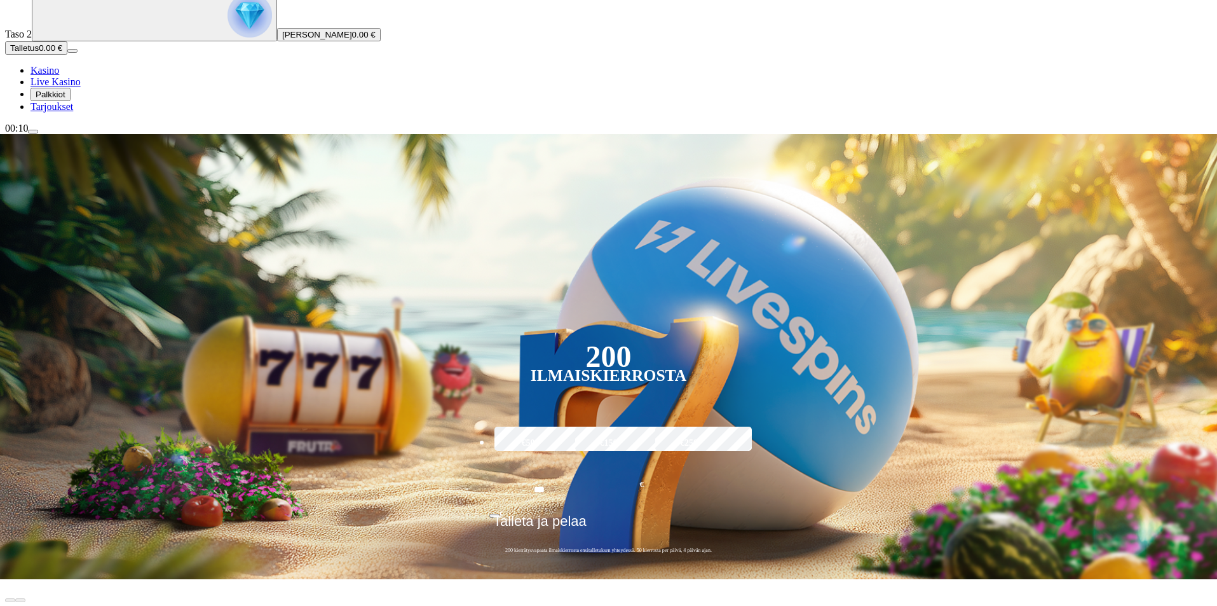
scroll to position [424, 0]
